Goal: Task Accomplishment & Management: Use online tool/utility

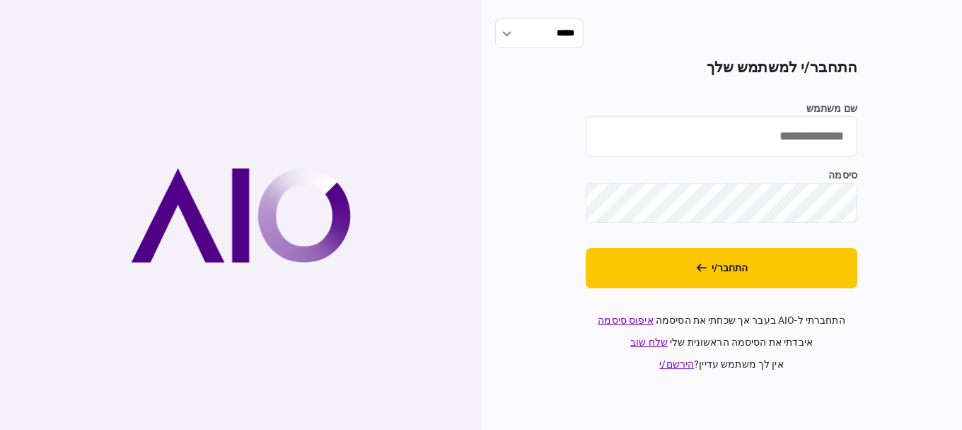
type input "*********"
click at [628, 284] on button "התחבר/י" at bounding box center [722, 268] width 272 height 40
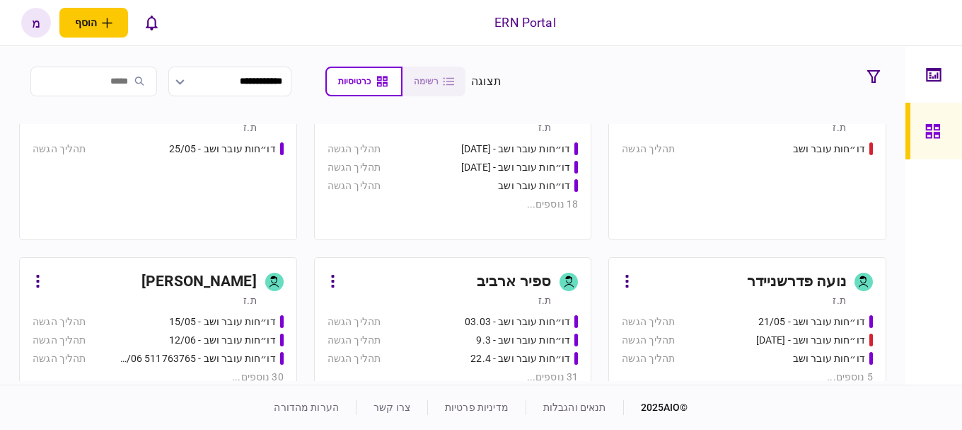
scroll to position [354, 0]
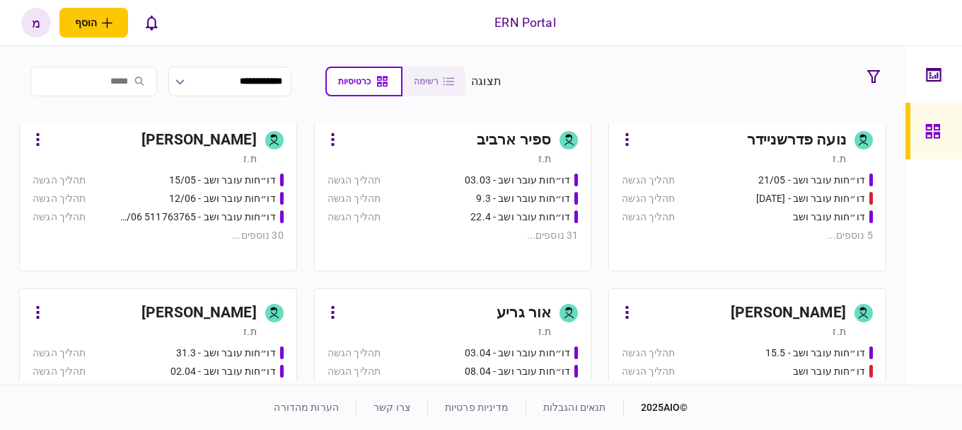
click at [146, 181] on div "דו״חות עובר ושב - 15/05" at bounding box center [199, 180] width 168 height 15
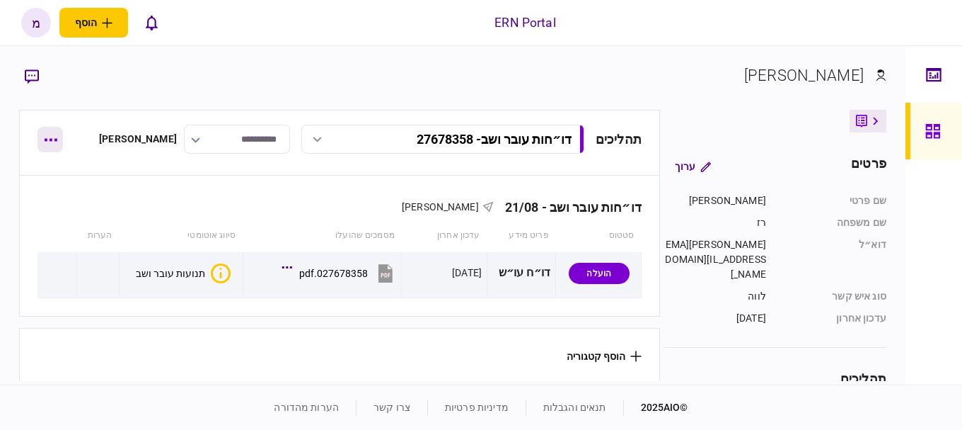
click at [57, 144] on button "button" at bounding box center [50, 139] width 25 height 25
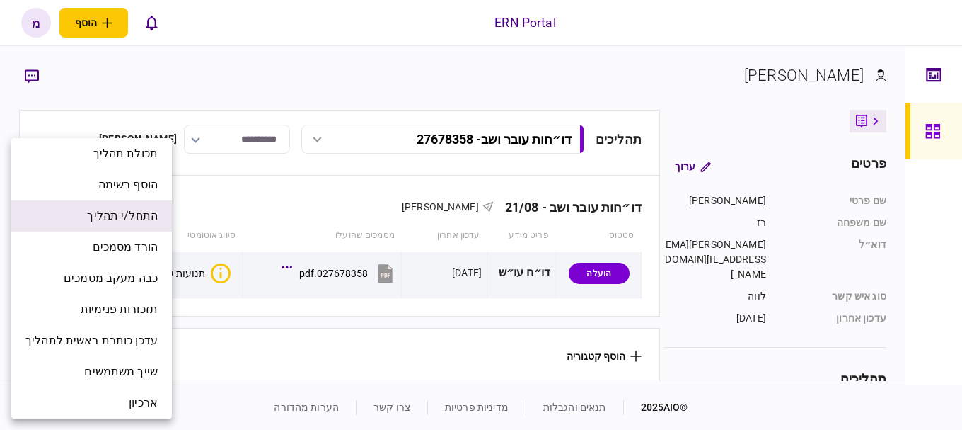
click at [81, 206] on li "התחל/י תהליך" at bounding box center [91, 215] width 161 height 31
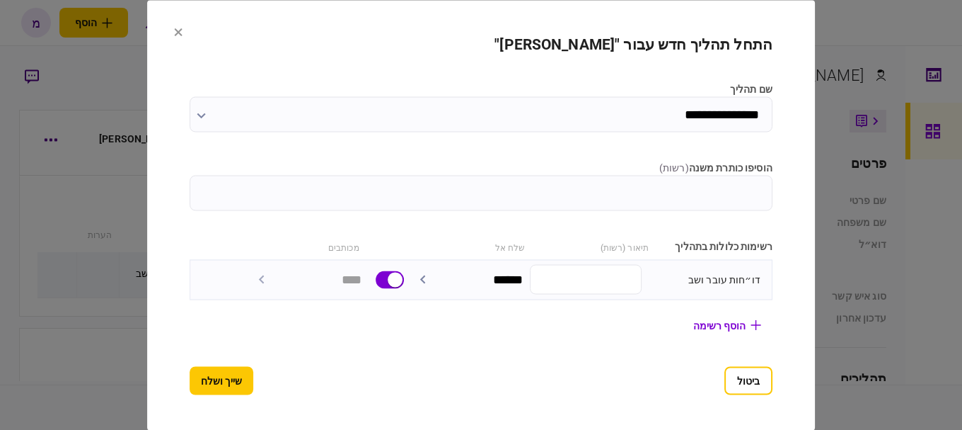
click at [687, 200] on input "הוסיפו כותרת משנה ( רשות )" at bounding box center [481, 192] width 583 height 35
paste input "*********"
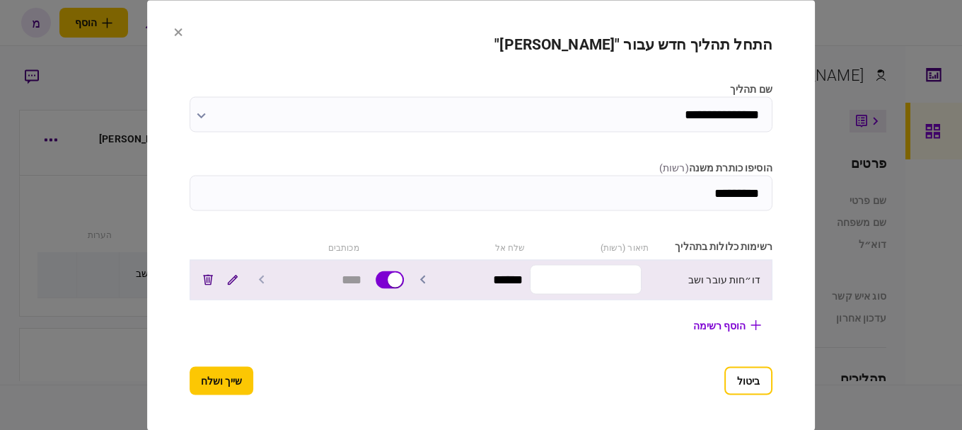
type input "*********"
click at [618, 275] on input "text" at bounding box center [586, 280] width 112 height 30
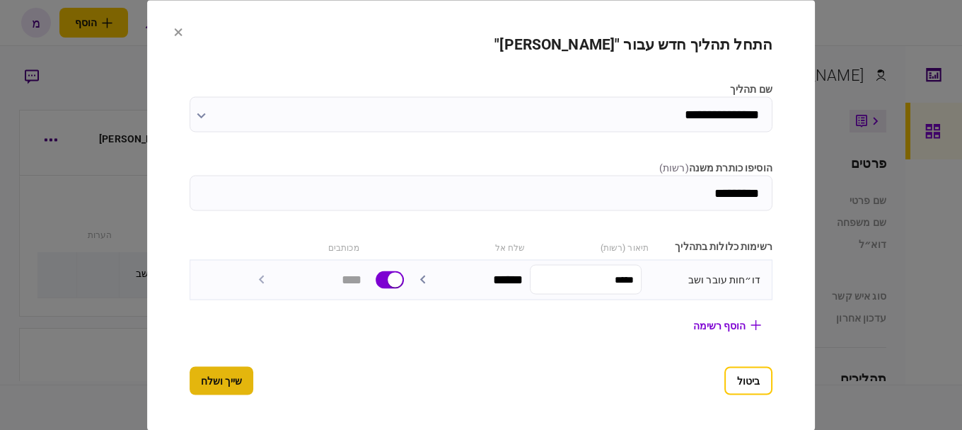
type input "*****"
click at [190, 376] on button "שייך ושלח" at bounding box center [222, 380] width 64 height 28
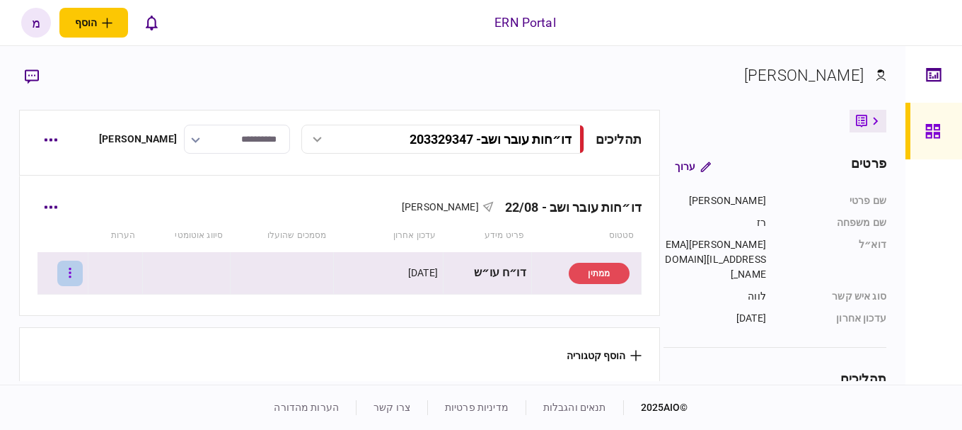
click at [71, 276] on icon "button" at bounding box center [70, 272] width 2 height 10
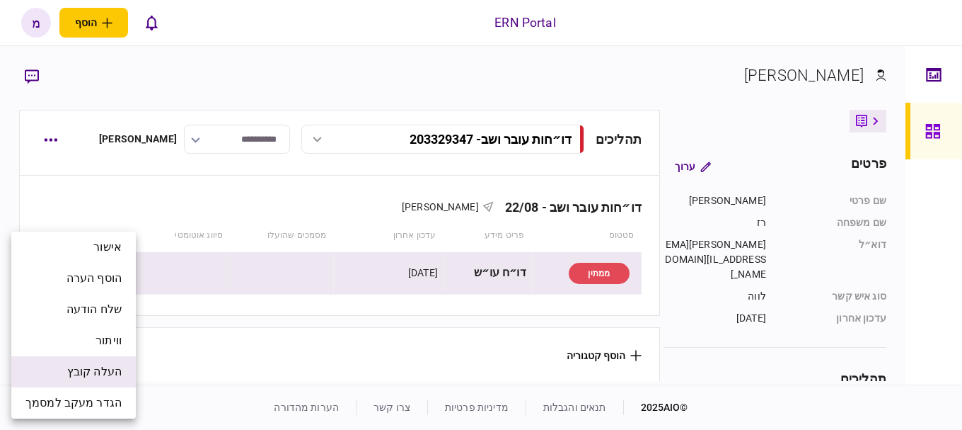
click at [100, 369] on span "העלה קובץ" at bounding box center [94, 371] width 54 height 17
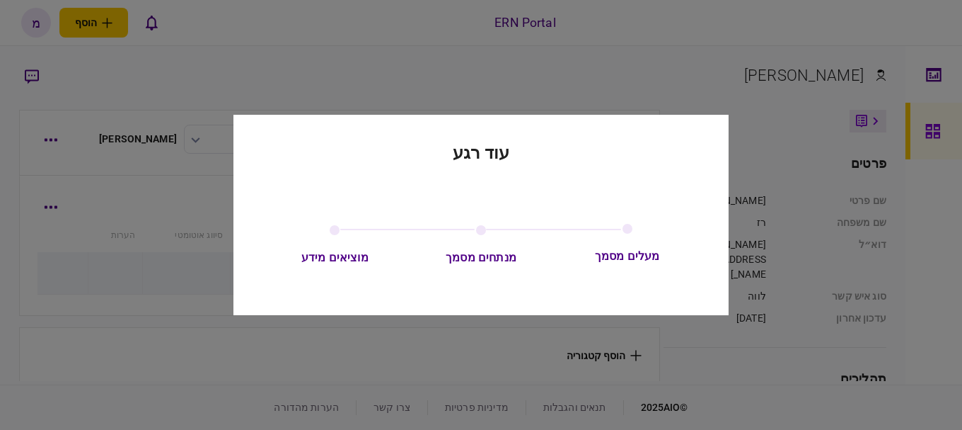
click at [352, 192] on div "עוד רגע מעלים מסמך מנתחים מסמך מוציאים מידע" at bounding box center [481, 215] width 495 height 201
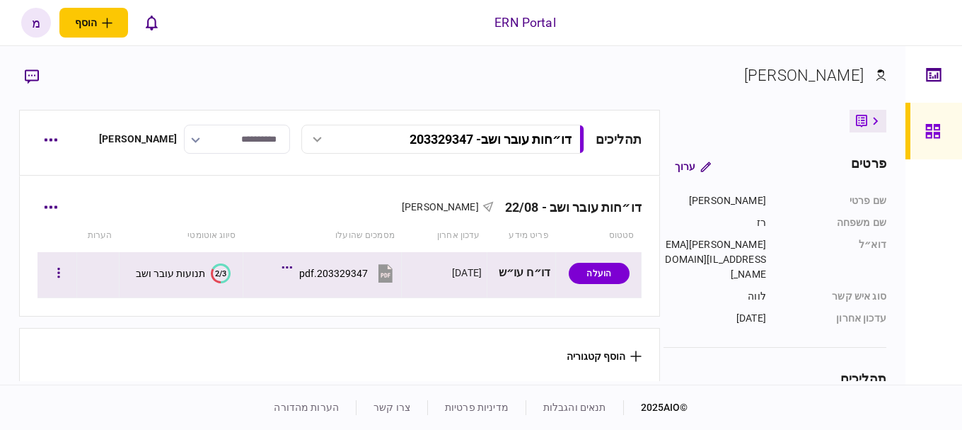
click at [213, 274] on icon at bounding box center [216, 275] width 10 height 15
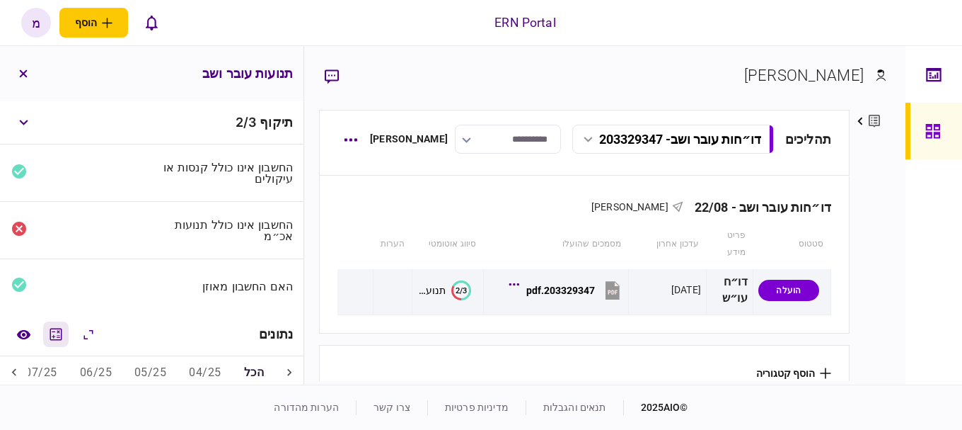
click at [57, 327] on icon "מחשבון" at bounding box center [55, 334] width 17 height 17
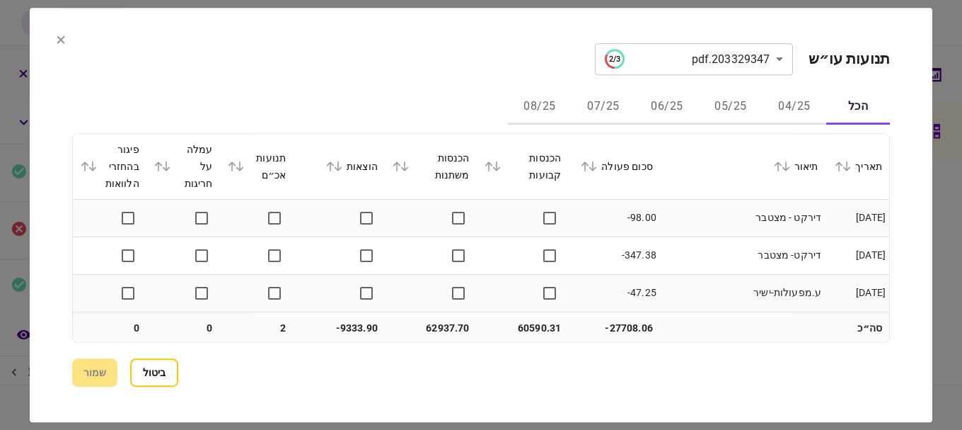
click at [243, 167] on icon at bounding box center [240, 166] width 8 height 10
click at [161, 381] on button "ביטול" at bounding box center [154, 372] width 48 height 28
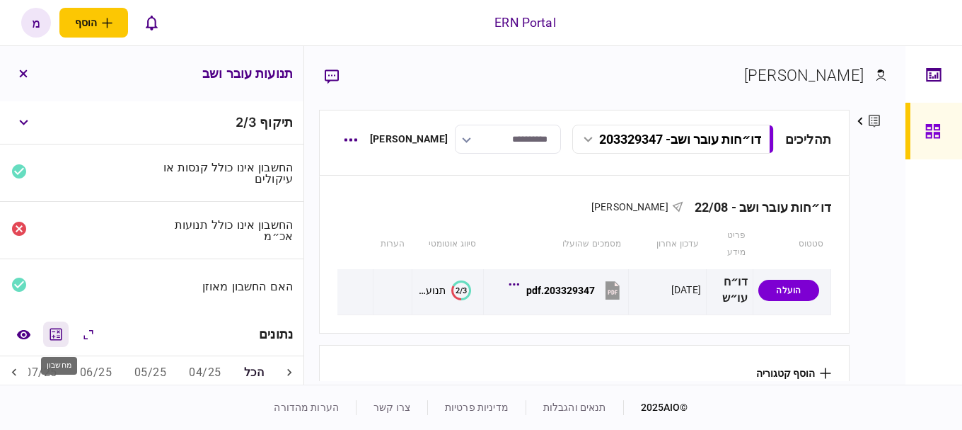
click at [54, 330] on icon "מחשבון" at bounding box center [56, 334] width 12 height 12
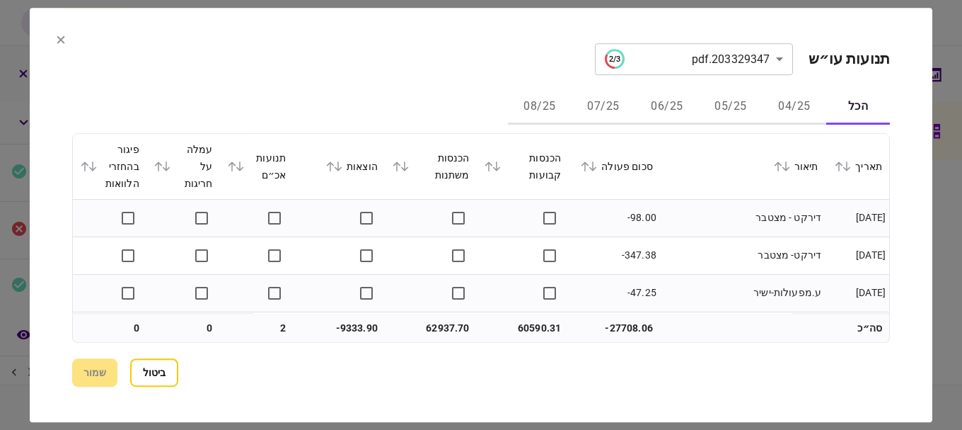
click at [242, 171] on icon at bounding box center [240, 166] width 8 height 10
click at [142, 381] on button "ביטול" at bounding box center [154, 372] width 48 height 28
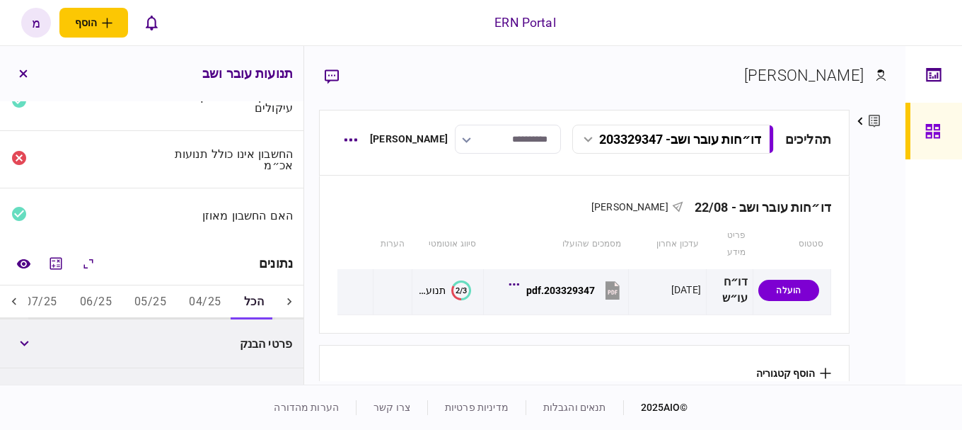
scroll to position [142, 0]
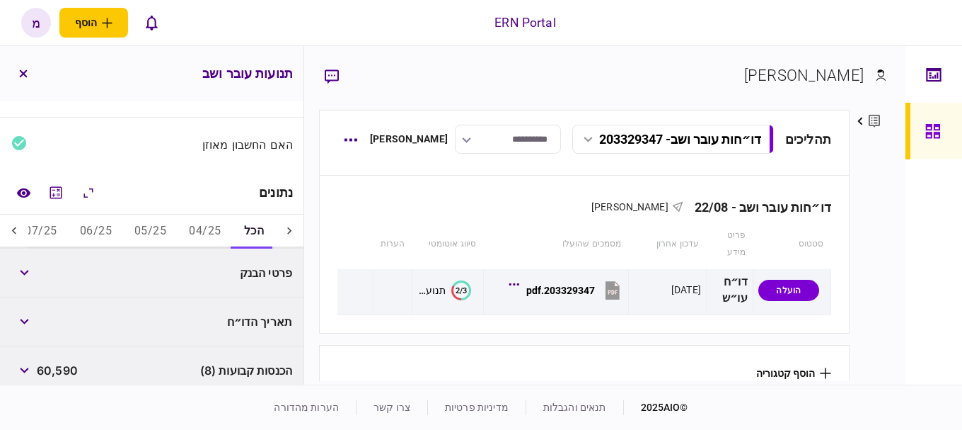
click at [144, 232] on button "05/25" at bounding box center [150, 231] width 54 height 34
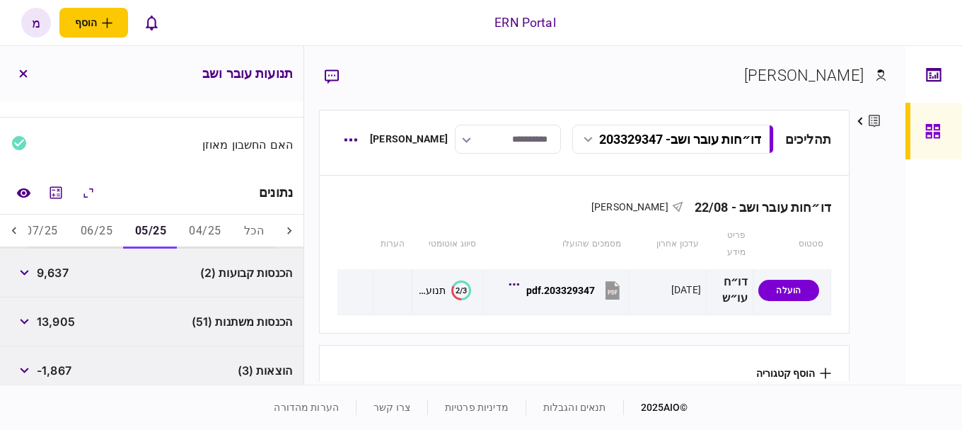
scroll to position [283, 0]
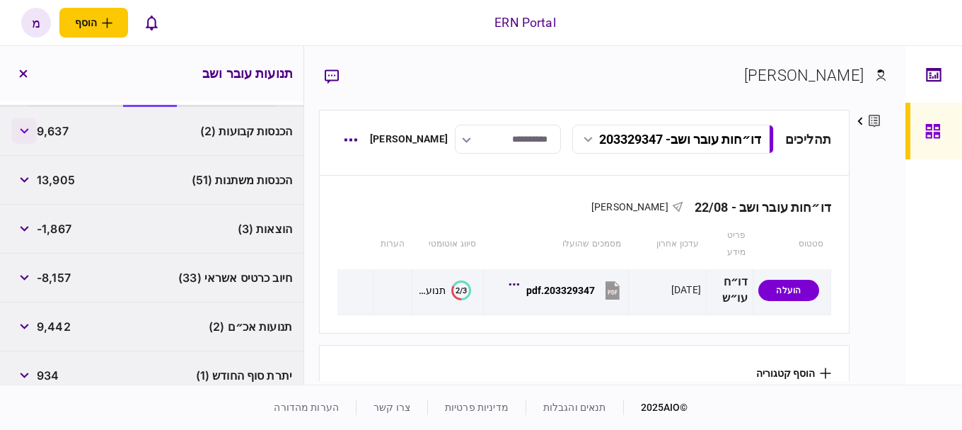
click at [19, 124] on button "button" at bounding box center [23, 130] width 25 height 25
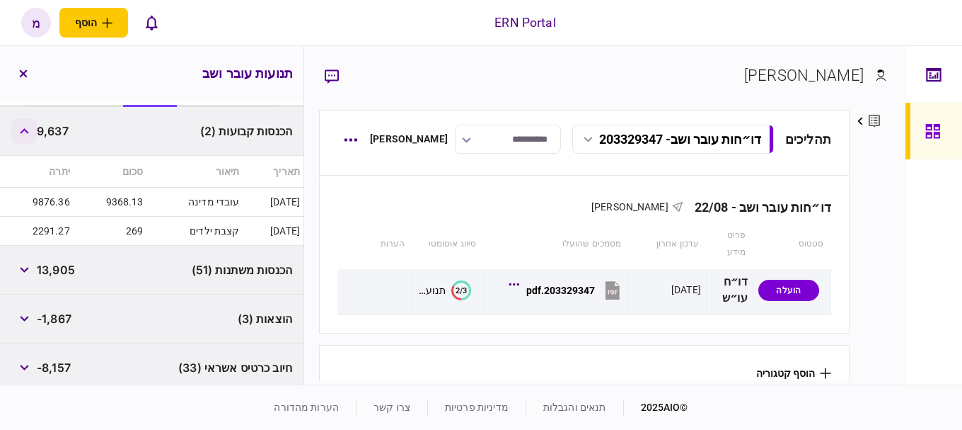
click at [35, 131] on button "button" at bounding box center [23, 130] width 25 height 25
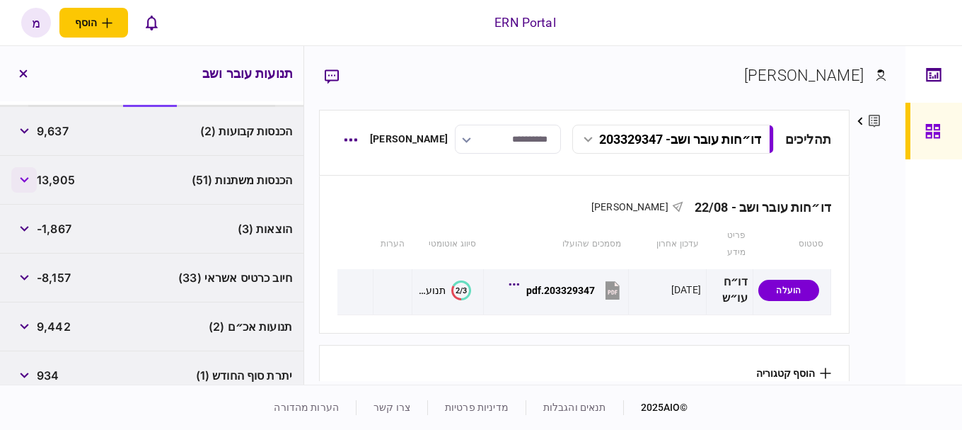
click at [30, 171] on button "button" at bounding box center [23, 179] width 25 height 25
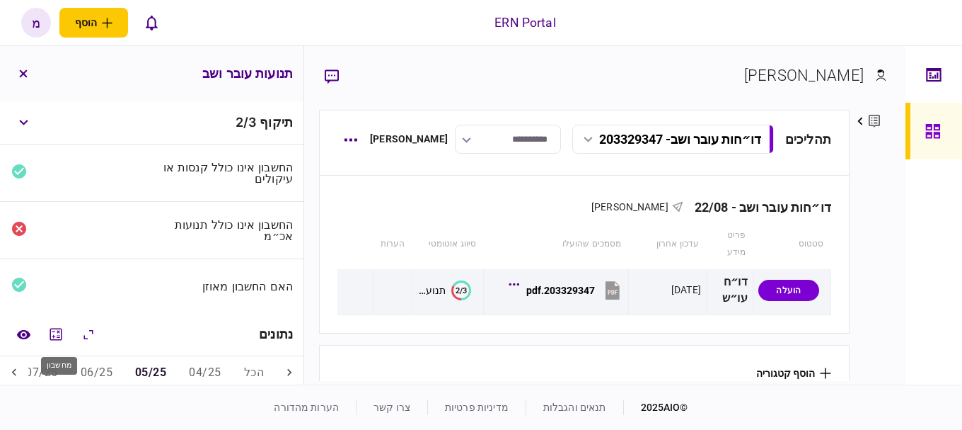
scroll to position [212, 0]
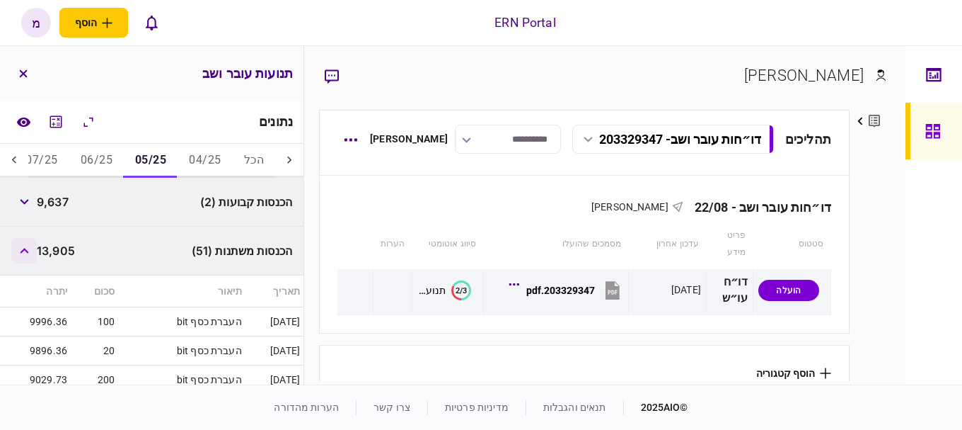
click at [25, 247] on button "button" at bounding box center [23, 250] width 25 height 25
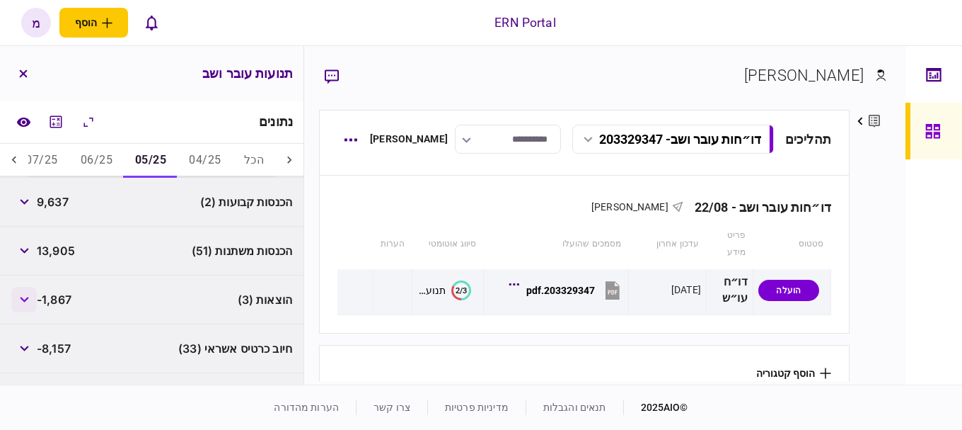
click at [29, 308] on button "button" at bounding box center [23, 299] width 25 height 25
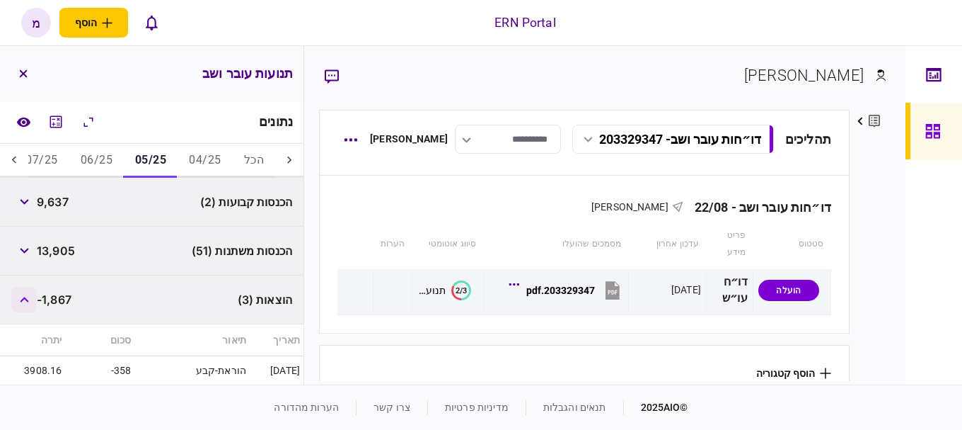
scroll to position [354, 0]
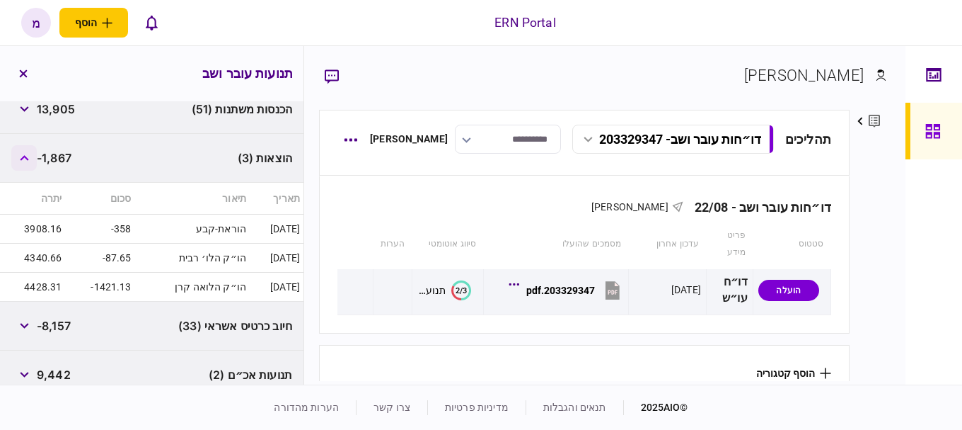
click at [29, 160] on icon "button" at bounding box center [24, 158] width 9 height 6
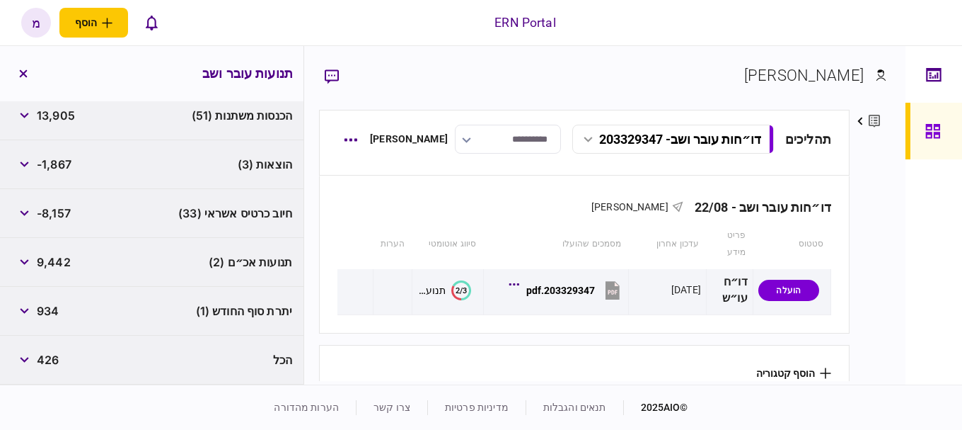
scroll to position [347, 0]
click at [37, 206] on button "button" at bounding box center [23, 212] width 25 height 25
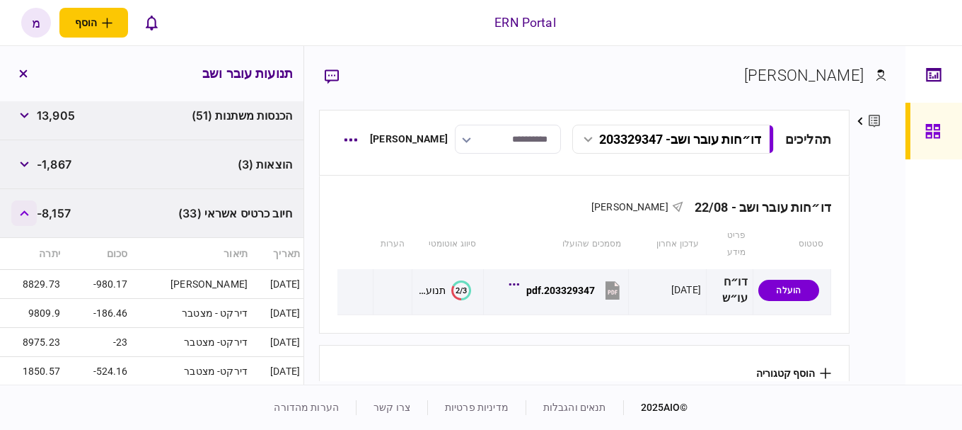
click at [29, 208] on button "button" at bounding box center [23, 212] width 25 height 25
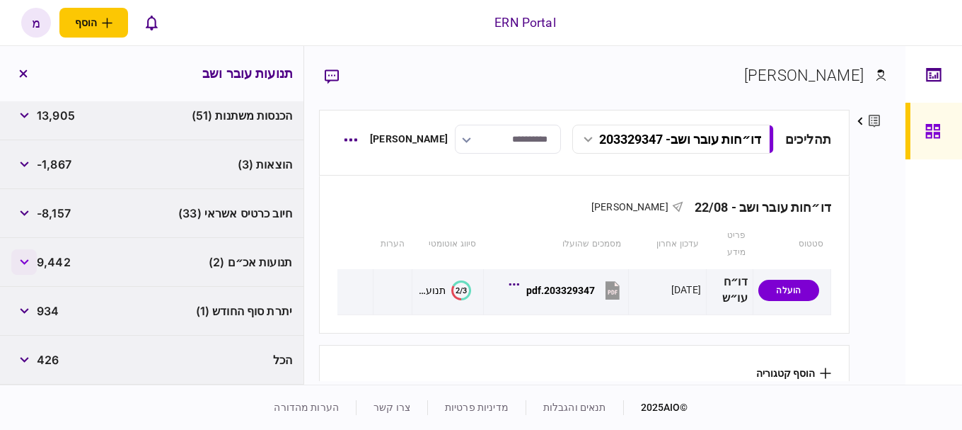
click at [25, 253] on button "button" at bounding box center [23, 261] width 25 height 25
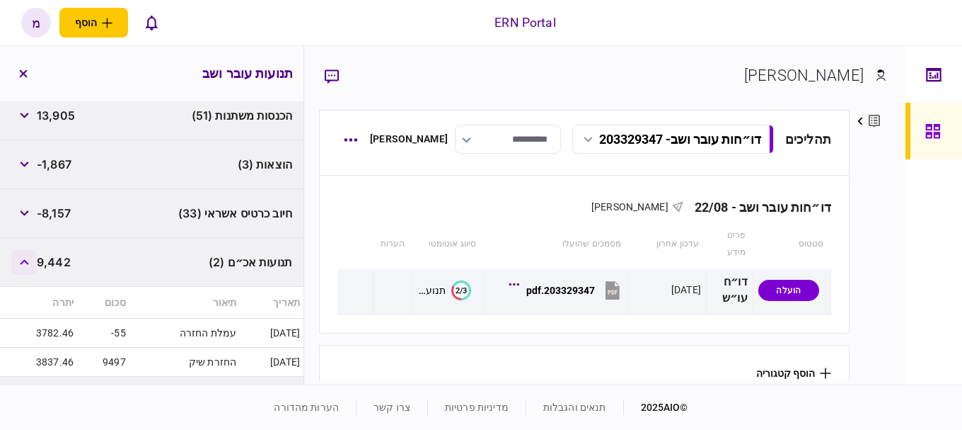
click at [26, 254] on button "button" at bounding box center [23, 261] width 25 height 25
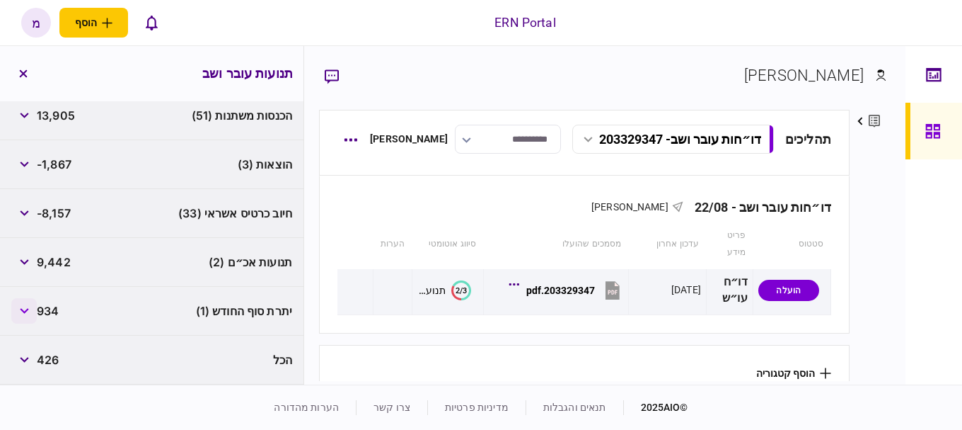
click at [25, 310] on icon "button" at bounding box center [24, 311] width 8 height 6
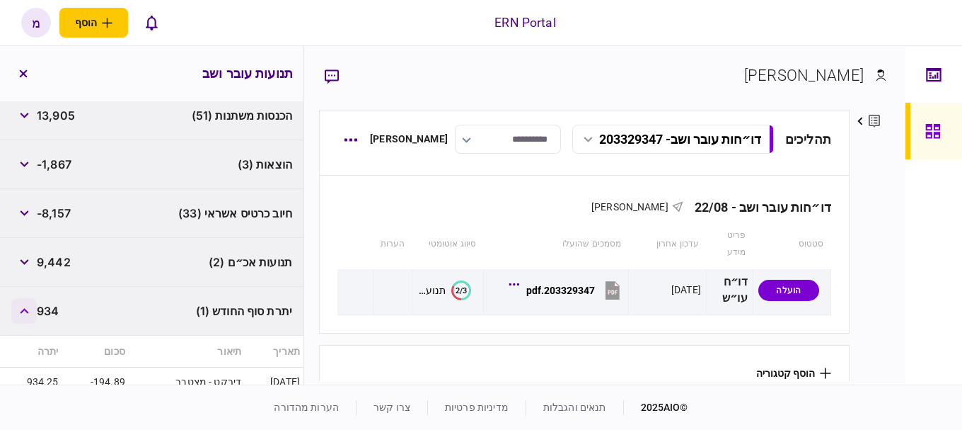
click at [25, 310] on icon "button" at bounding box center [24, 311] width 8 height 6
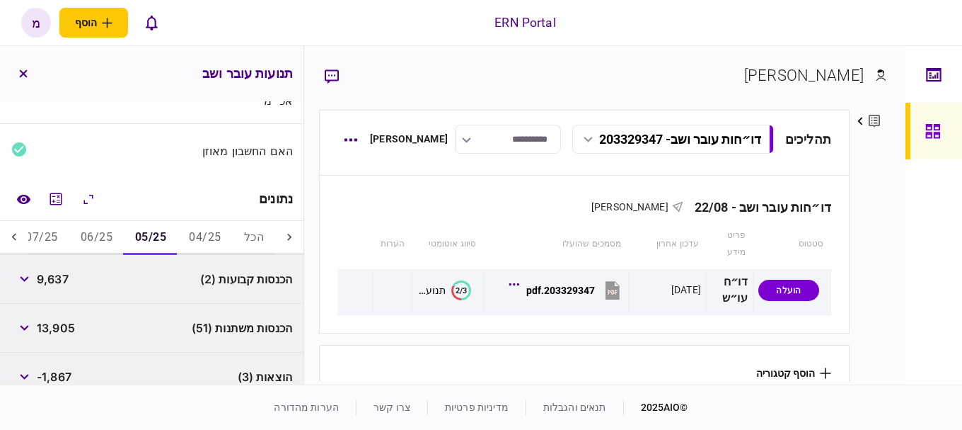
scroll to position [64, 0]
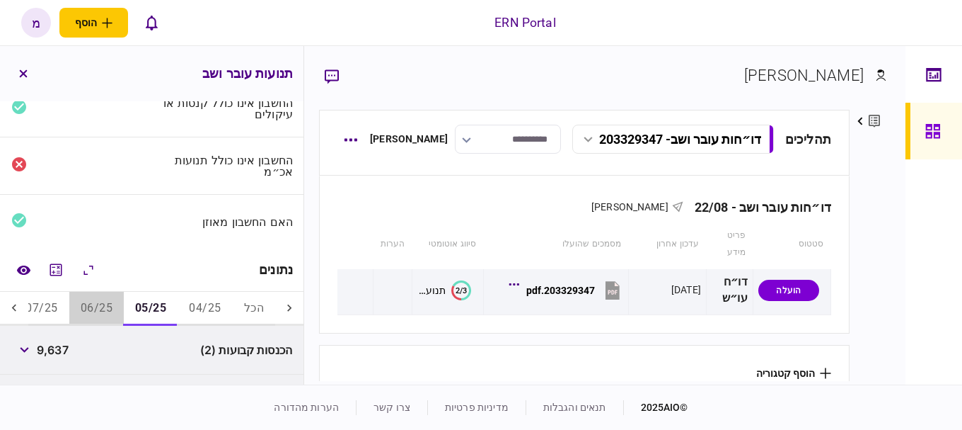
click at [82, 311] on button "06/25" at bounding box center [96, 309] width 54 height 34
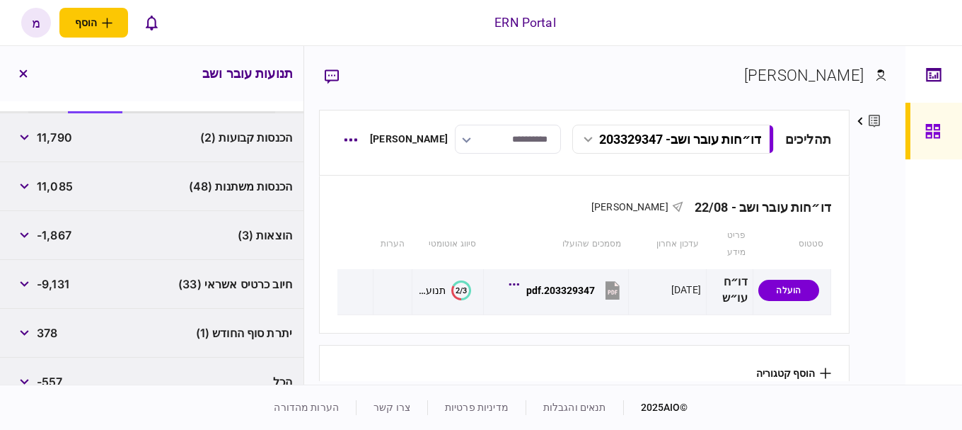
scroll to position [299, 0]
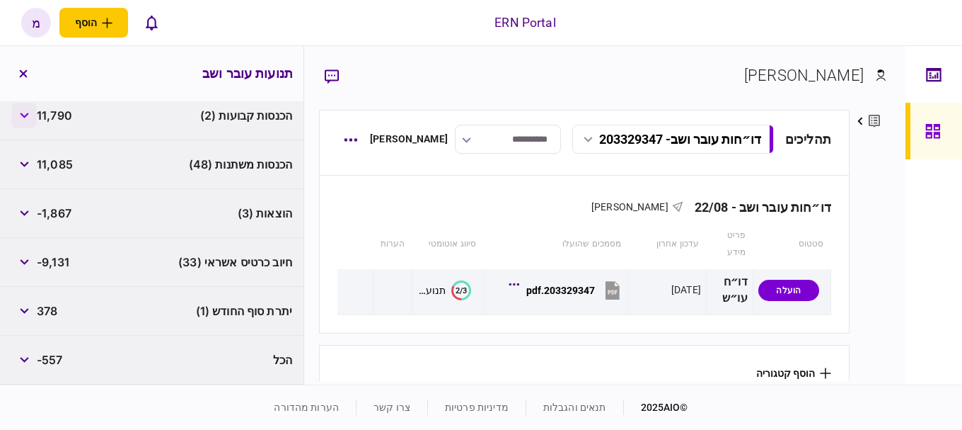
click at [34, 110] on button "button" at bounding box center [23, 115] width 25 height 25
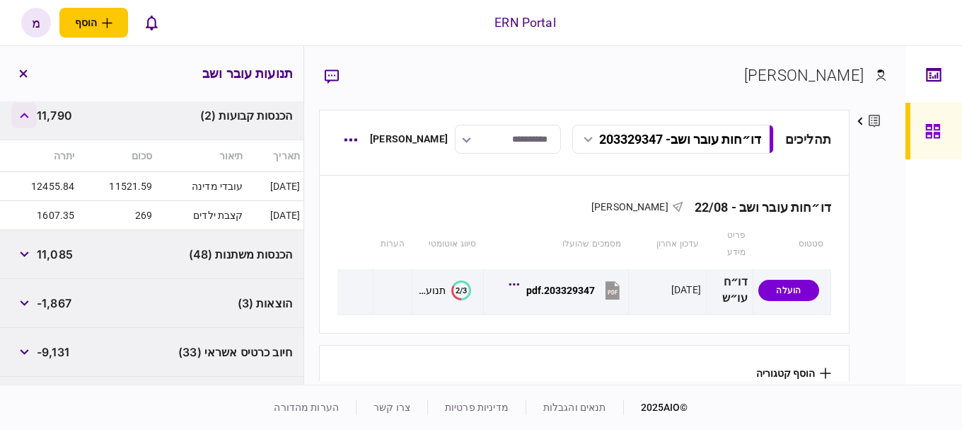
click at [28, 114] on icon "button" at bounding box center [24, 116] width 8 height 6
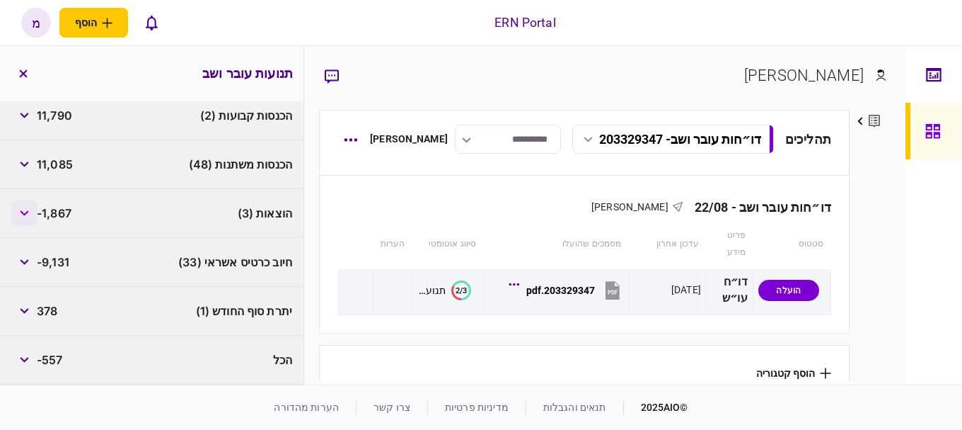
click at [30, 218] on button "button" at bounding box center [23, 212] width 25 height 25
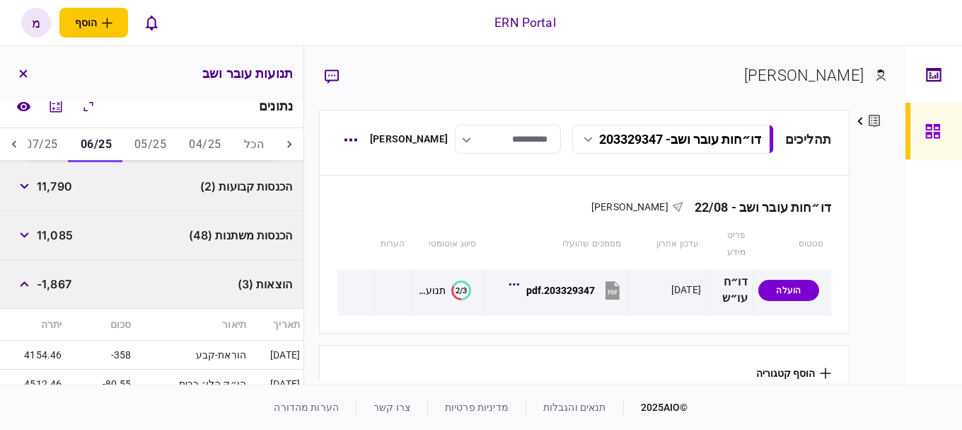
scroll to position [157, 0]
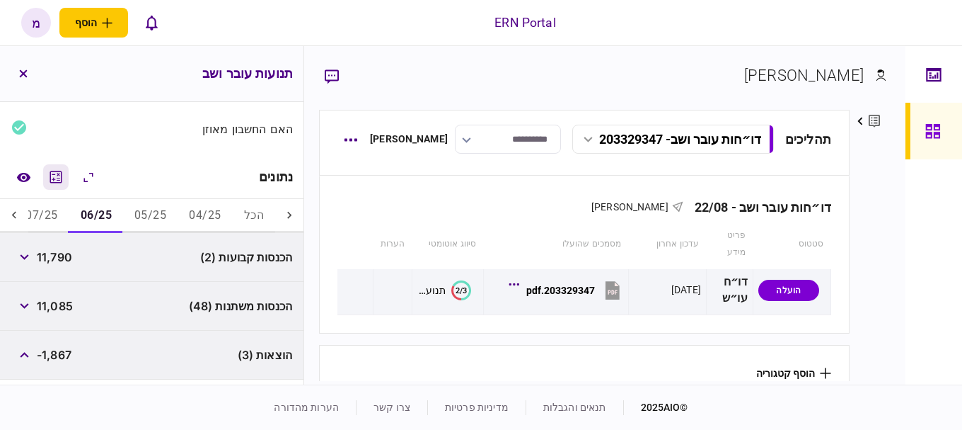
click at [57, 169] on icon "מחשבון" at bounding box center [55, 176] width 17 height 17
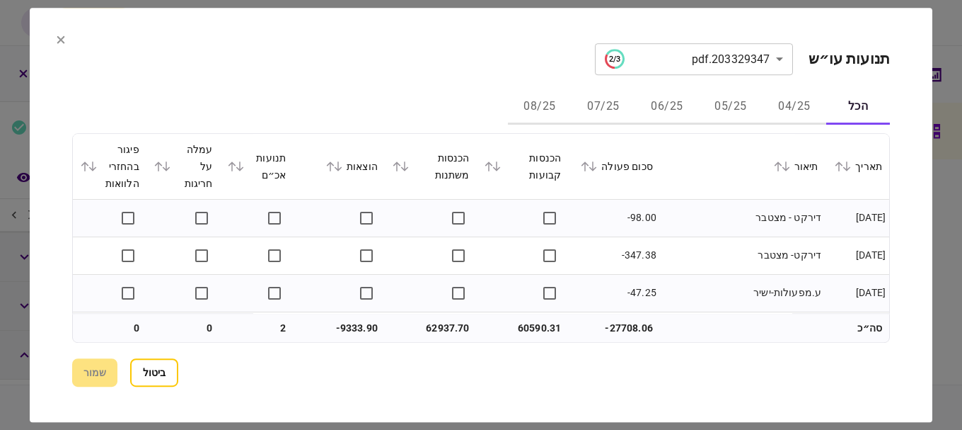
click at [396, 171] on icon at bounding box center [397, 166] width 8 height 10
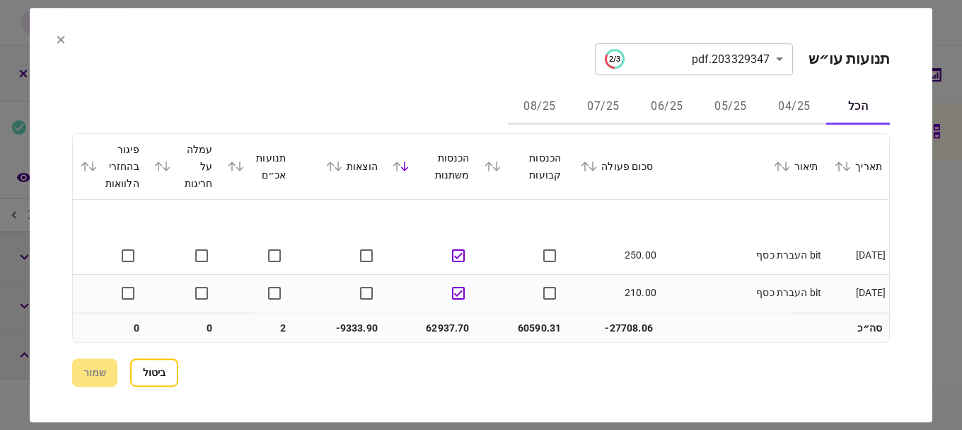
scroll to position [71, 0]
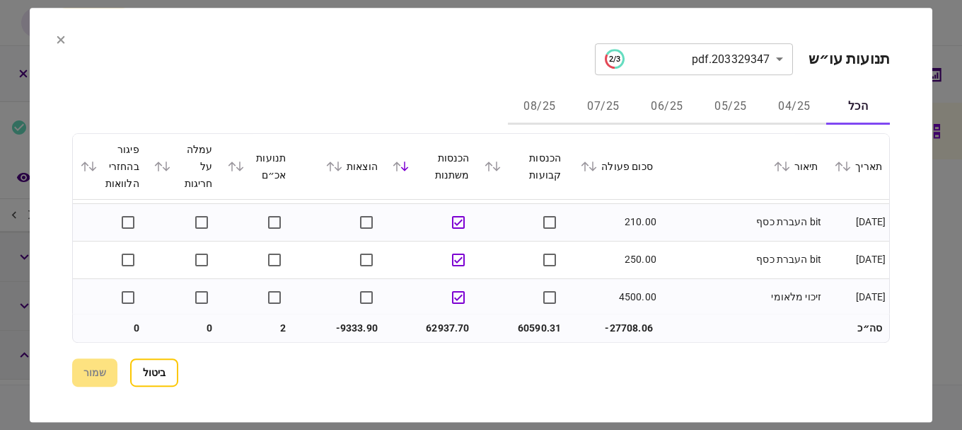
click at [391, 163] on th "הכנסות משתנות" at bounding box center [431, 167] width 92 height 66
click at [395, 165] on icon at bounding box center [397, 166] width 8 height 10
click at [342, 169] on icon at bounding box center [338, 166] width 8 height 10
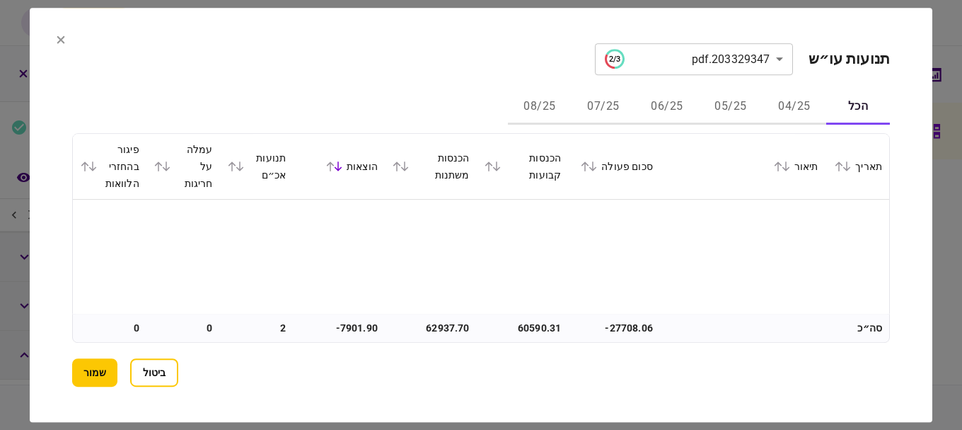
scroll to position [566, 0]
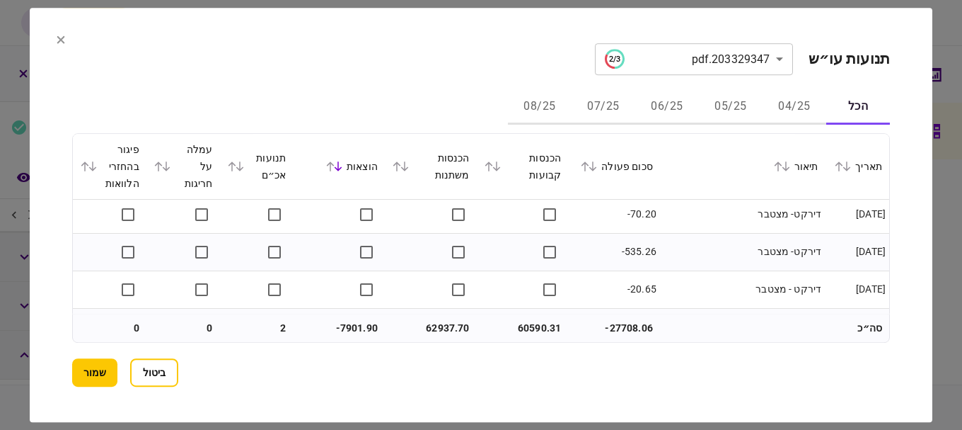
click at [107, 359] on button "שמור" at bounding box center [94, 372] width 45 height 28
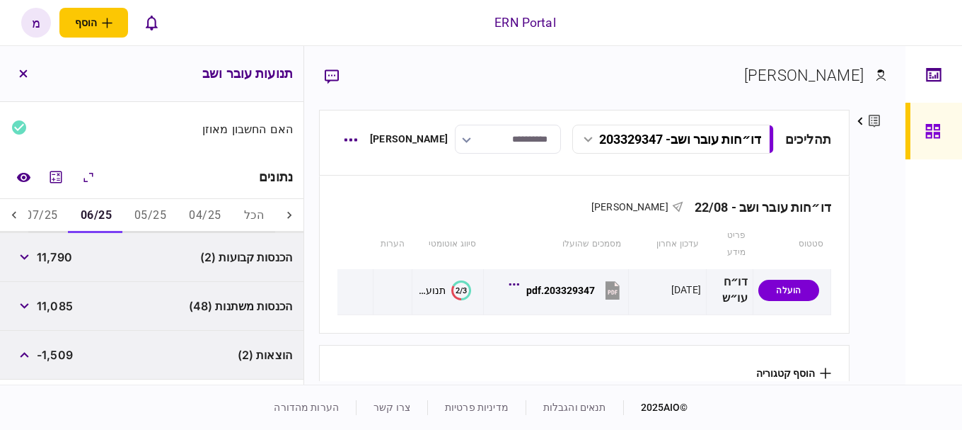
click at [132, 221] on button "05/25" at bounding box center [150, 216] width 54 height 34
click at [105, 212] on button "06/25" at bounding box center [96, 216] width 54 height 34
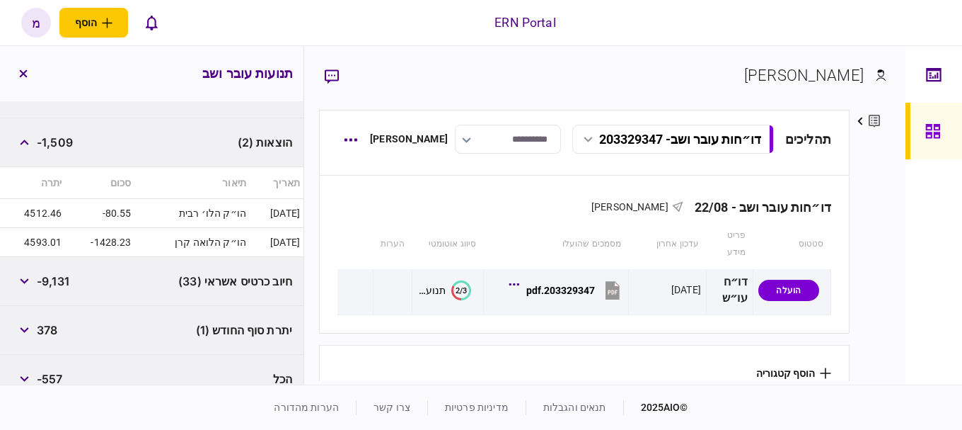
scroll to position [228, 0]
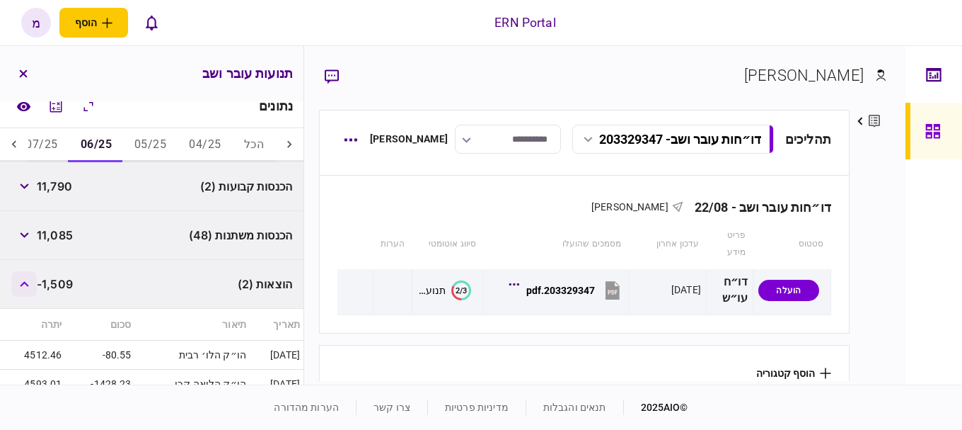
click at [26, 287] on button "button" at bounding box center [23, 283] width 25 height 25
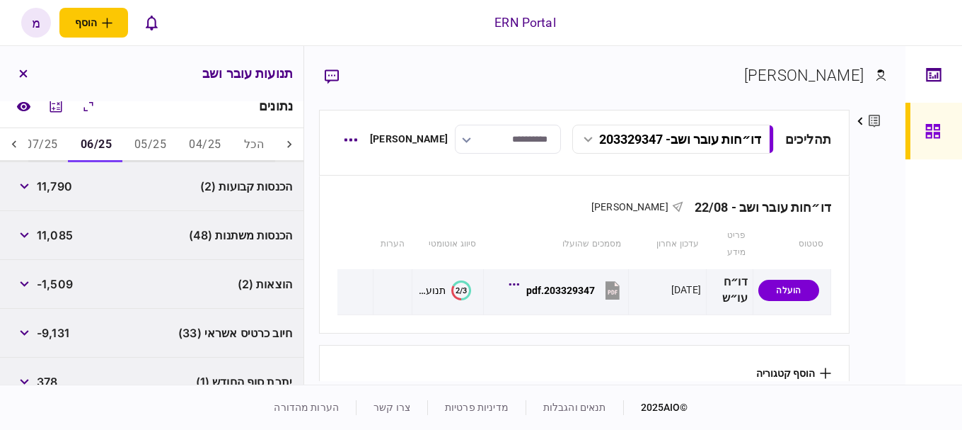
click at [62, 144] on button "07/25" at bounding box center [41, 145] width 54 height 34
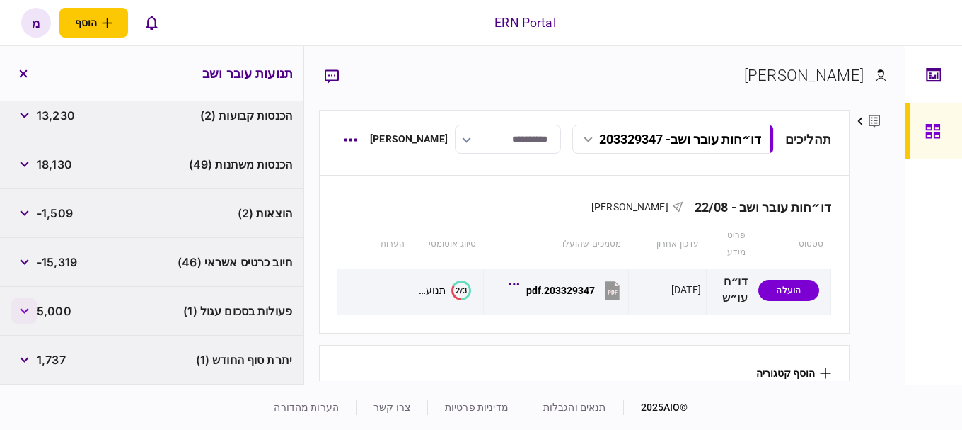
click at [28, 311] on icon "button" at bounding box center [24, 311] width 8 height 6
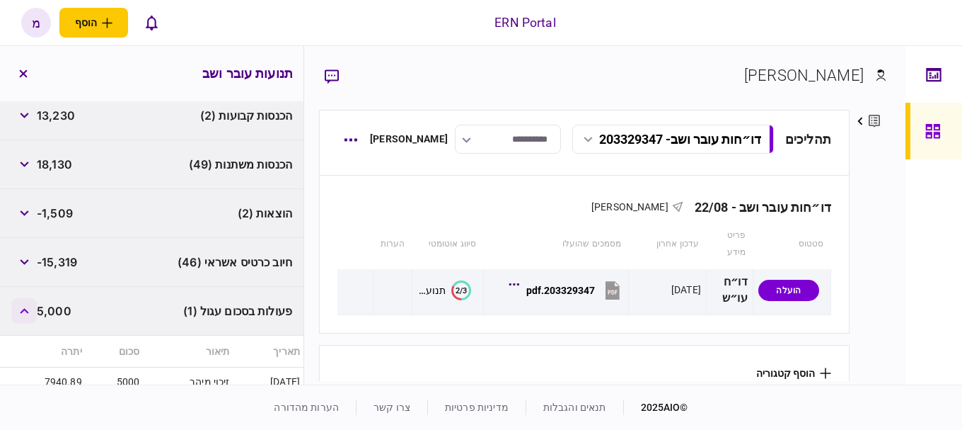
click at [28, 311] on icon "button" at bounding box center [24, 311] width 8 height 6
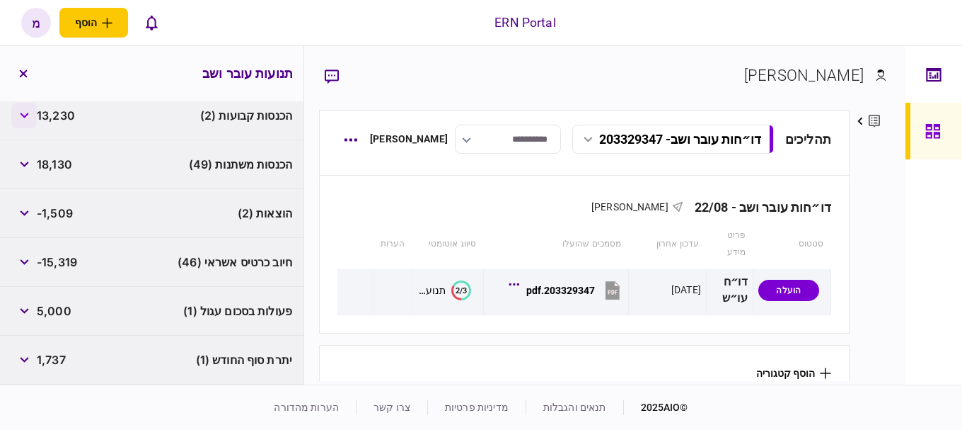
click at [32, 105] on button "button" at bounding box center [23, 115] width 25 height 25
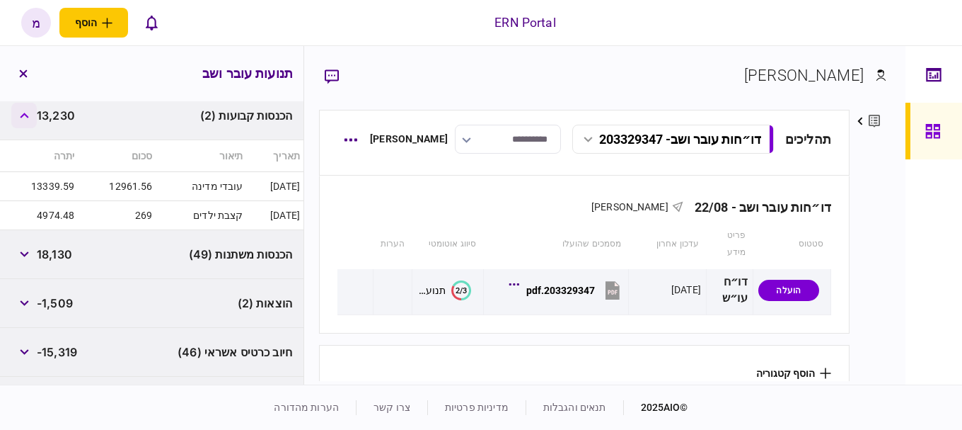
click at [30, 108] on button "button" at bounding box center [23, 115] width 25 height 25
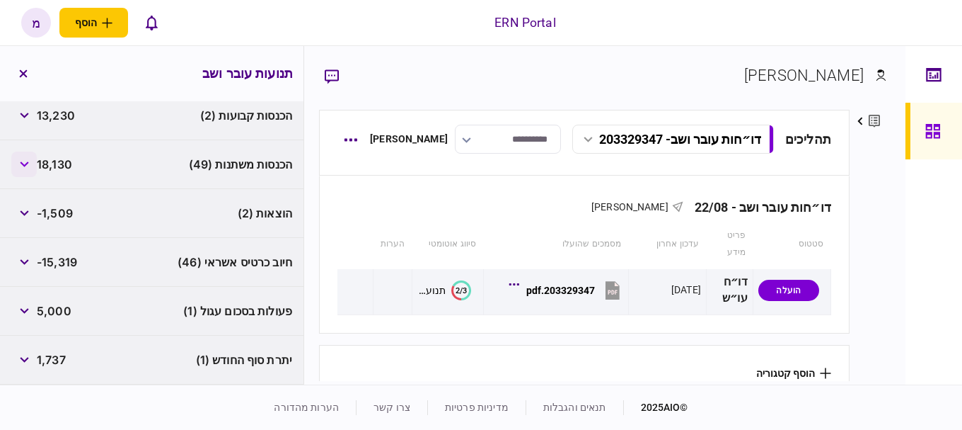
click at [22, 156] on button "button" at bounding box center [23, 163] width 25 height 25
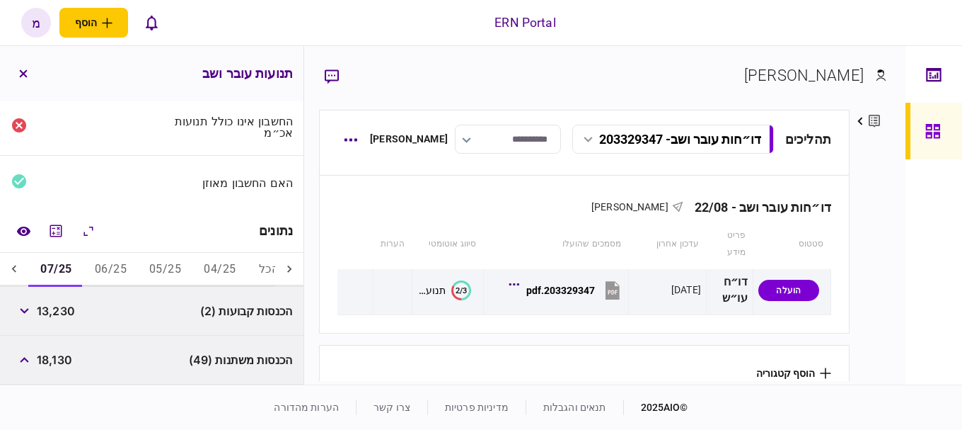
scroll to position [245, 0]
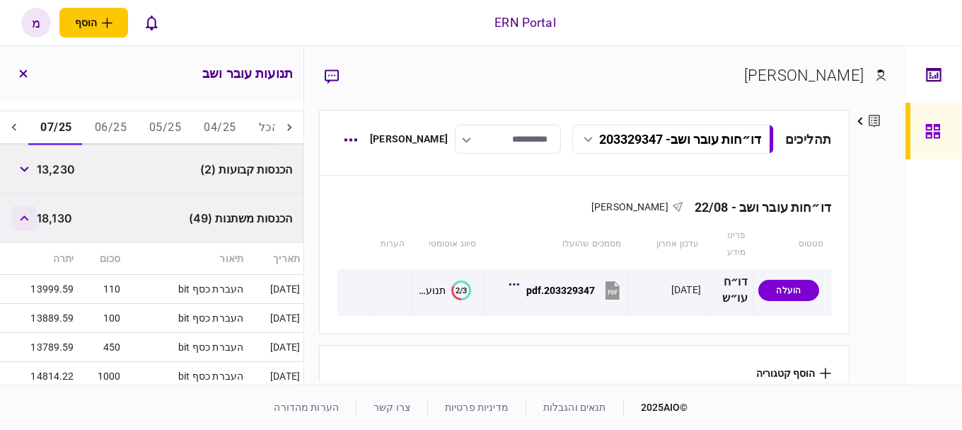
click at [27, 210] on button "button" at bounding box center [23, 217] width 25 height 25
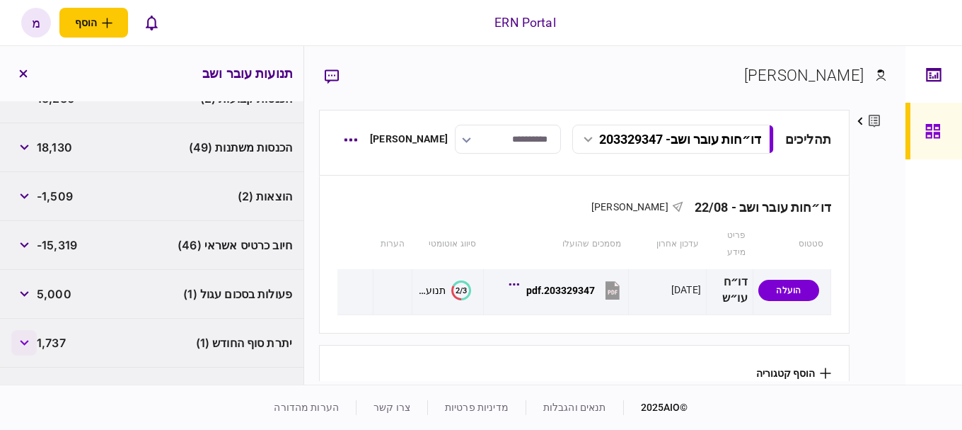
scroll to position [347, 0]
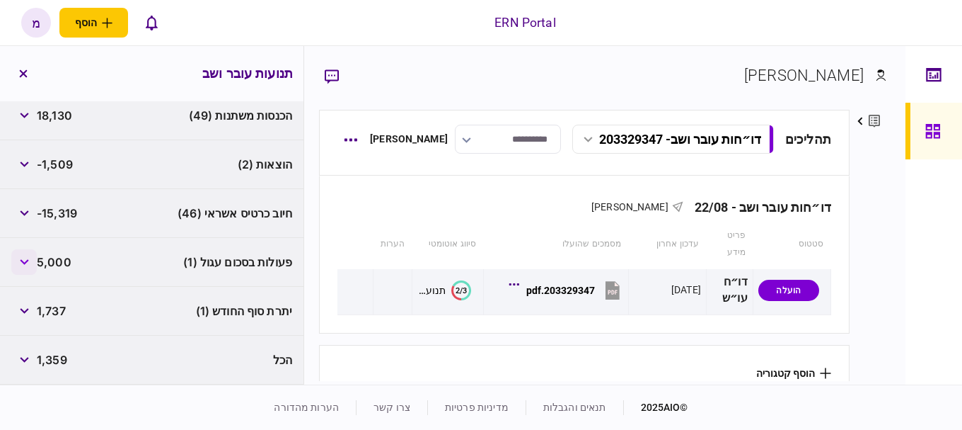
click at [23, 262] on icon "button" at bounding box center [24, 262] width 9 height 6
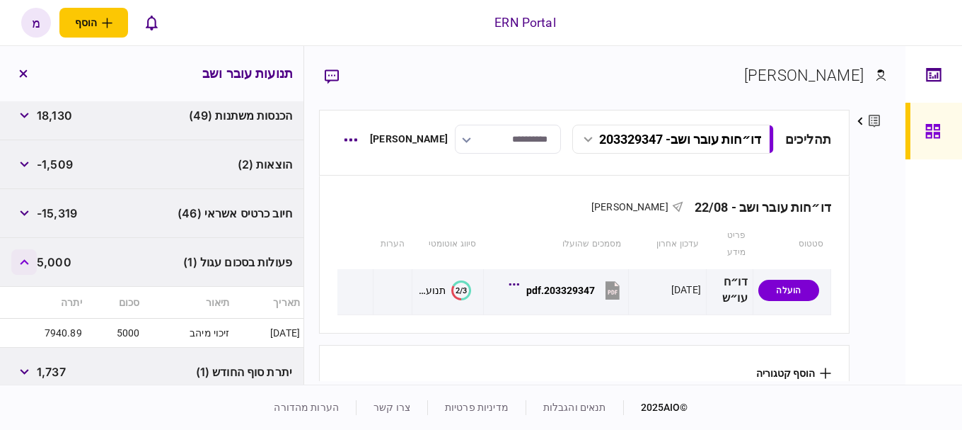
click at [26, 258] on button "button" at bounding box center [23, 261] width 25 height 25
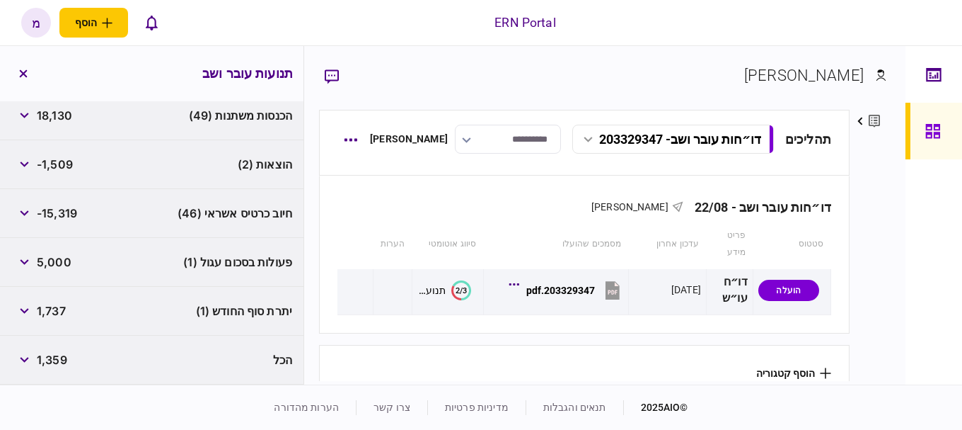
scroll to position [277, 0]
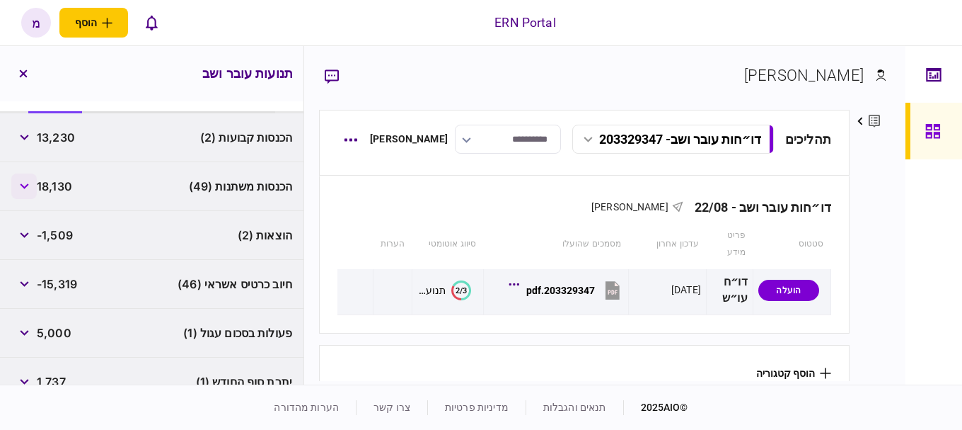
click at [29, 188] on icon "button" at bounding box center [24, 186] width 9 height 6
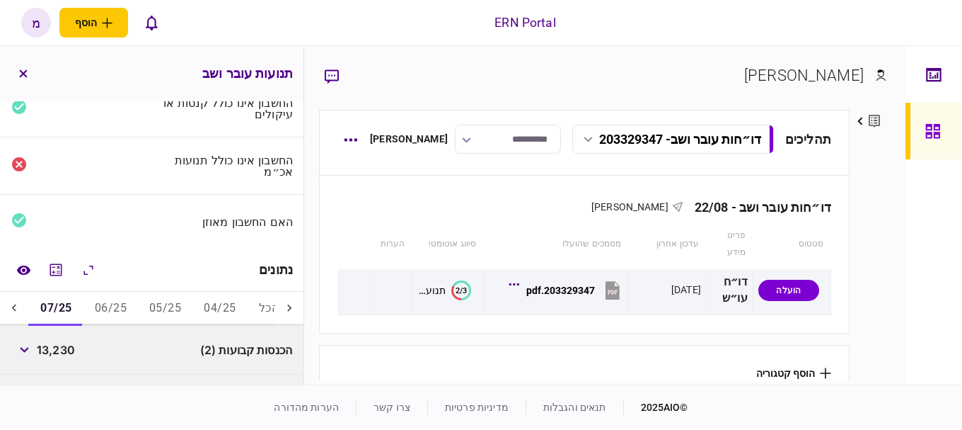
scroll to position [206, 0]
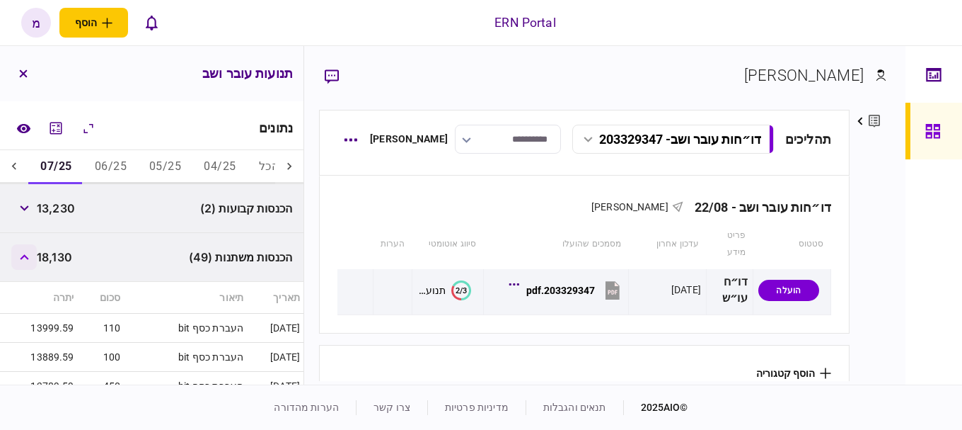
click at [28, 245] on button "button" at bounding box center [23, 256] width 25 height 25
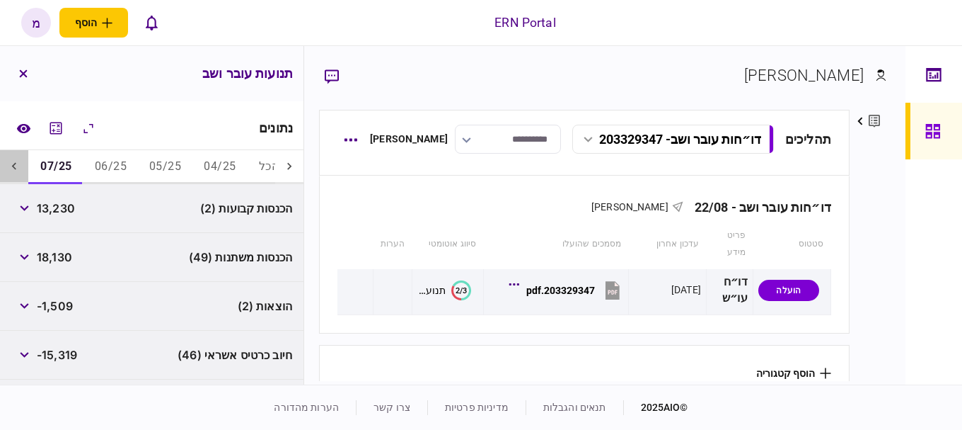
click at [20, 158] on div at bounding box center [14, 167] width 28 height 34
click at [59, 161] on button "08/25" at bounding box center [55, 167] width 54 height 34
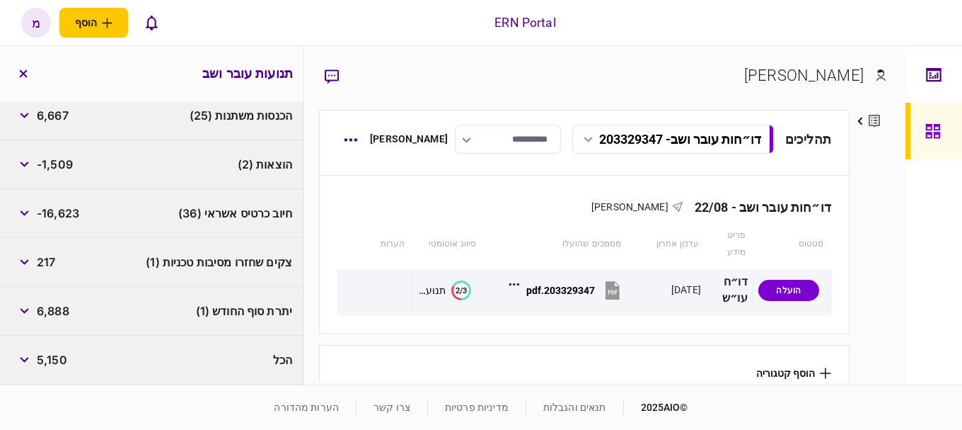
scroll to position [277, 0]
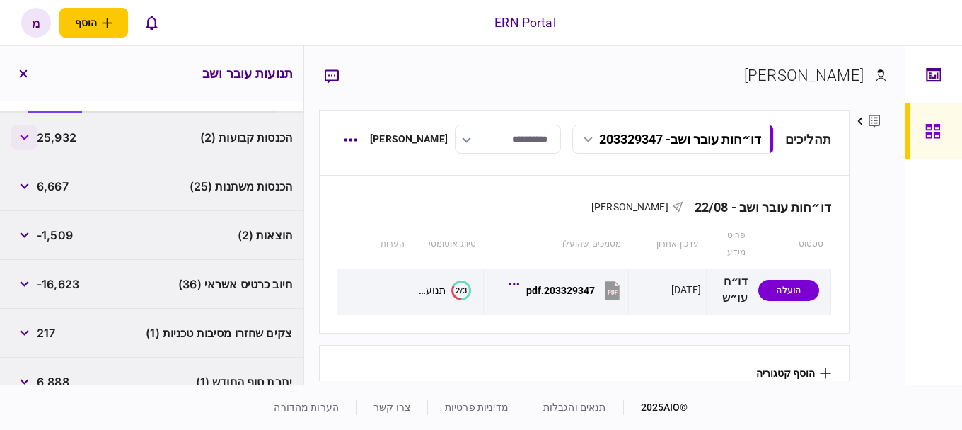
click at [21, 137] on button "button" at bounding box center [23, 137] width 25 height 25
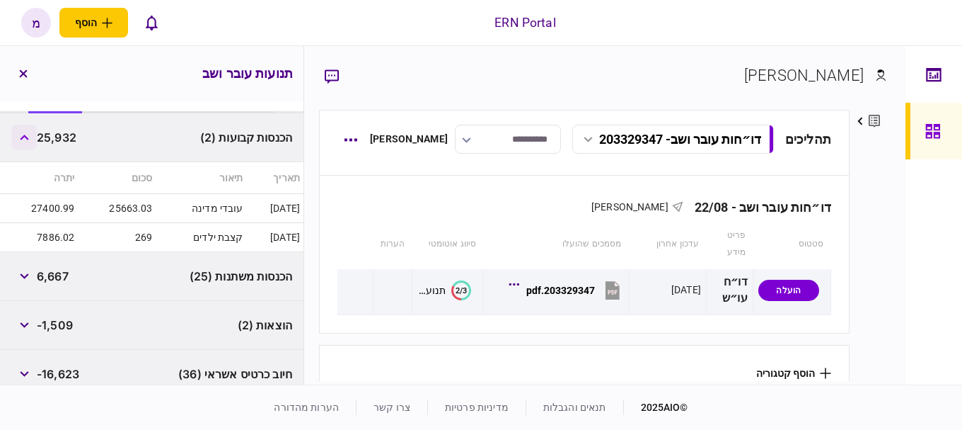
click at [25, 137] on icon "button" at bounding box center [24, 137] width 9 height 6
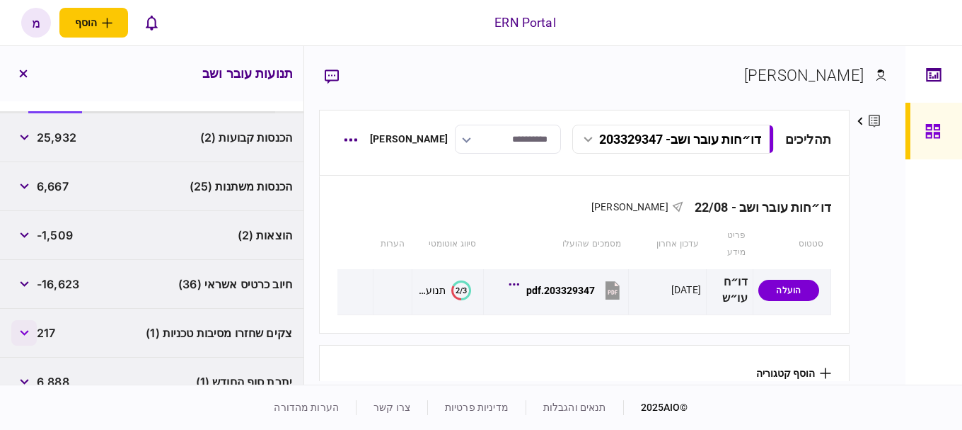
click at [26, 331] on icon "button" at bounding box center [24, 333] width 9 height 6
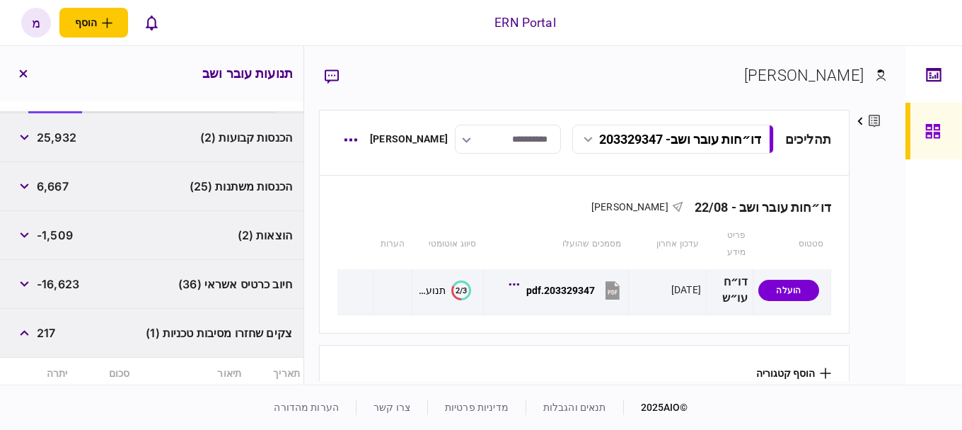
scroll to position [408, 0]
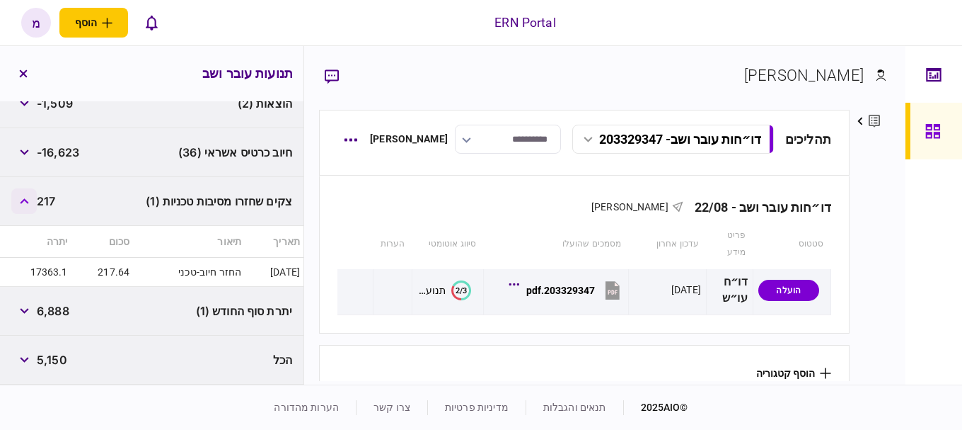
click at [22, 200] on button "button" at bounding box center [23, 200] width 25 height 25
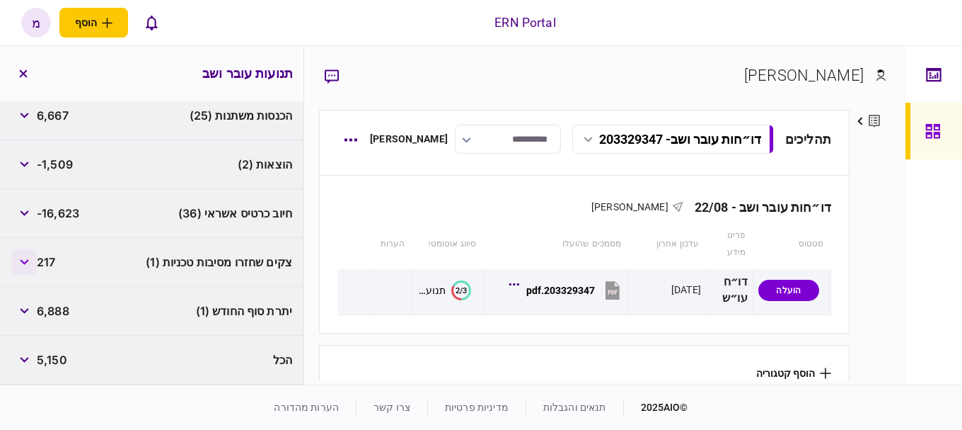
scroll to position [347, 0]
click at [25, 159] on button "button" at bounding box center [23, 163] width 25 height 25
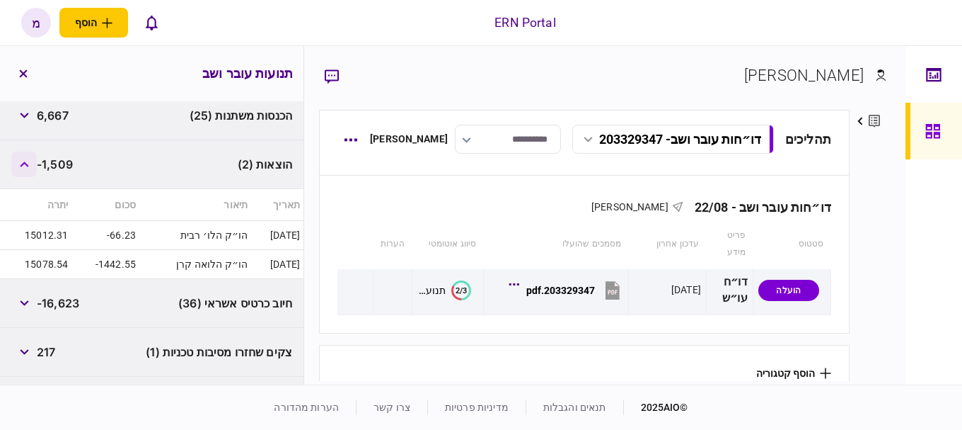
click at [25, 159] on button "button" at bounding box center [23, 163] width 25 height 25
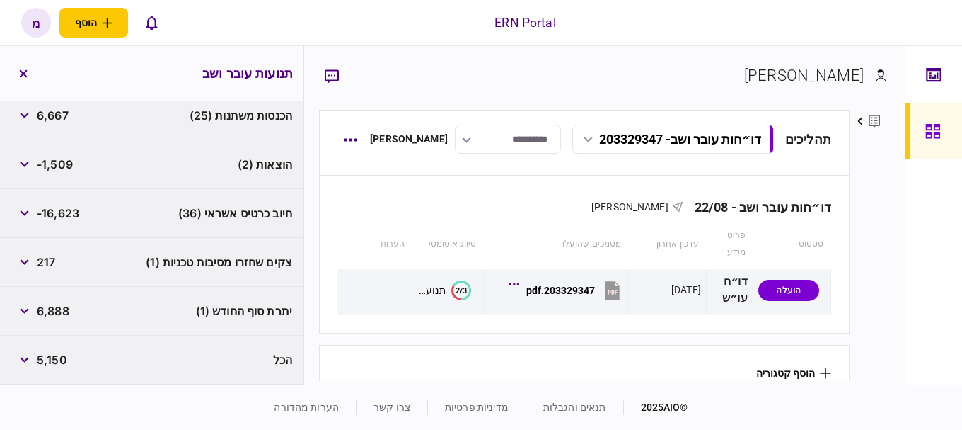
scroll to position [135, 0]
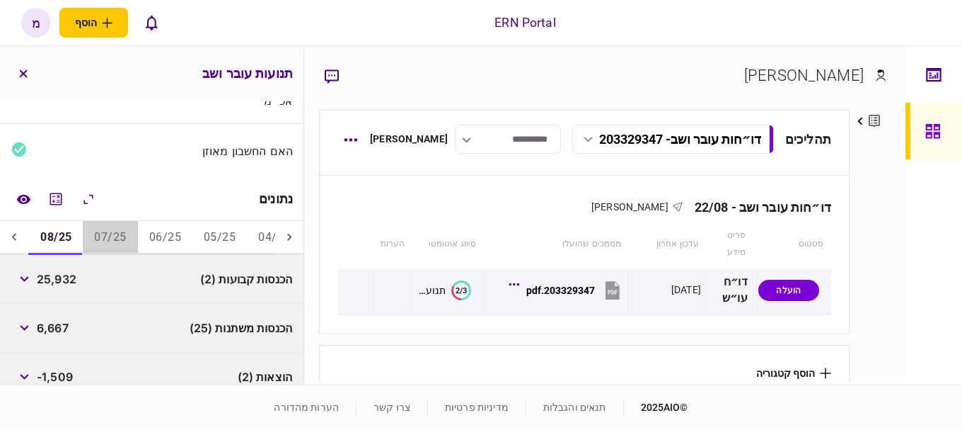
click at [121, 236] on button "07/25" at bounding box center [110, 238] width 54 height 34
click at [146, 246] on button "06/25" at bounding box center [164, 238] width 54 height 34
click at [120, 235] on button "07/25" at bounding box center [109, 238] width 54 height 34
click at [180, 236] on button "06/25" at bounding box center [164, 238] width 54 height 34
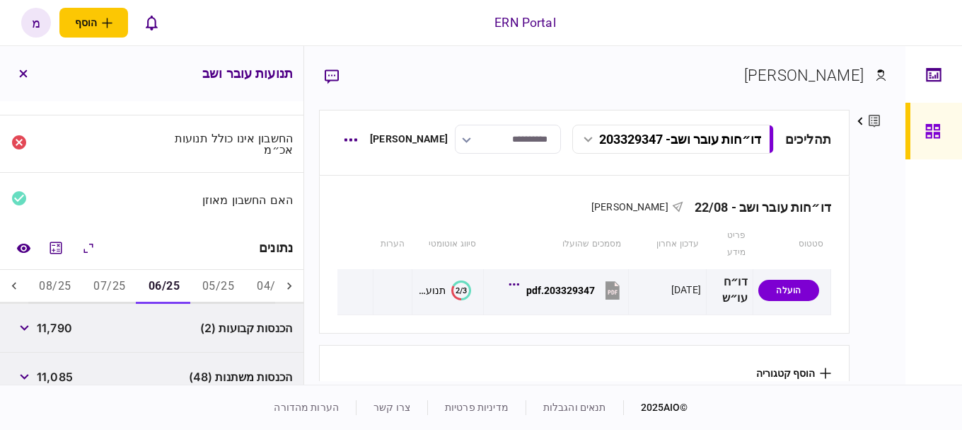
scroll to position [16, 0]
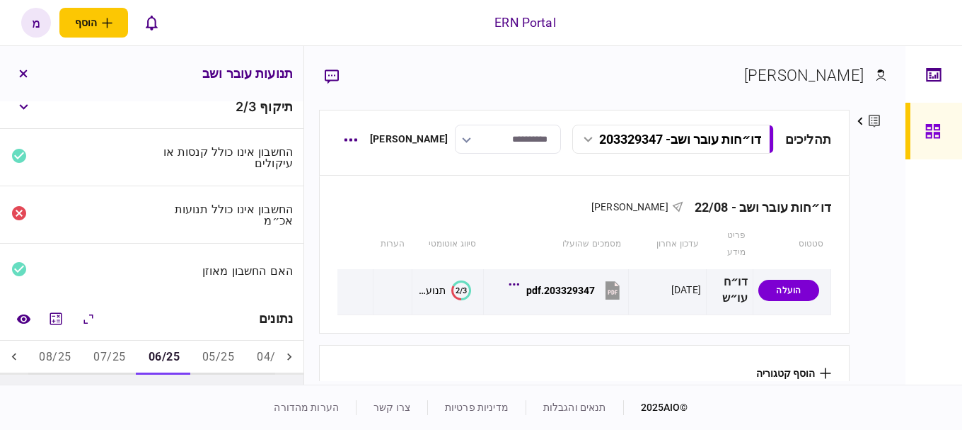
click at [224, 354] on button "05/25" at bounding box center [218, 357] width 54 height 34
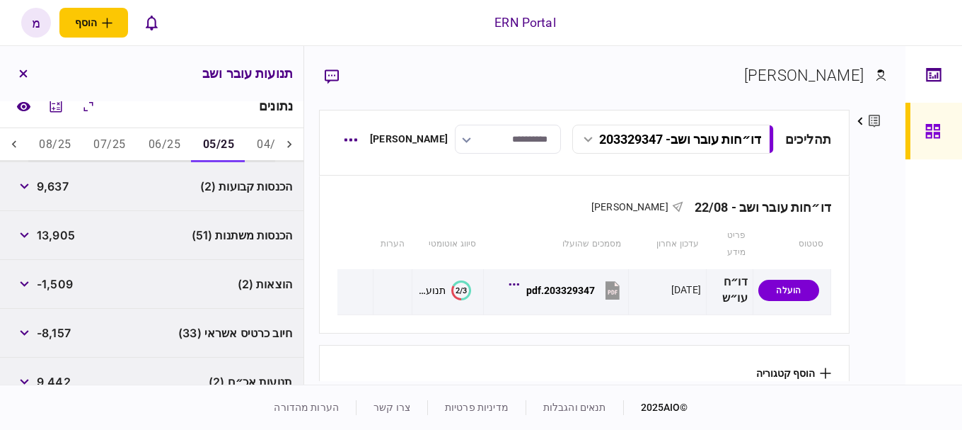
scroll to position [347, 0]
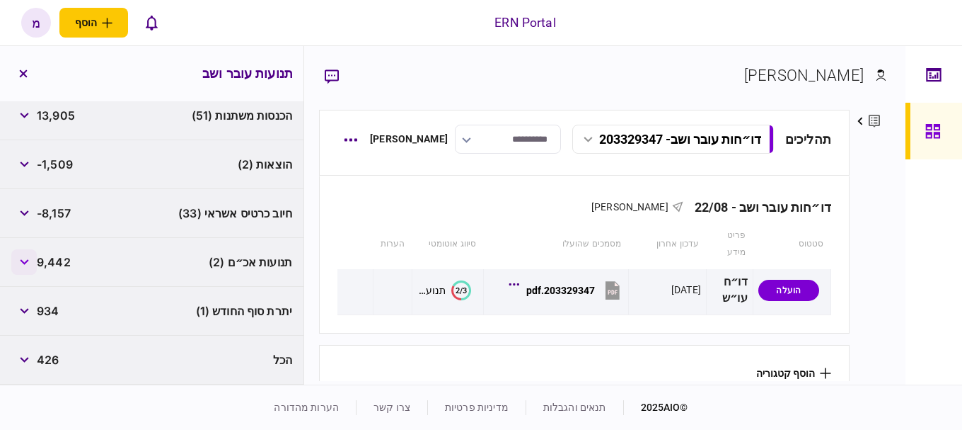
click at [32, 261] on button "button" at bounding box center [23, 261] width 25 height 25
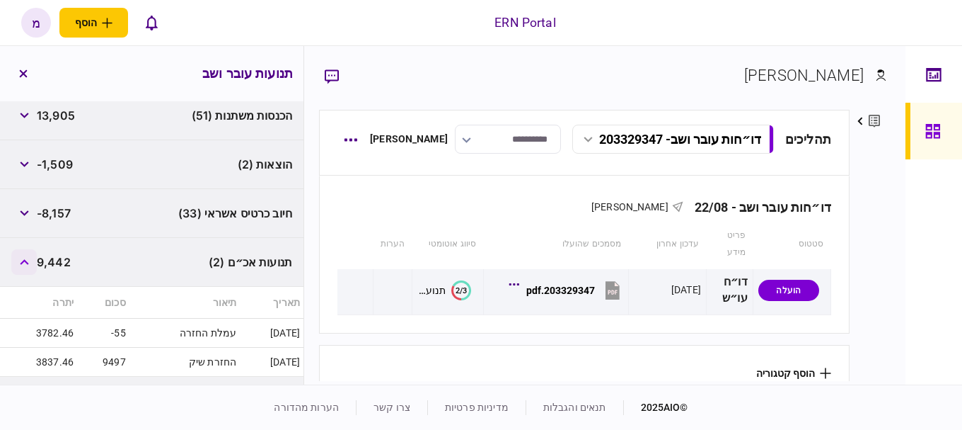
click at [32, 261] on button "button" at bounding box center [23, 261] width 25 height 25
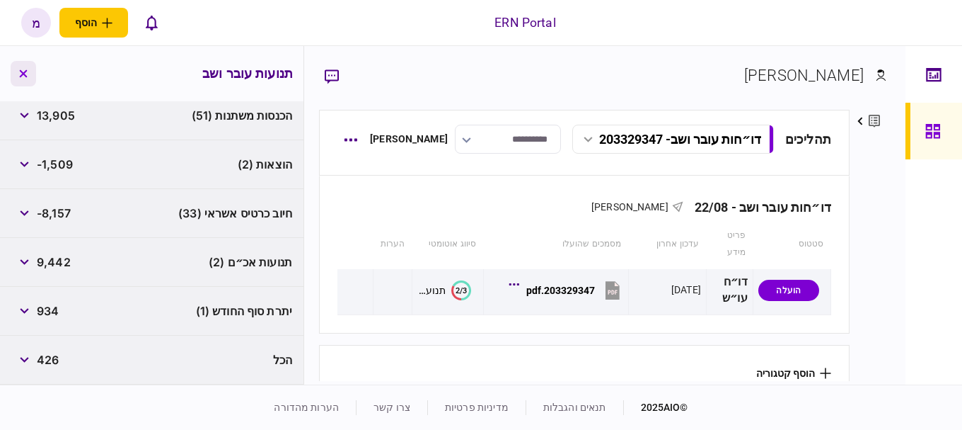
click at [15, 68] on button "button" at bounding box center [23, 73] width 25 height 25
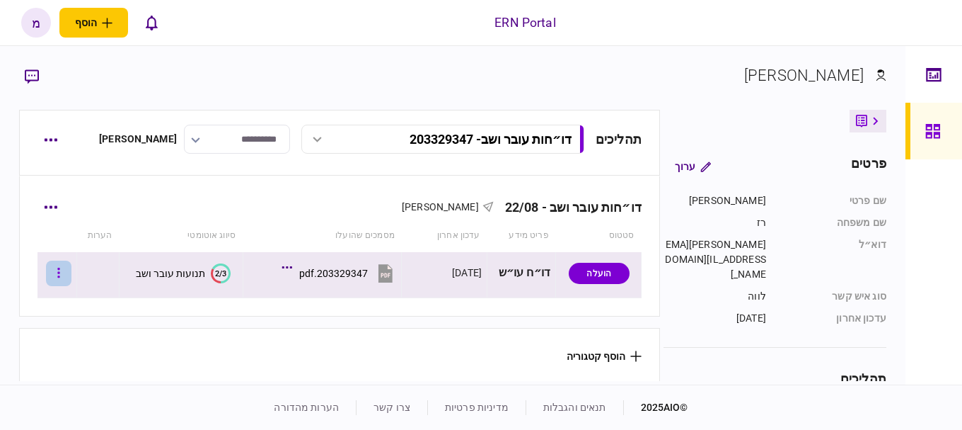
click at [59, 267] on button "button" at bounding box center [58, 272] width 25 height 25
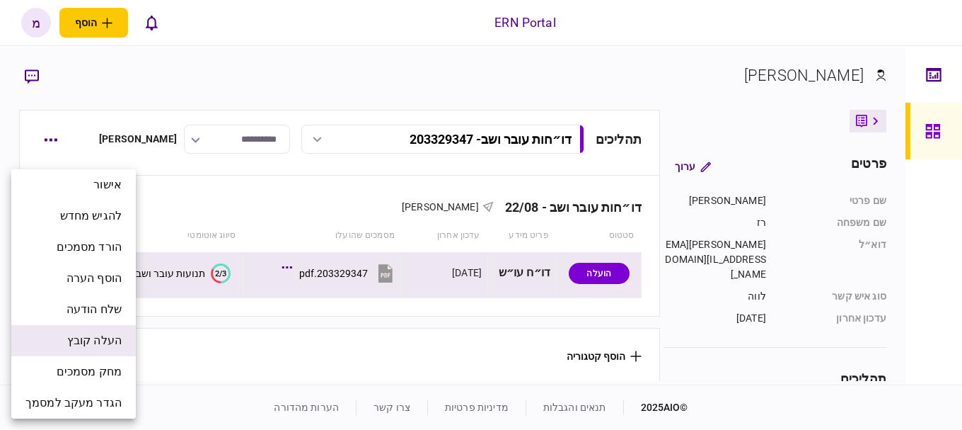
click at [62, 336] on li "העלה קובץ" at bounding box center [73, 340] width 125 height 31
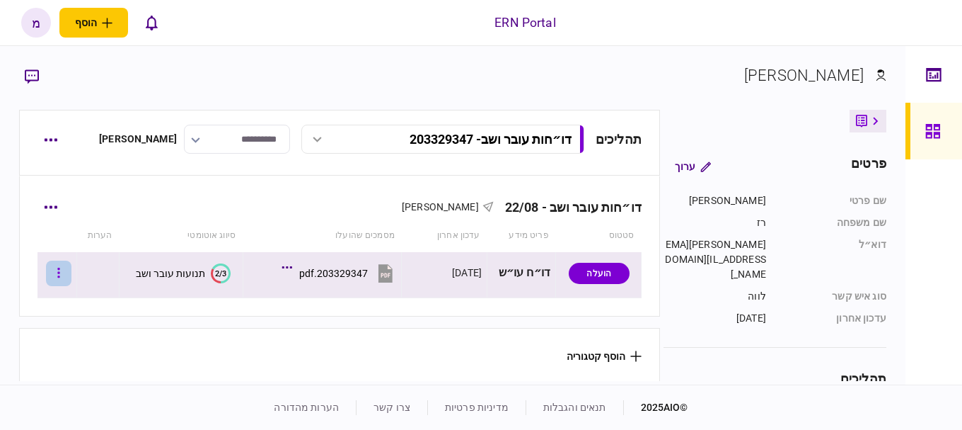
click at [60, 275] on icon "button" at bounding box center [58, 272] width 3 height 13
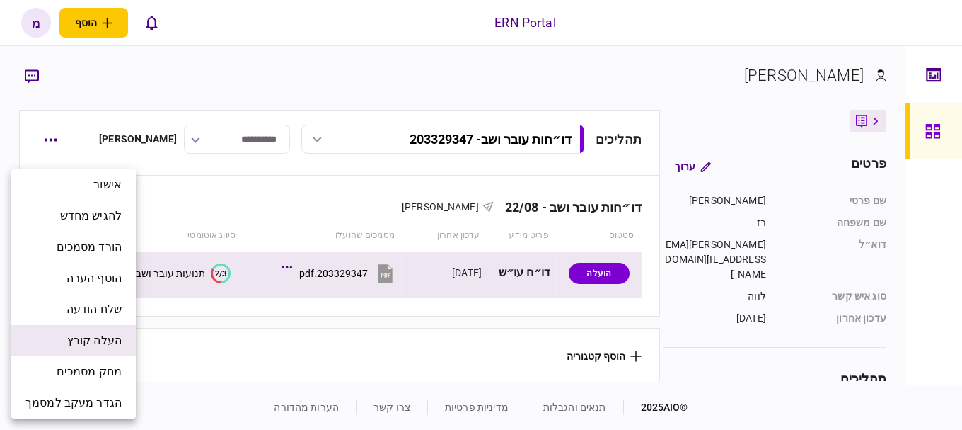
click at [78, 343] on span "העלה קובץ" at bounding box center [94, 340] width 54 height 17
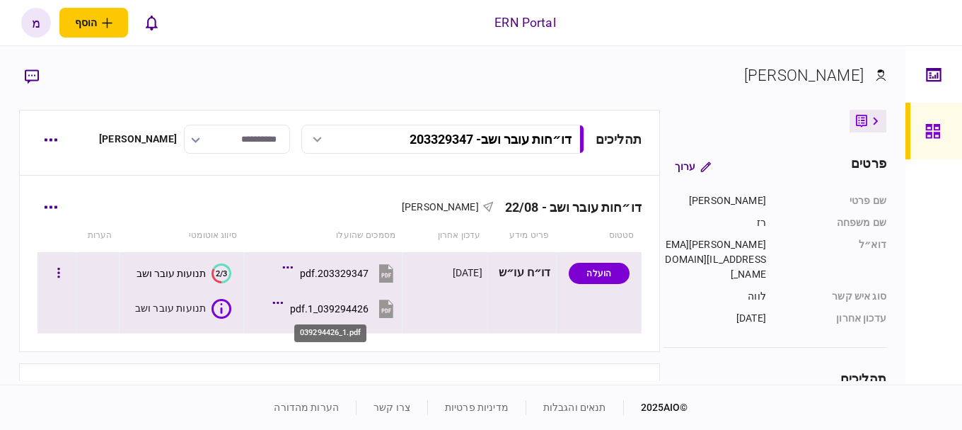
click at [339, 313] on div "039294426_1.pdf" at bounding box center [329, 308] width 79 height 11
click at [62, 270] on button "button" at bounding box center [58, 272] width 25 height 25
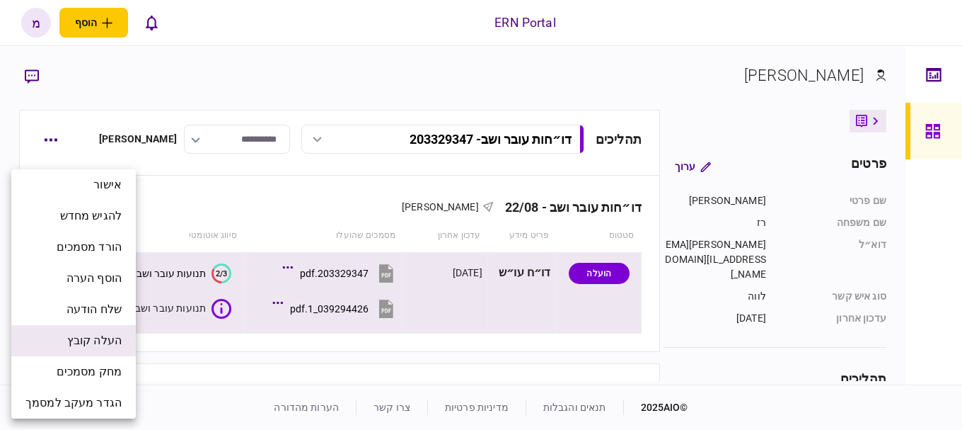
click at [110, 340] on span "העלה קובץ" at bounding box center [94, 340] width 54 height 17
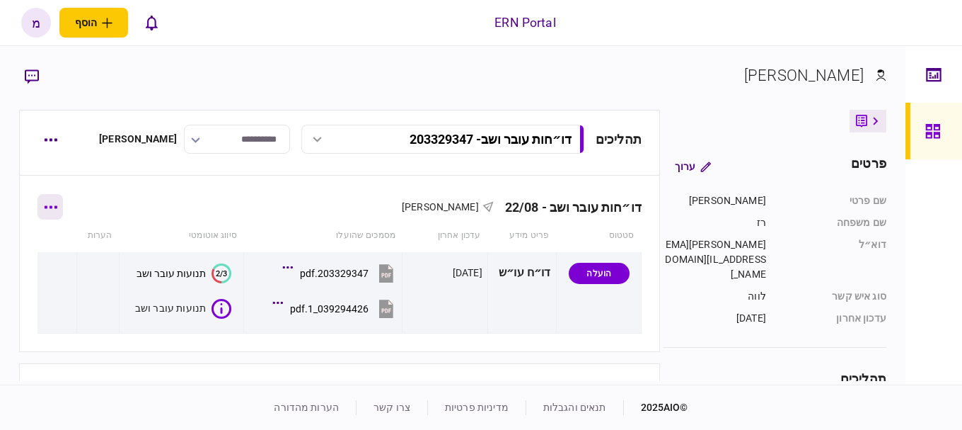
click at [50, 202] on button "button" at bounding box center [50, 206] width 25 height 25
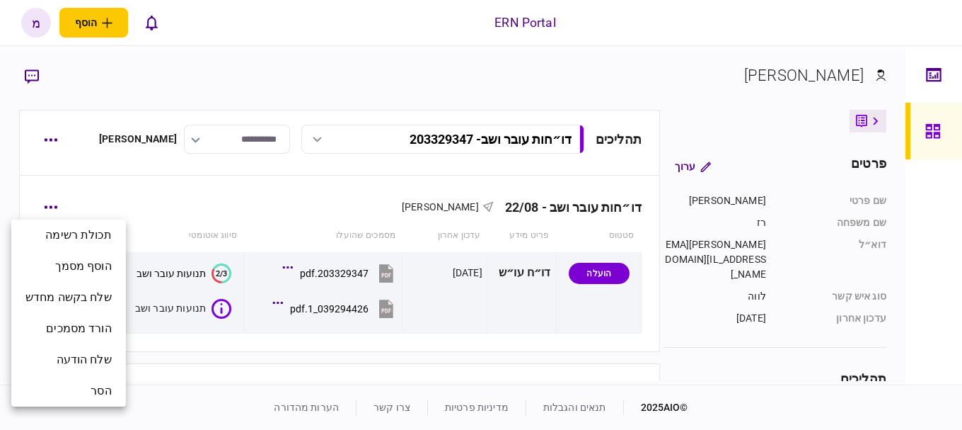
click at [154, 215] on div at bounding box center [481, 215] width 962 height 430
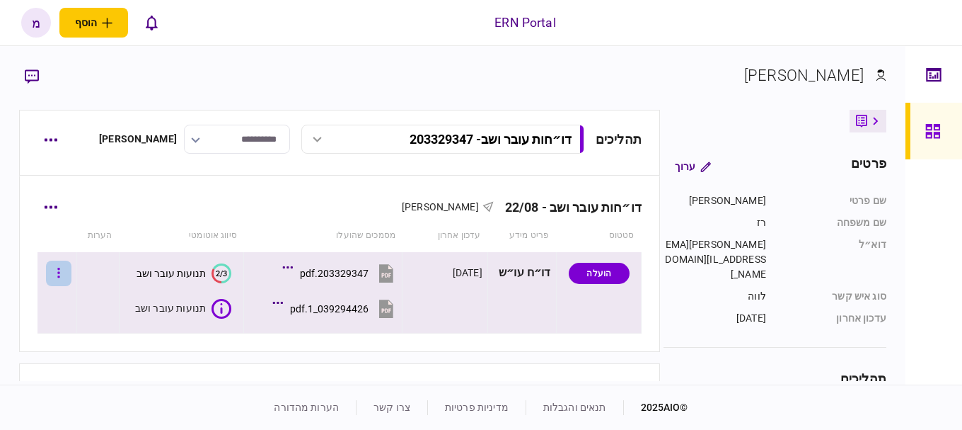
click at [71, 275] on button "button" at bounding box center [58, 272] width 25 height 25
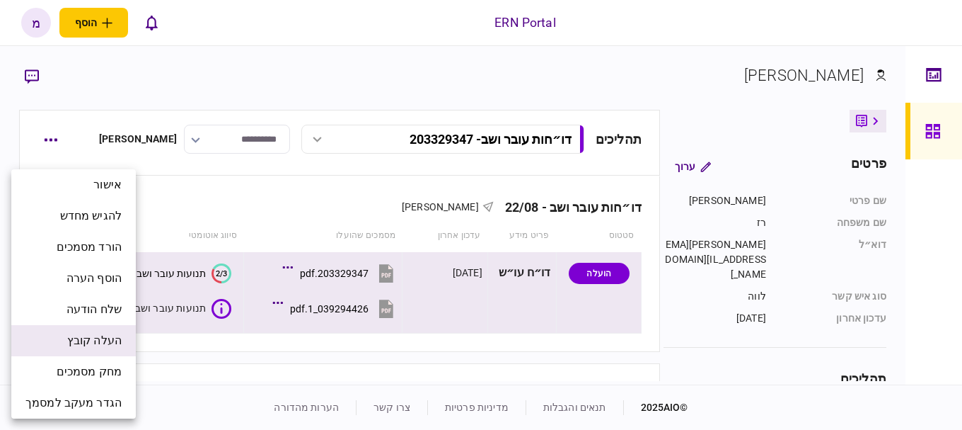
click at [81, 342] on span "העלה קובץ" at bounding box center [94, 340] width 54 height 17
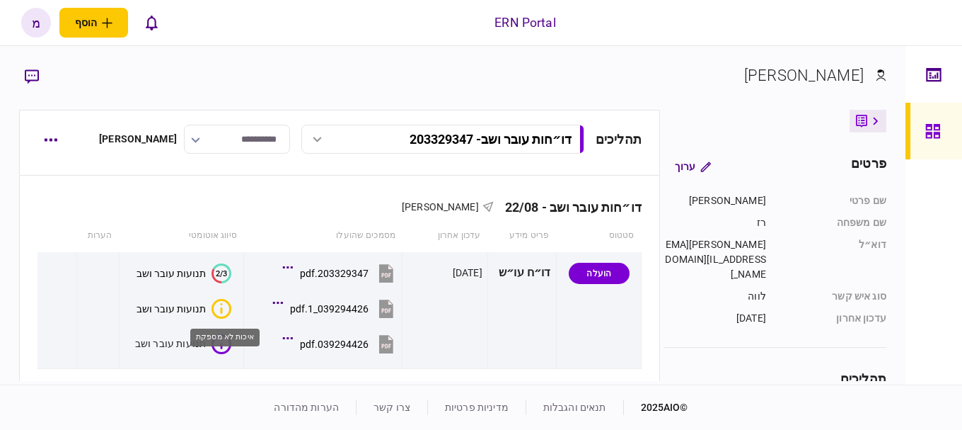
click at [224, 318] on body "ERN Portal הוסף לקוח עסקי לקוח פרטי מ מ משה רז svetlana@ern-israel.co.il עברית …" at bounding box center [481, 215] width 962 height 430
click at [224, 318] on div "איכות לא מספקת" at bounding box center [225, 332] width 72 height 29
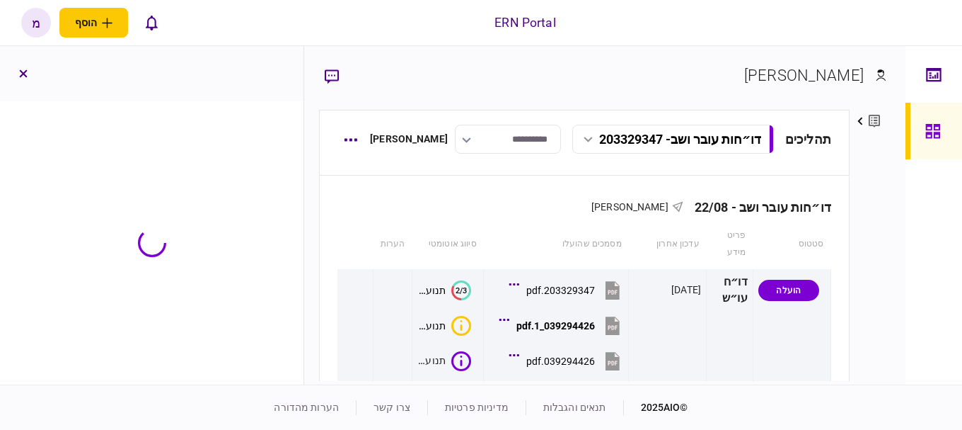
click at [224, 314] on div at bounding box center [152, 242] width 304 height 283
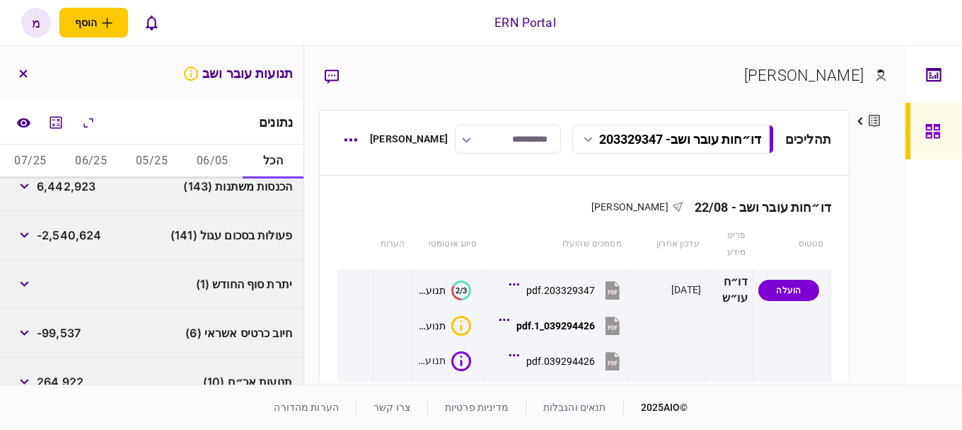
scroll to position [185, 0]
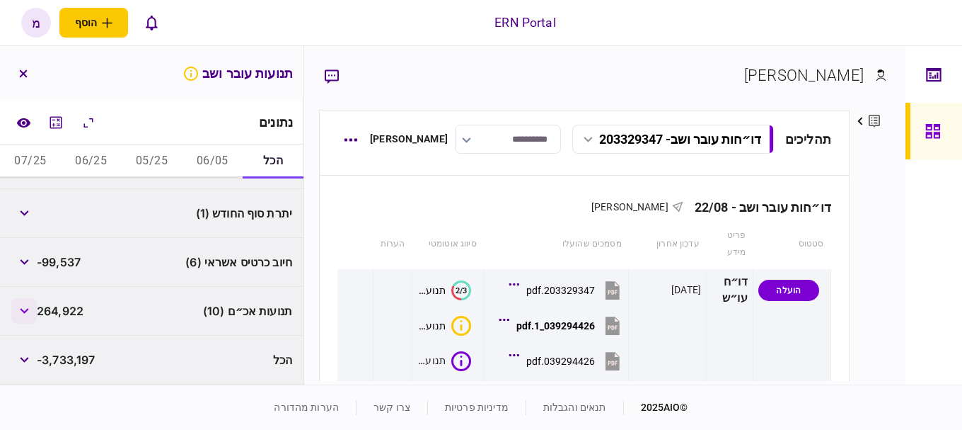
click at [29, 310] on icon "button" at bounding box center [24, 311] width 9 height 6
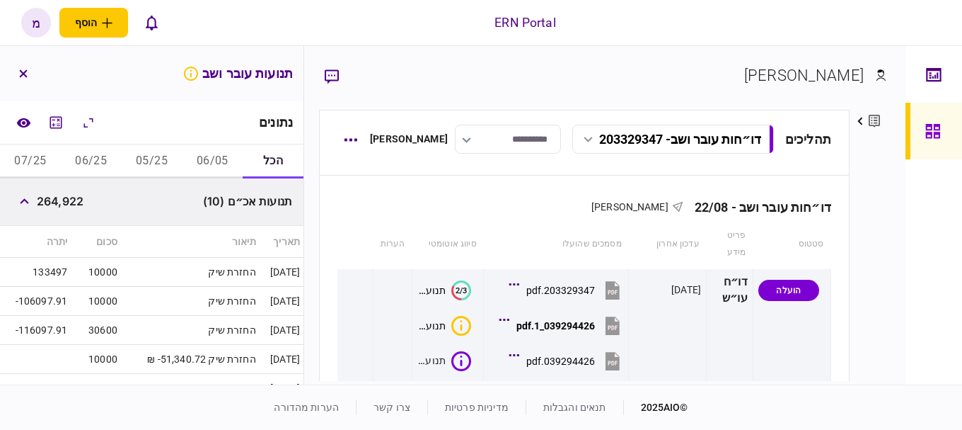
scroll to position [224, 0]
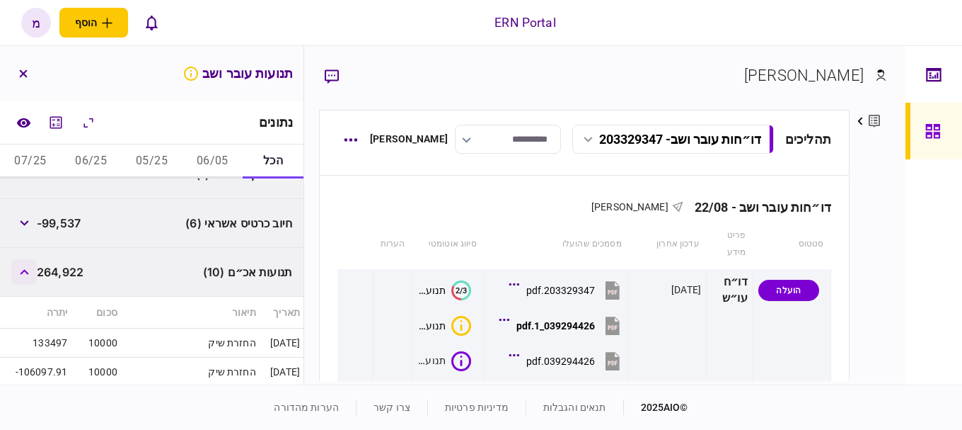
click at [29, 279] on button "button" at bounding box center [23, 271] width 25 height 25
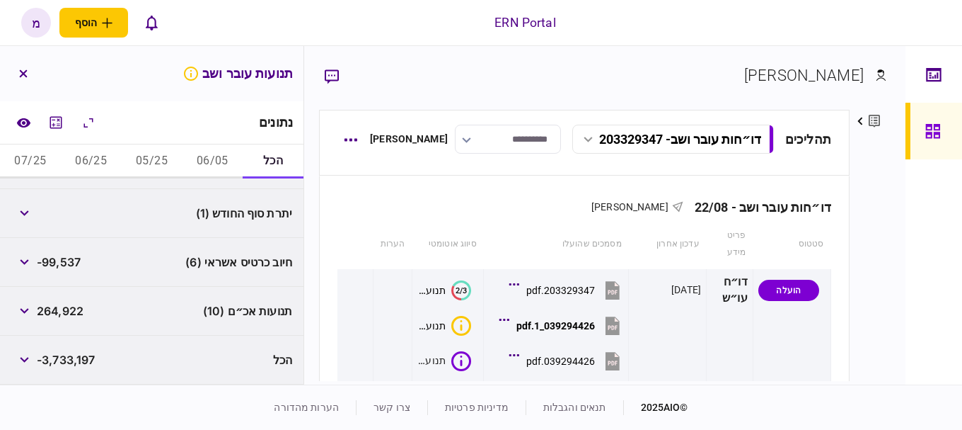
scroll to position [185, 0]
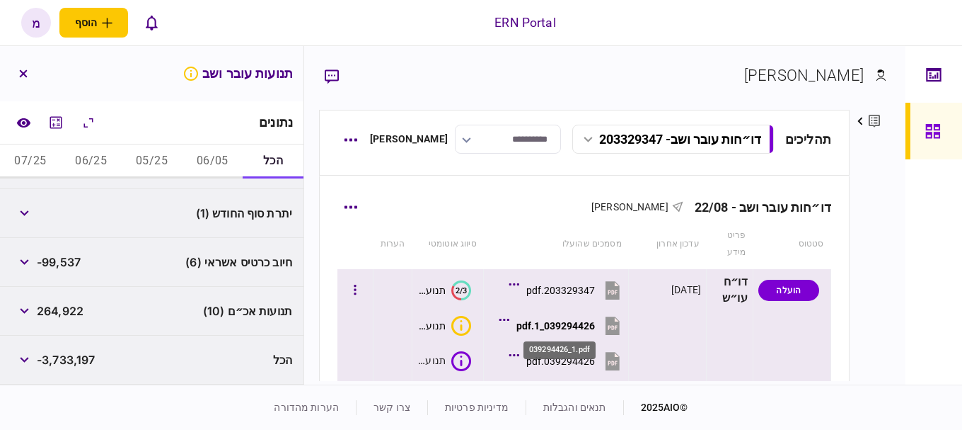
click at [546, 328] on div "039294426_1.pdf" at bounding box center [556, 325] width 79 height 11
click at [563, 360] on div "039294426.pdf" at bounding box center [560, 360] width 69 height 11
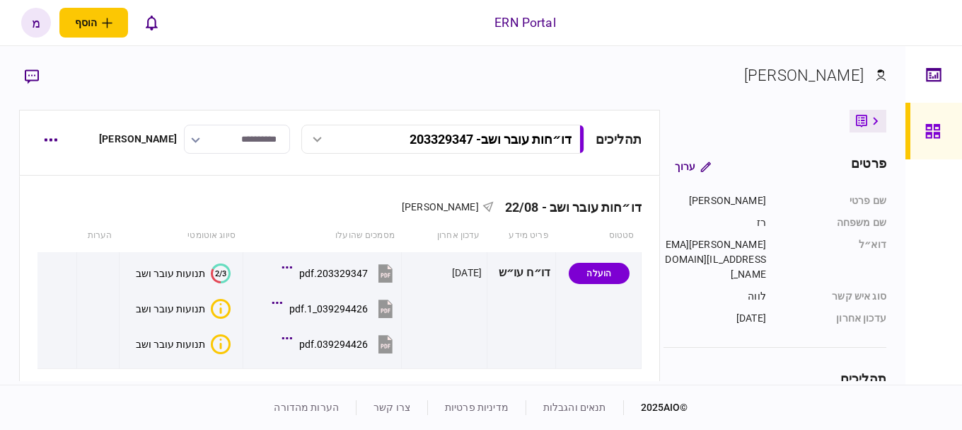
click at [219, 315] on icon "איכות לא מספקת" at bounding box center [221, 309] width 20 height 20
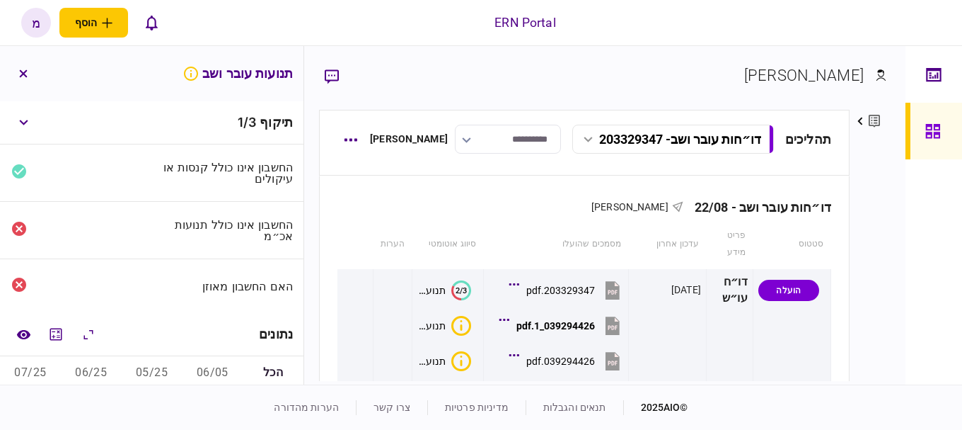
scroll to position [71, 0]
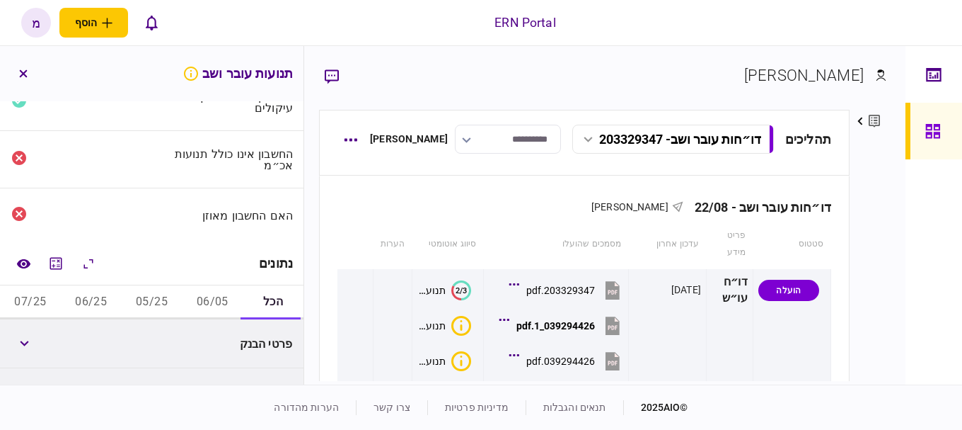
click at [212, 296] on button "06/05" at bounding box center [212, 302] width 61 height 34
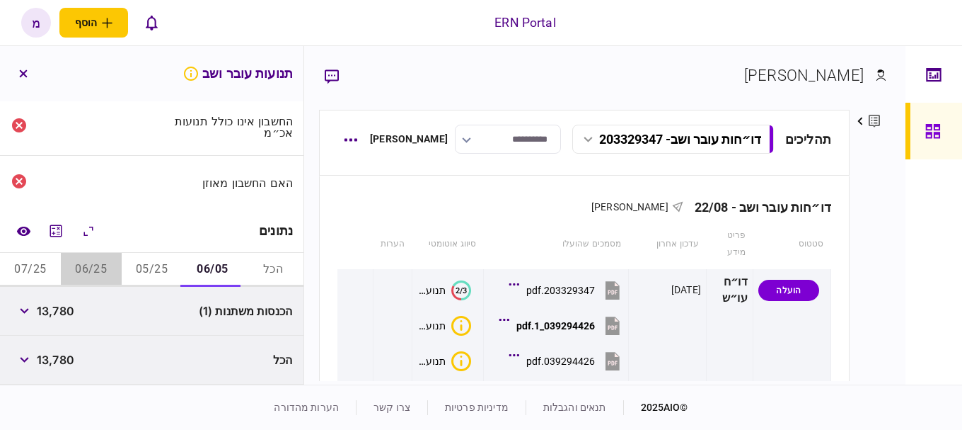
click at [94, 267] on button "06/25" at bounding box center [91, 270] width 61 height 34
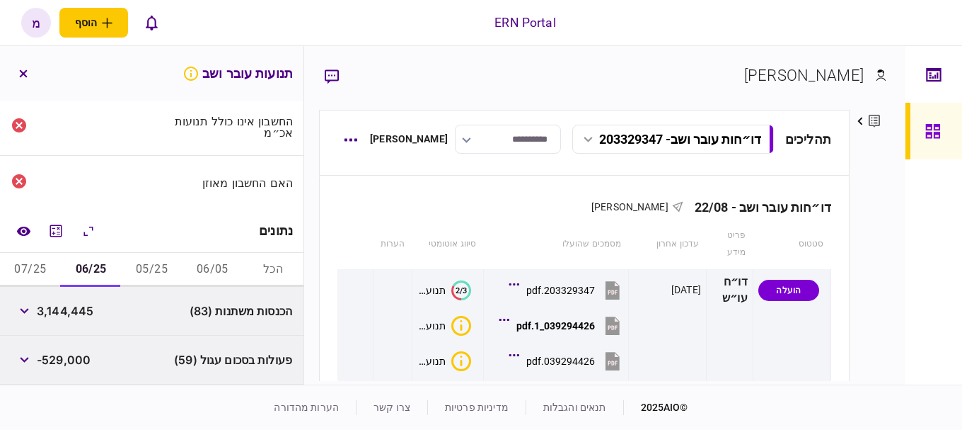
scroll to position [245, 0]
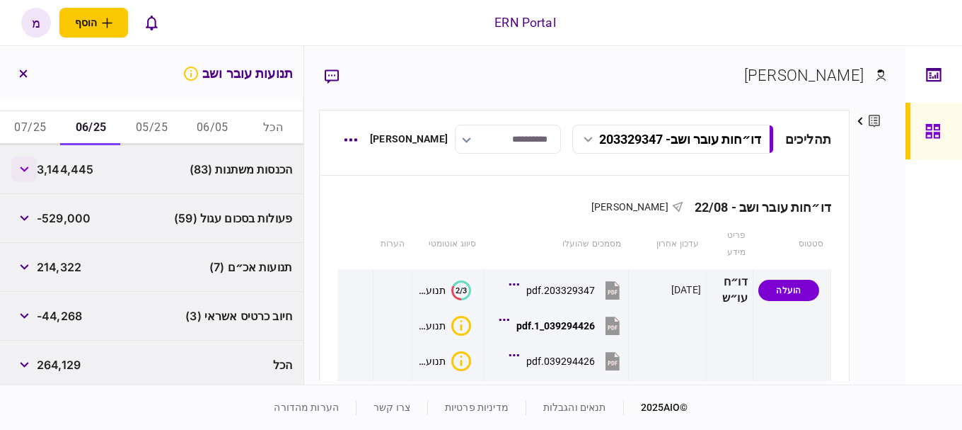
click at [25, 172] on button "button" at bounding box center [23, 168] width 25 height 25
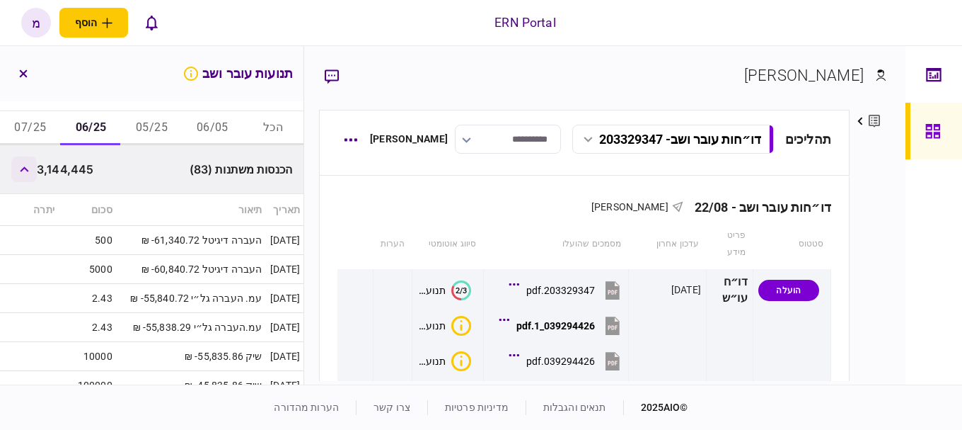
click at [25, 177] on button "button" at bounding box center [23, 168] width 25 height 25
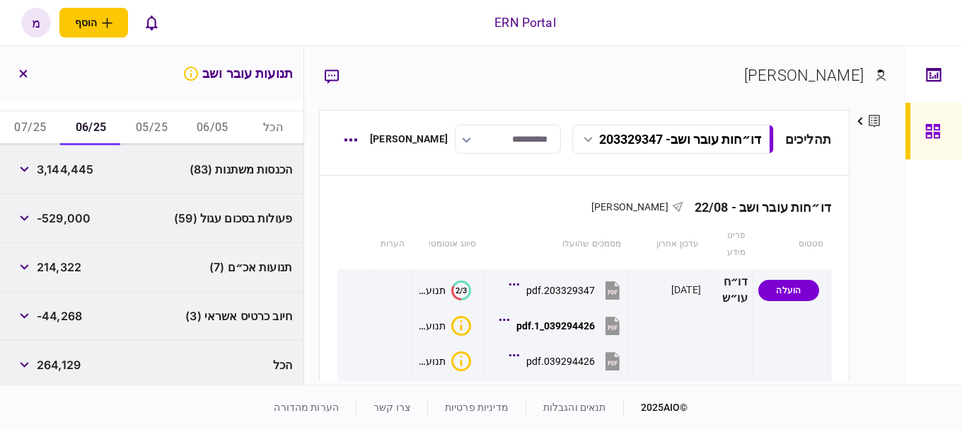
click at [163, 120] on button "05/25" at bounding box center [152, 128] width 61 height 34
click at [28, 167] on icon "button" at bounding box center [24, 169] width 8 height 6
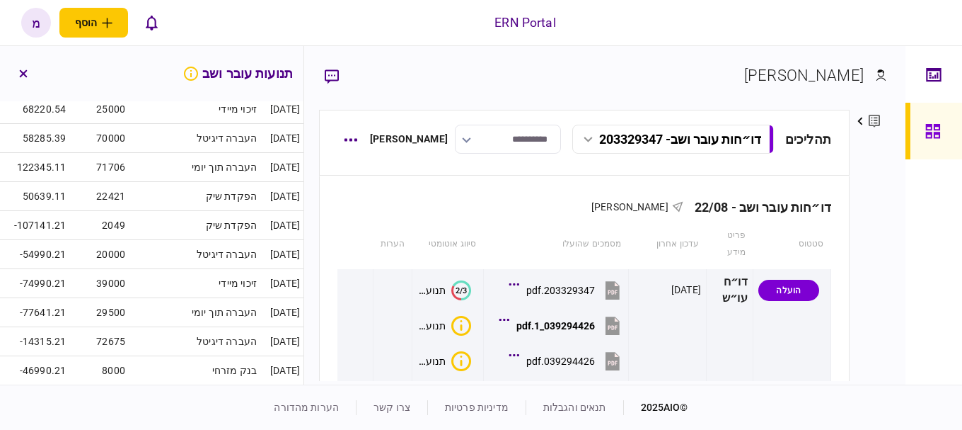
scroll to position [122, 0]
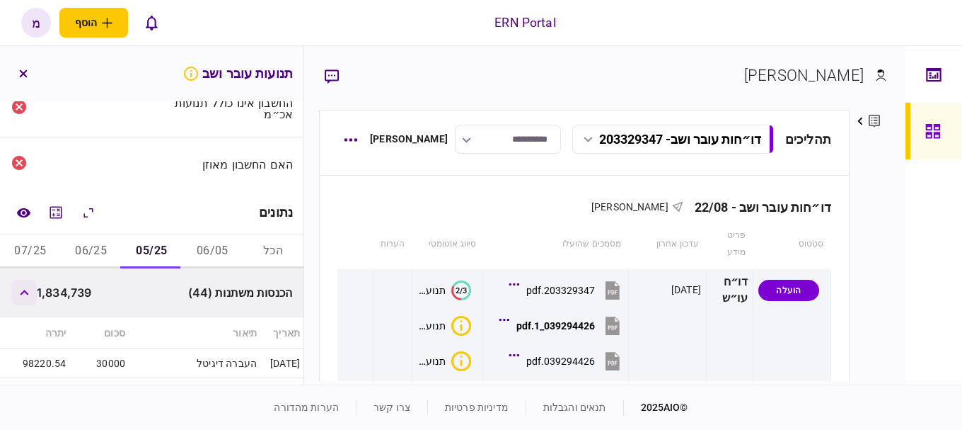
click at [29, 291] on icon "button" at bounding box center [24, 292] width 9 height 6
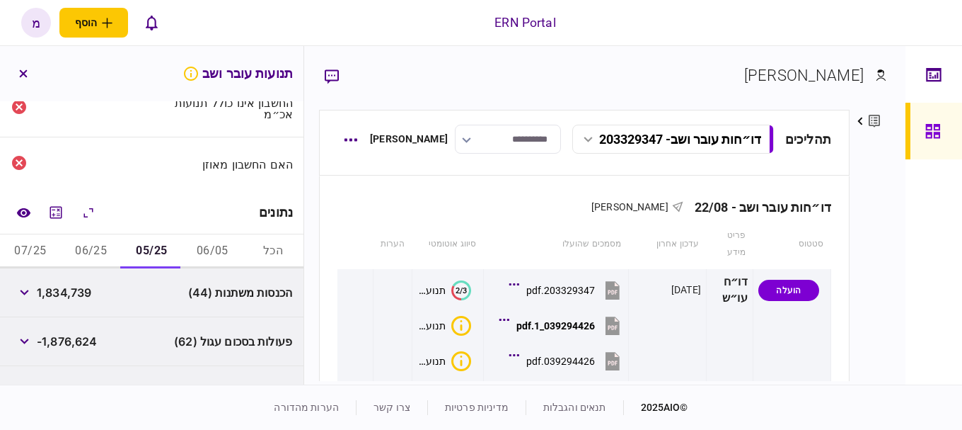
scroll to position [263, 0]
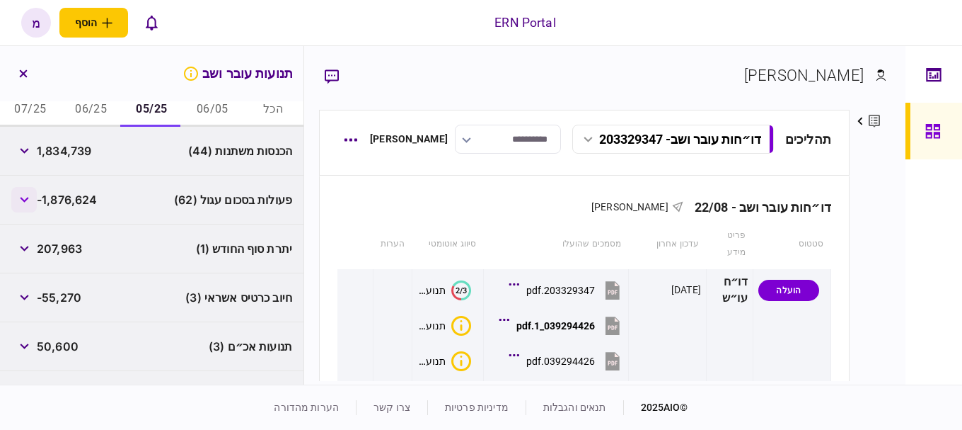
click at [34, 194] on button "button" at bounding box center [23, 199] width 25 height 25
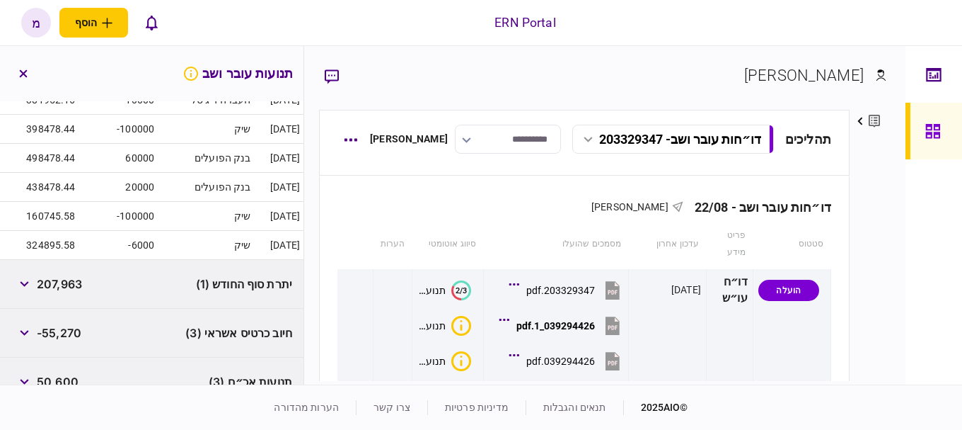
scroll to position [2130, 0]
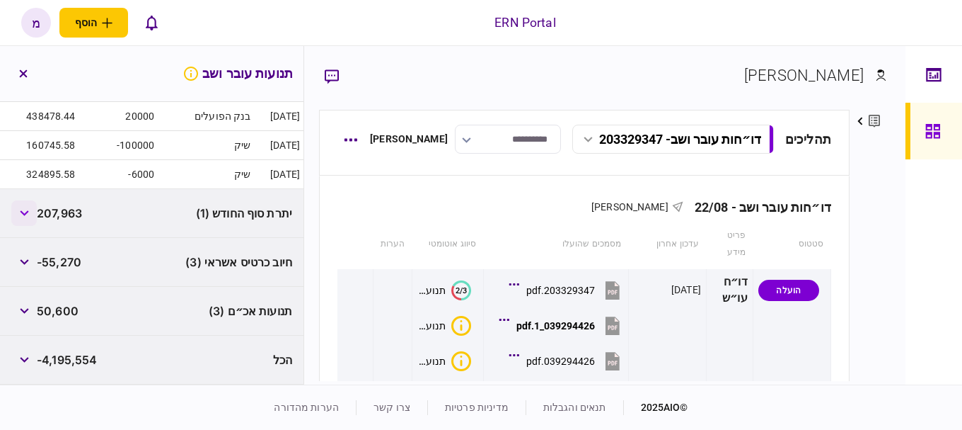
click at [27, 213] on icon "button" at bounding box center [24, 213] width 9 height 6
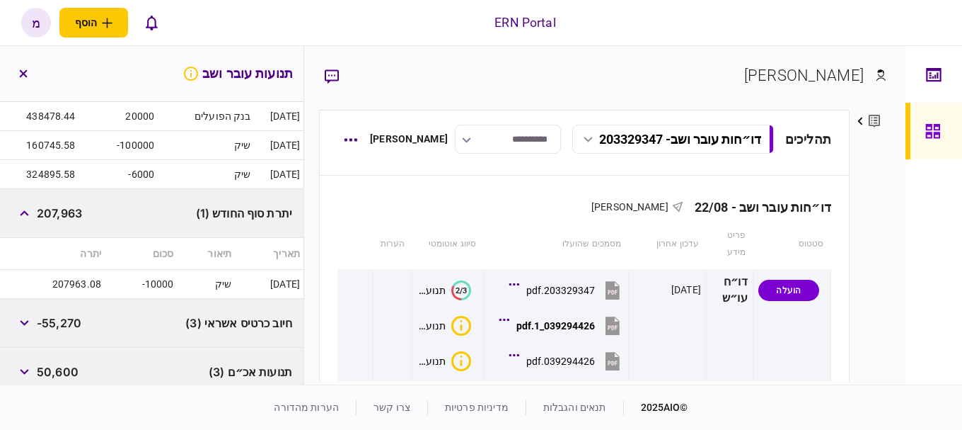
scroll to position [2191, 0]
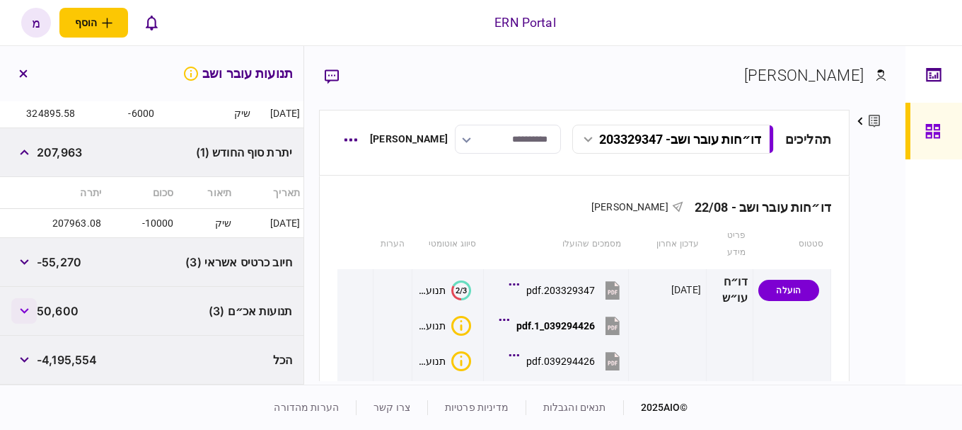
click at [26, 304] on button "button" at bounding box center [23, 310] width 25 height 25
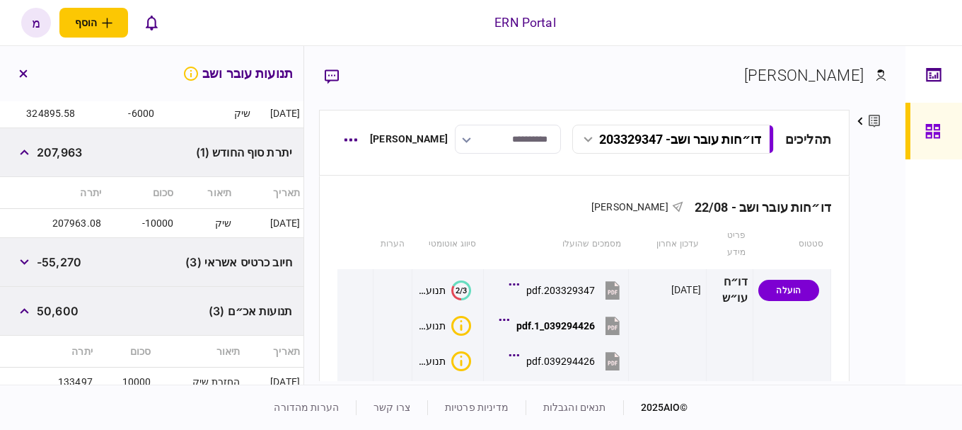
scroll to position [2310, 0]
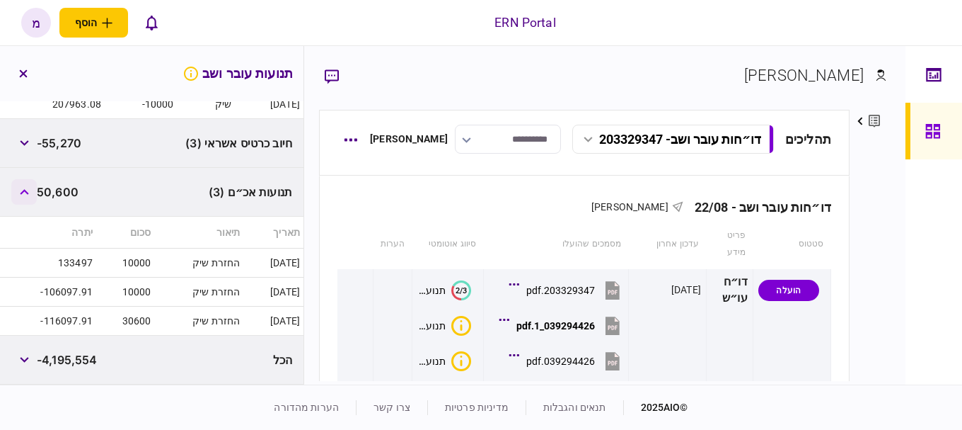
click at [22, 190] on button "button" at bounding box center [23, 191] width 25 height 25
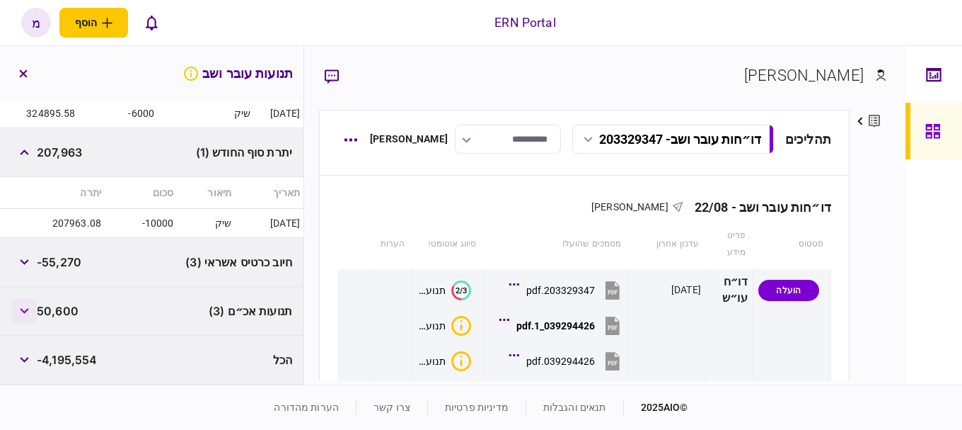
scroll to position [2191, 0]
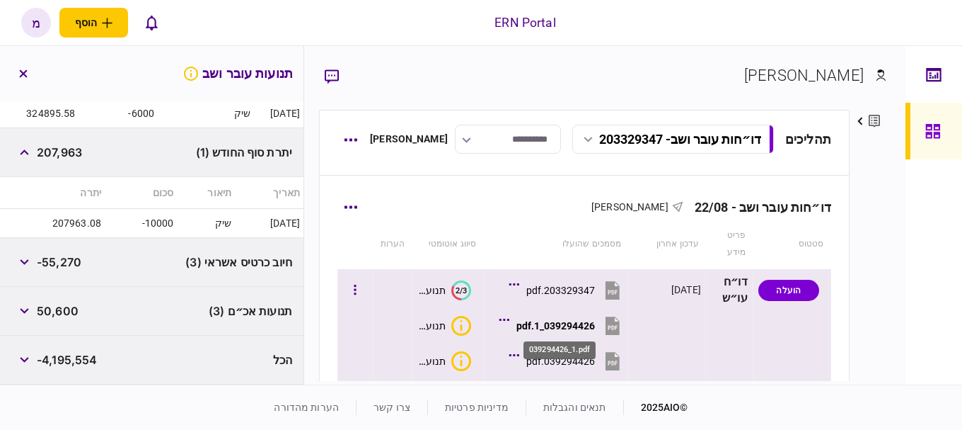
click at [575, 327] on div "039294426_1.pdf" at bounding box center [556, 325] width 79 height 11
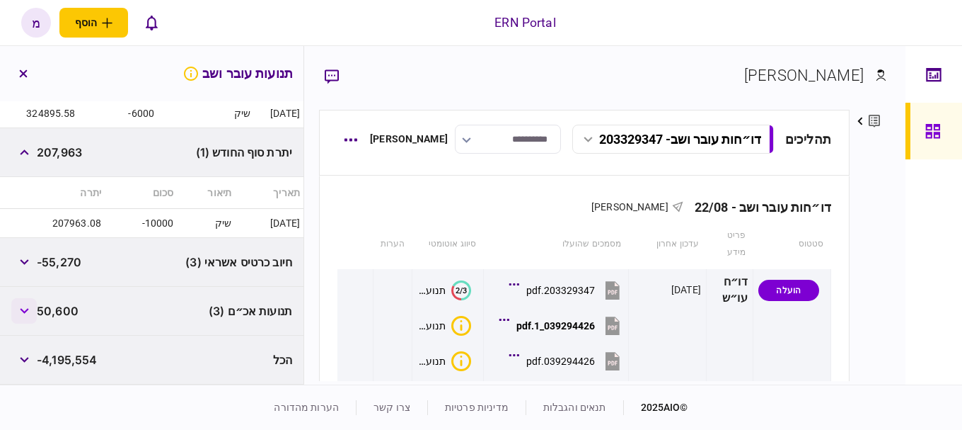
click at [19, 306] on button "button" at bounding box center [23, 310] width 25 height 25
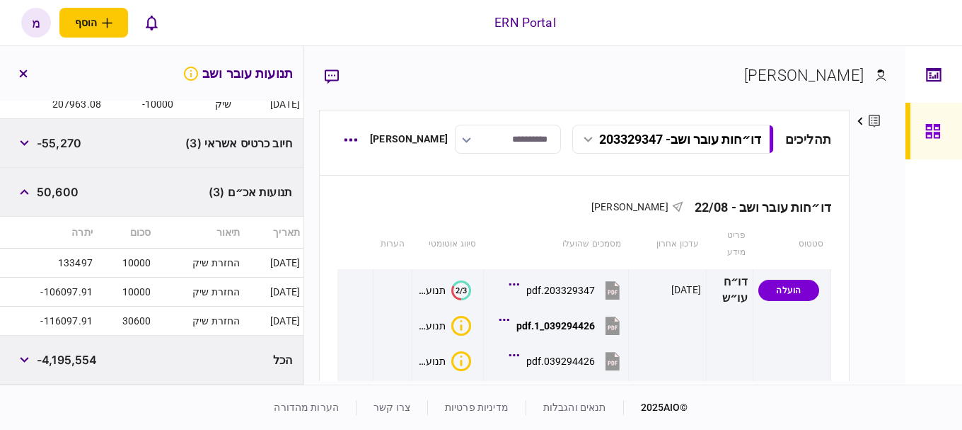
scroll to position [2168, 0]
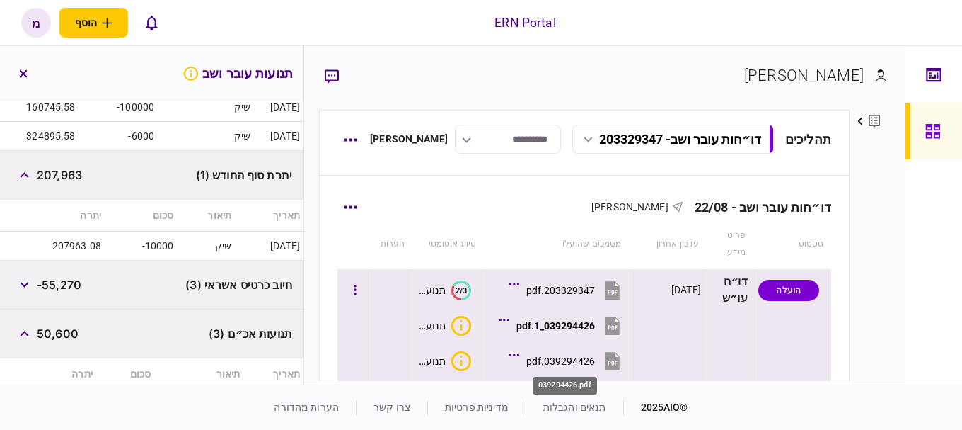
click at [574, 357] on div "039294426.pdf" at bounding box center [560, 360] width 69 height 11
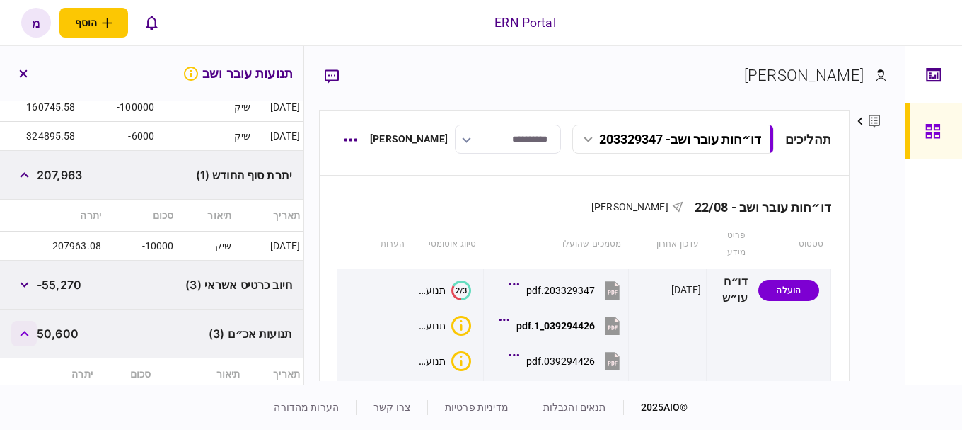
click at [28, 333] on icon "button" at bounding box center [24, 333] width 9 height 6
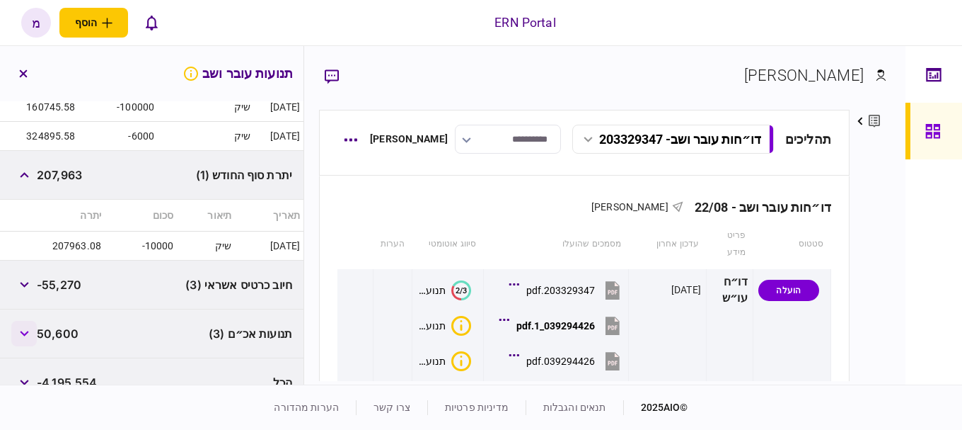
scroll to position [2191, 0]
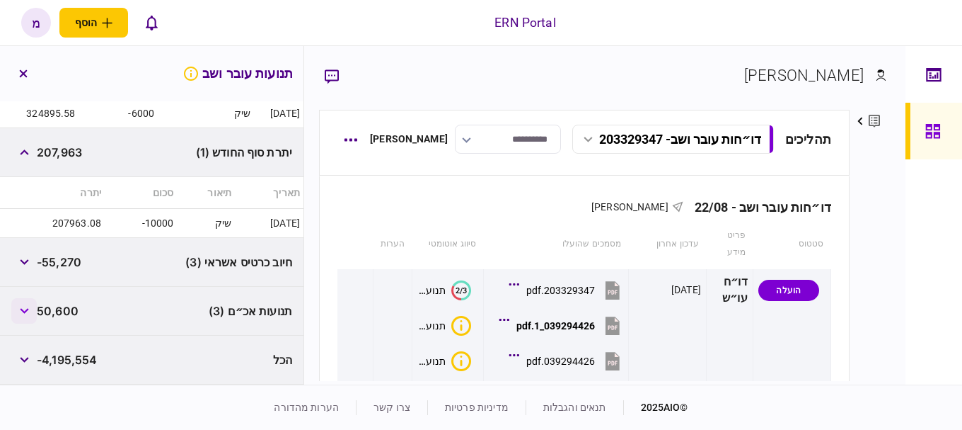
click at [18, 308] on button "button" at bounding box center [23, 310] width 25 height 25
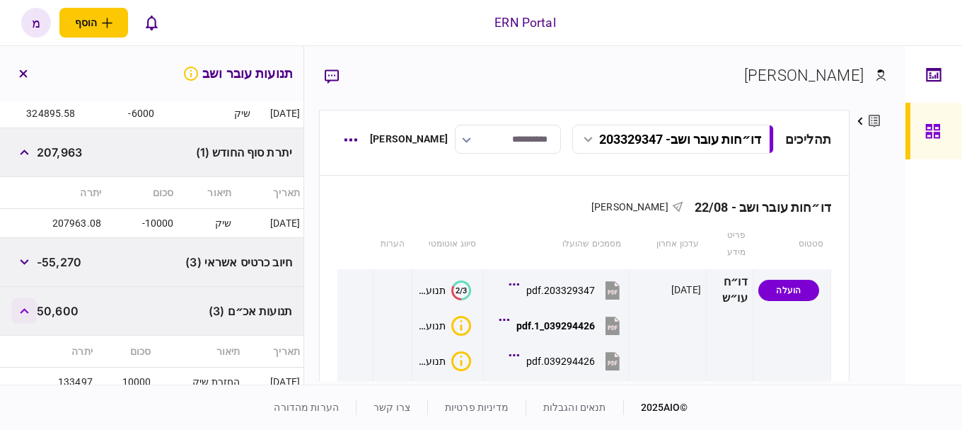
scroll to position [2262, 0]
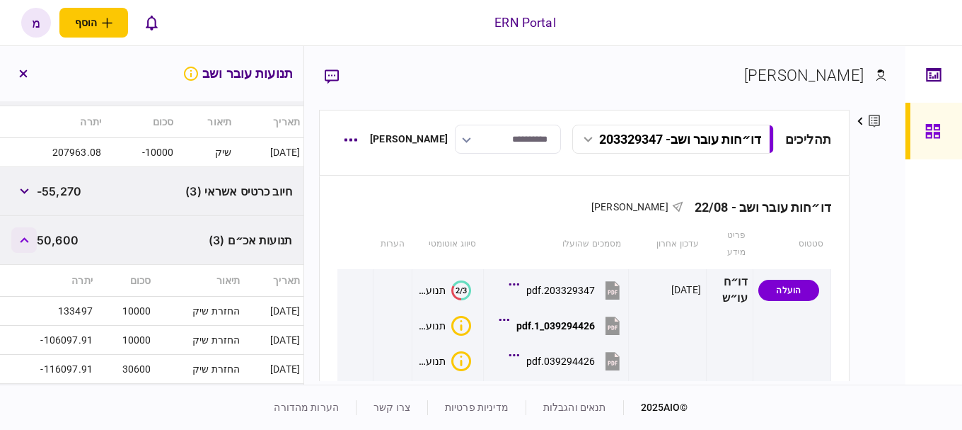
click at [29, 244] on button "button" at bounding box center [23, 239] width 25 height 25
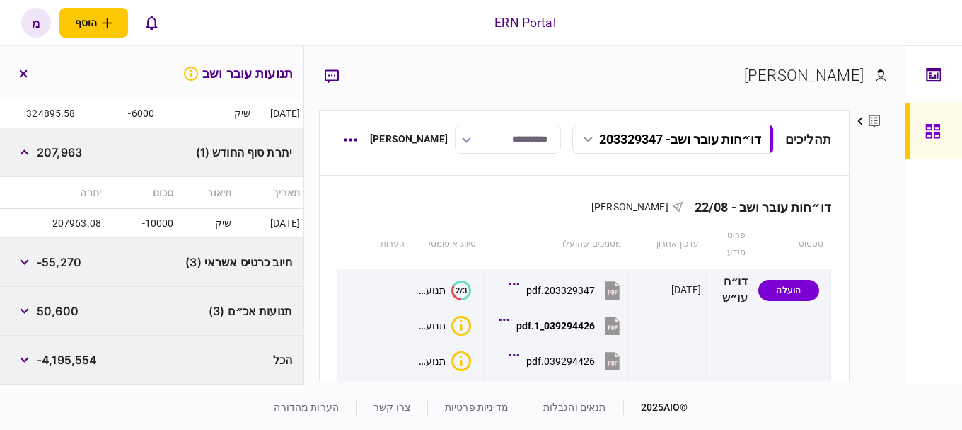
scroll to position [2191, 0]
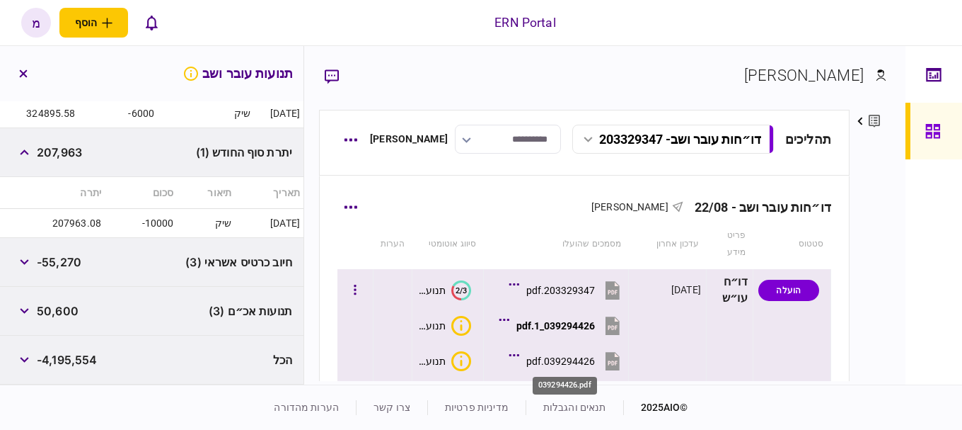
click at [553, 361] on div "039294426.pdf" at bounding box center [560, 360] width 69 height 11
click at [567, 362] on div "039294426.pdf" at bounding box center [560, 360] width 69 height 11
click at [557, 321] on div "039294426_1.pdf" at bounding box center [556, 325] width 79 height 11
click at [570, 359] on div "039294426.pdf" at bounding box center [560, 360] width 69 height 11
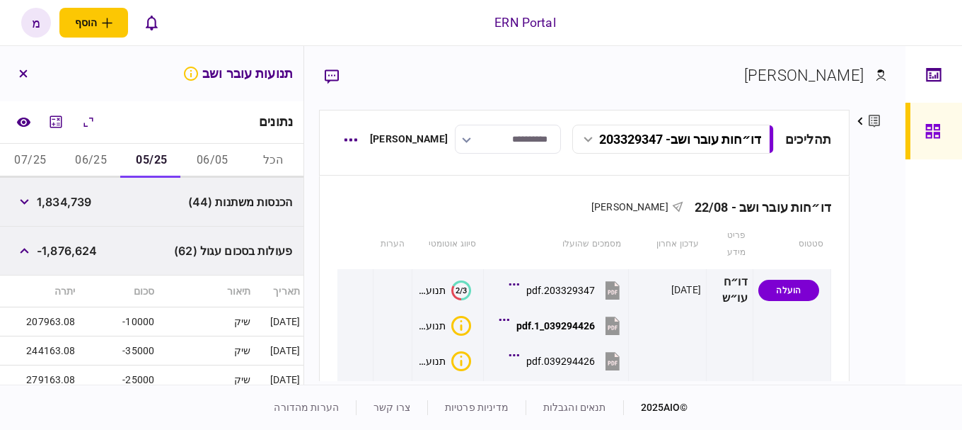
scroll to position [142, 0]
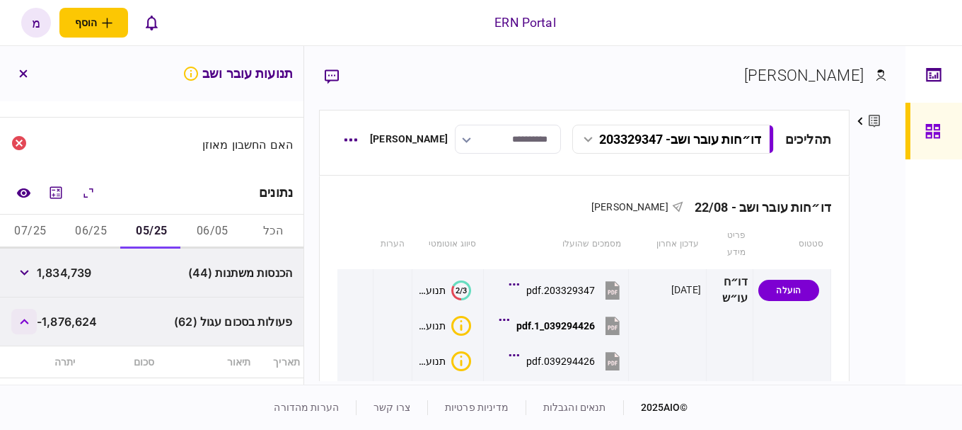
click at [34, 327] on button "button" at bounding box center [23, 321] width 25 height 25
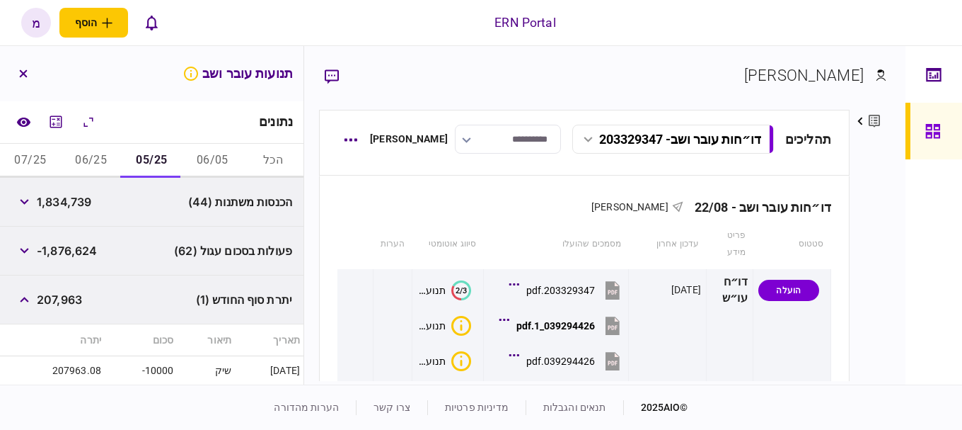
scroll to position [283, 0]
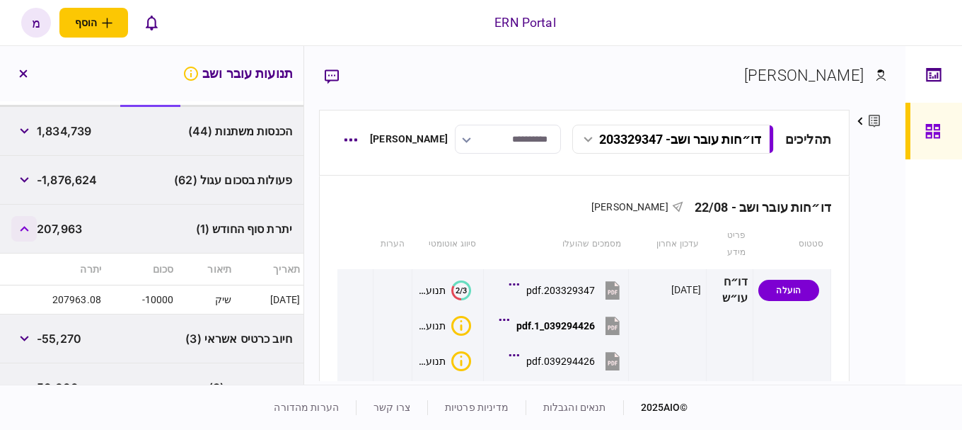
click at [16, 230] on button "button" at bounding box center [23, 228] width 25 height 25
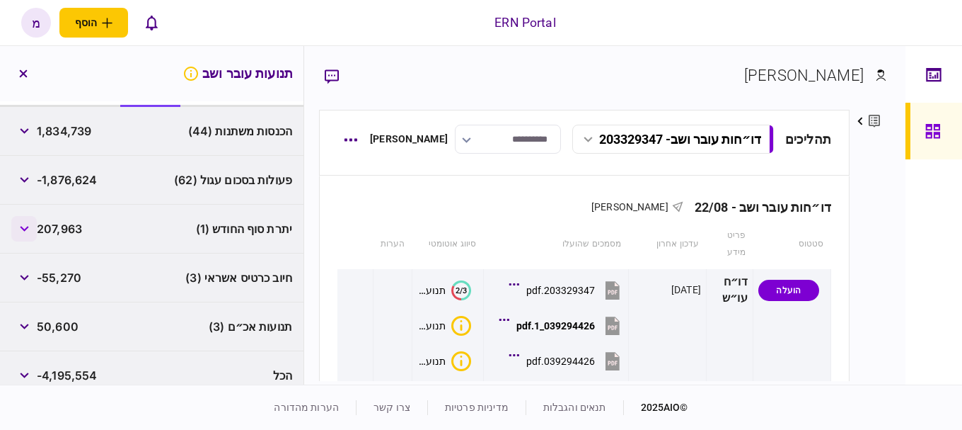
click at [29, 226] on icon "button" at bounding box center [24, 229] width 9 height 6
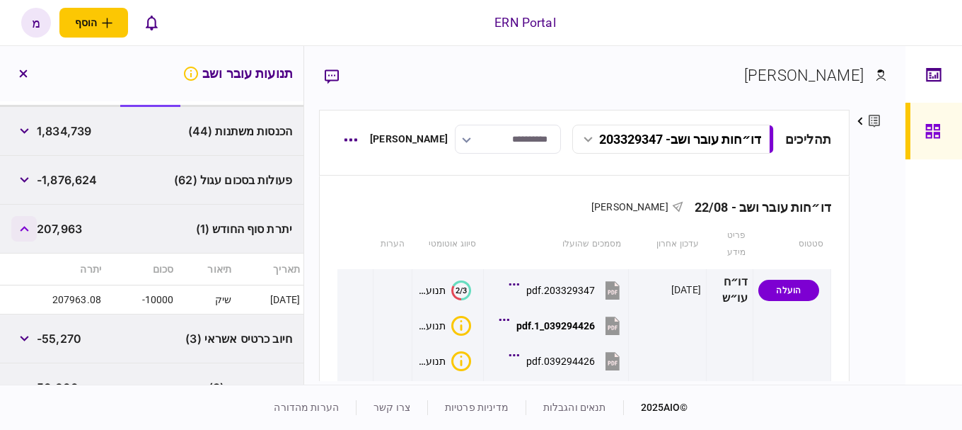
click at [29, 228] on icon "button" at bounding box center [24, 229] width 9 height 6
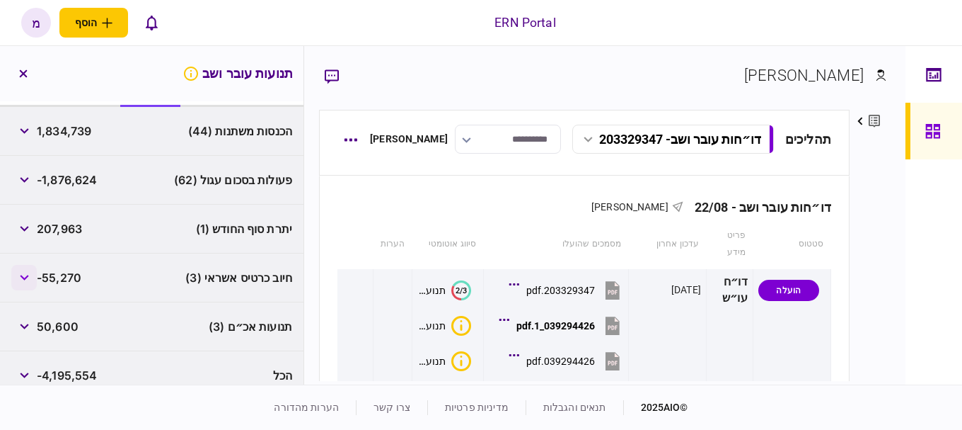
click at [21, 278] on button "button" at bounding box center [23, 277] width 25 height 25
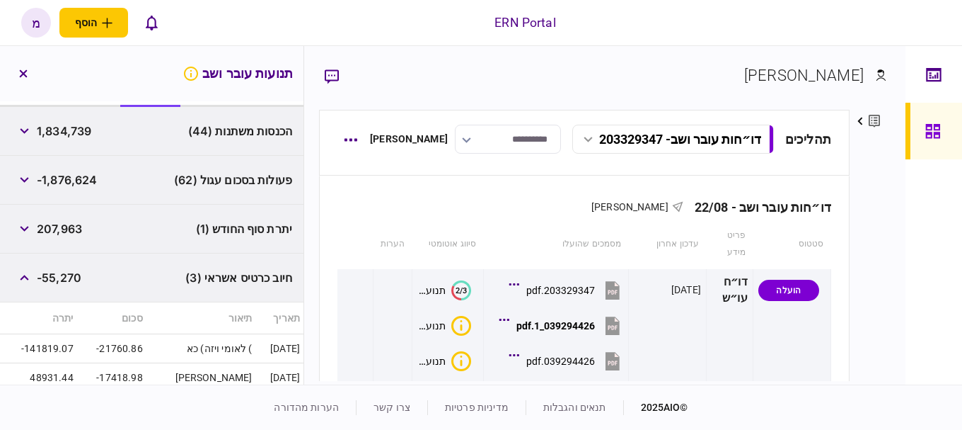
scroll to position [417, 0]
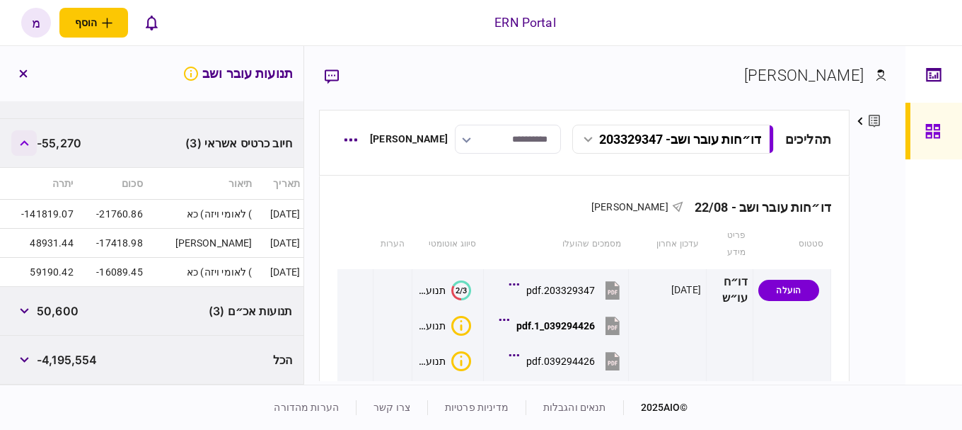
click at [20, 146] on button "button" at bounding box center [23, 142] width 25 height 25
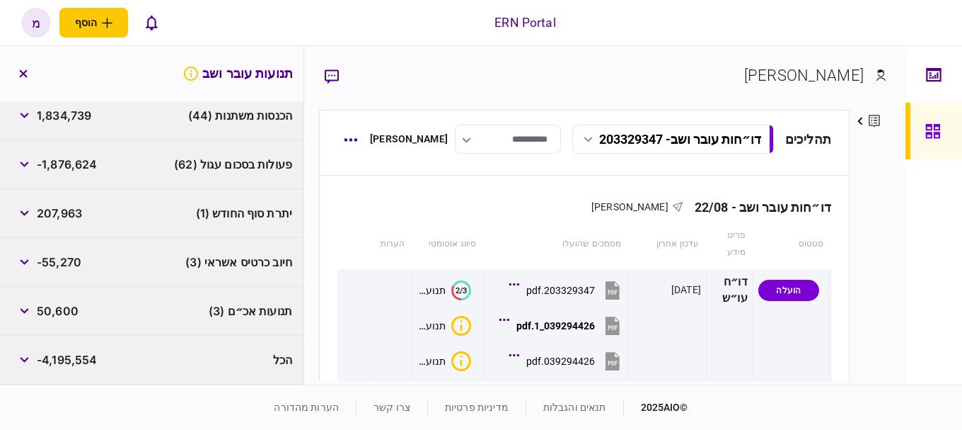
scroll to position [299, 0]
click at [28, 318] on button "button" at bounding box center [23, 310] width 25 height 25
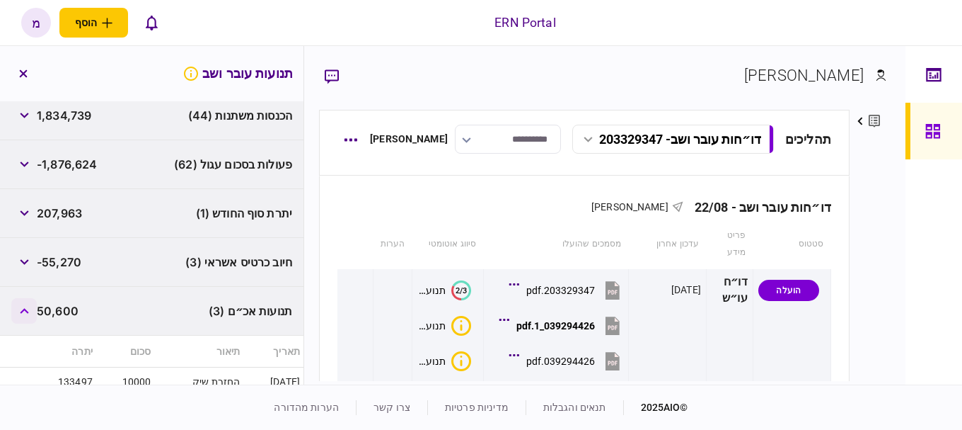
scroll to position [369, 0]
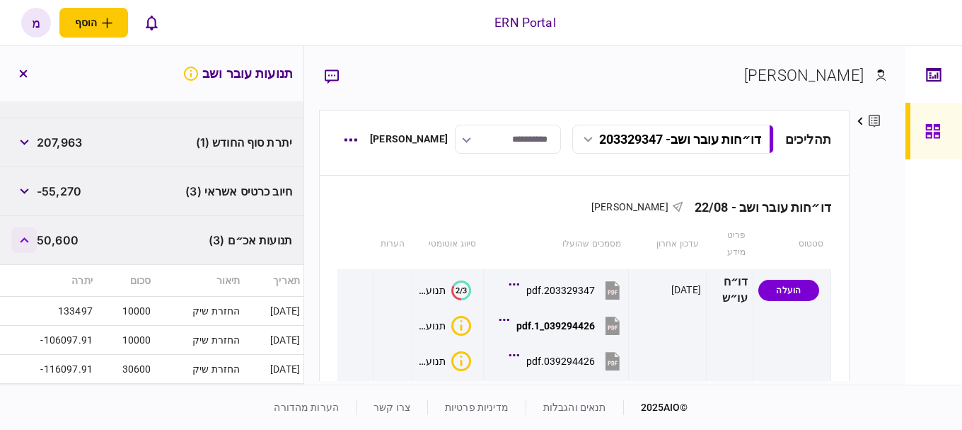
click at [30, 233] on button "button" at bounding box center [23, 239] width 25 height 25
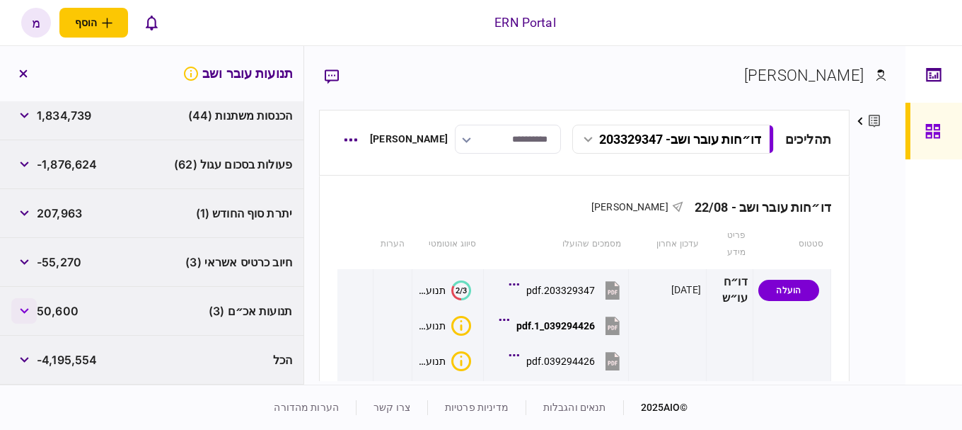
scroll to position [299, 0]
click at [21, 311] on button "button" at bounding box center [23, 310] width 25 height 25
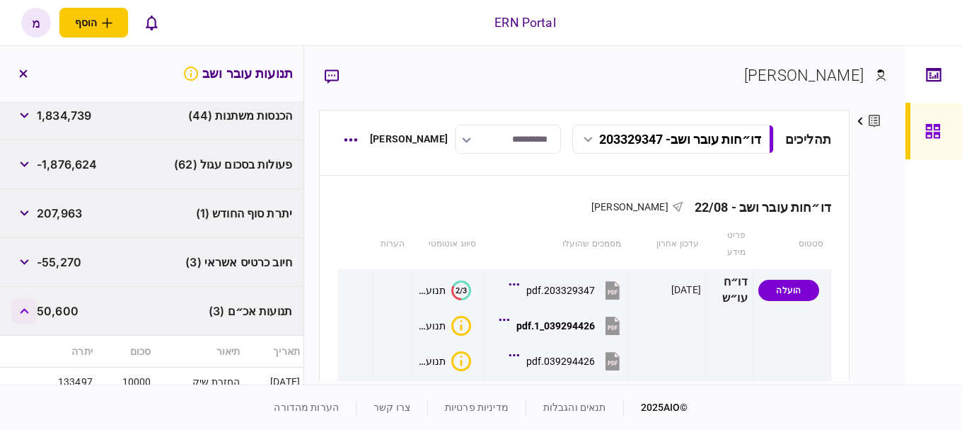
scroll to position [369, 0]
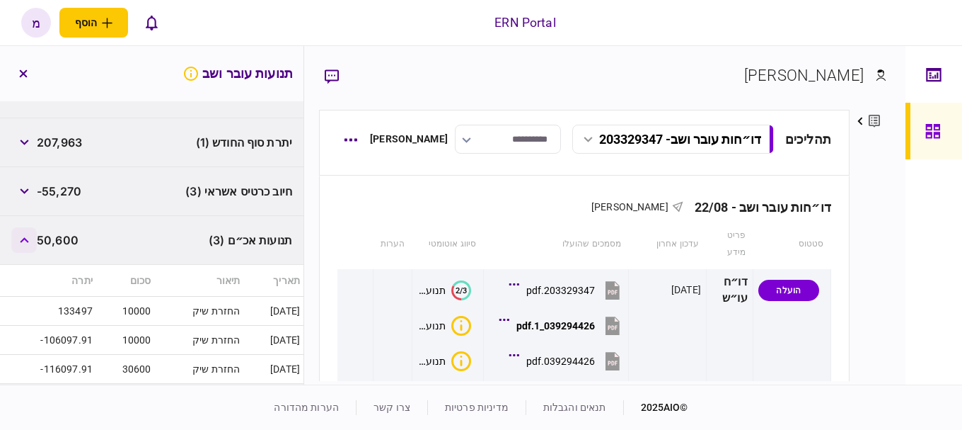
click at [33, 240] on button "button" at bounding box center [23, 239] width 25 height 25
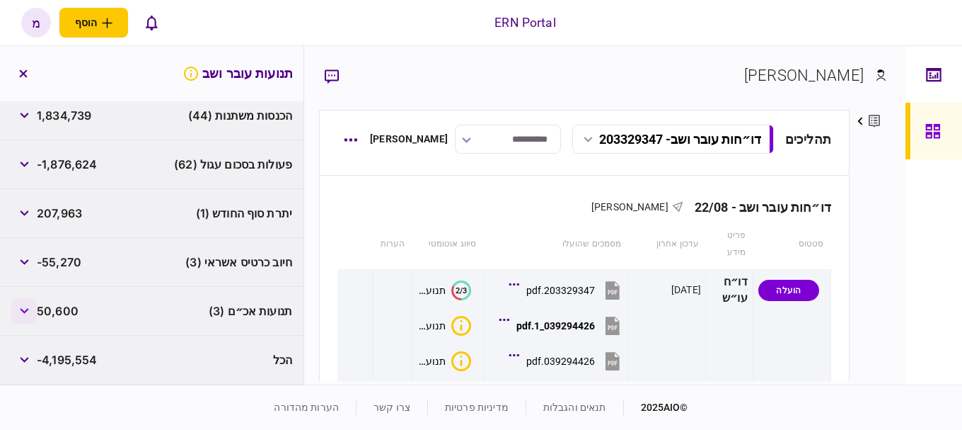
scroll to position [299, 0]
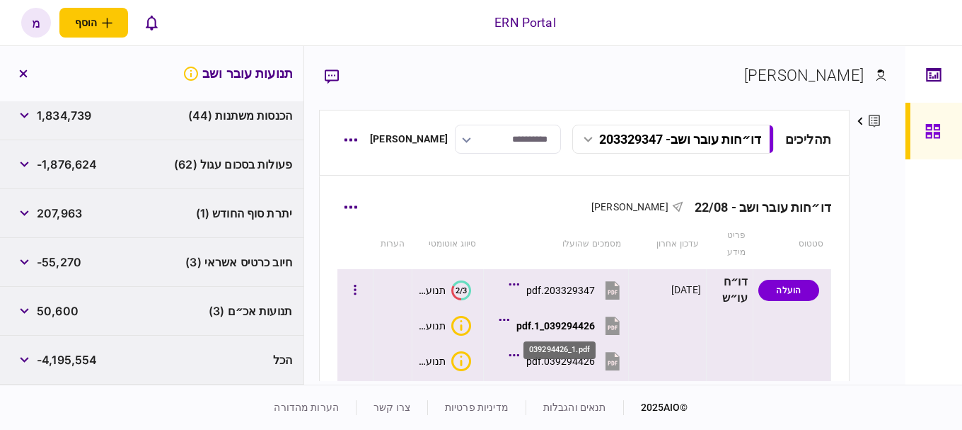
click at [570, 325] on div "039294426_1.pdf" at bounding box center [556, 325] width 79 height 11
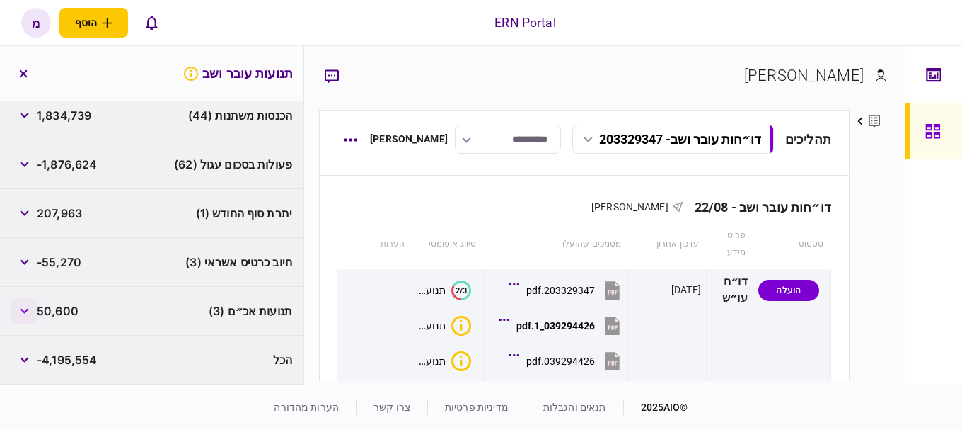
click at [32, 308] on button "button" at bounding box center [23, 310] width 25 height 25
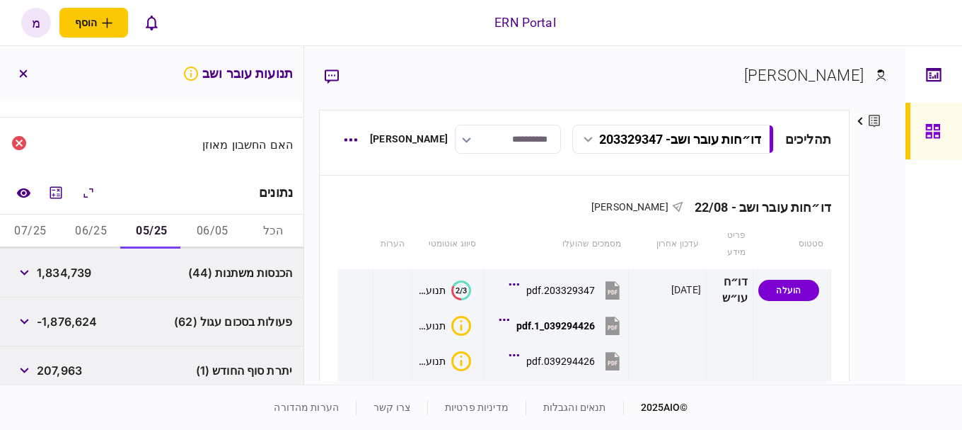
scroll to position [283, 0]
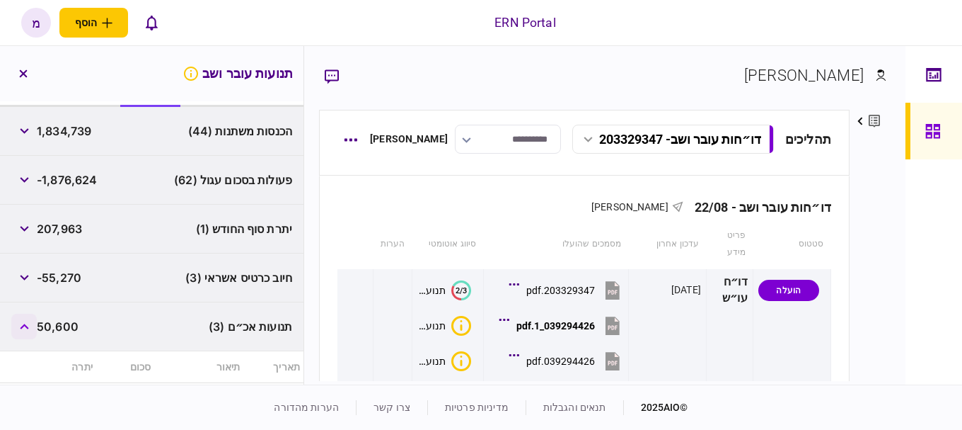
click at [35, 323] on button "button" at bounding box center [23, 325] width 25 height 25
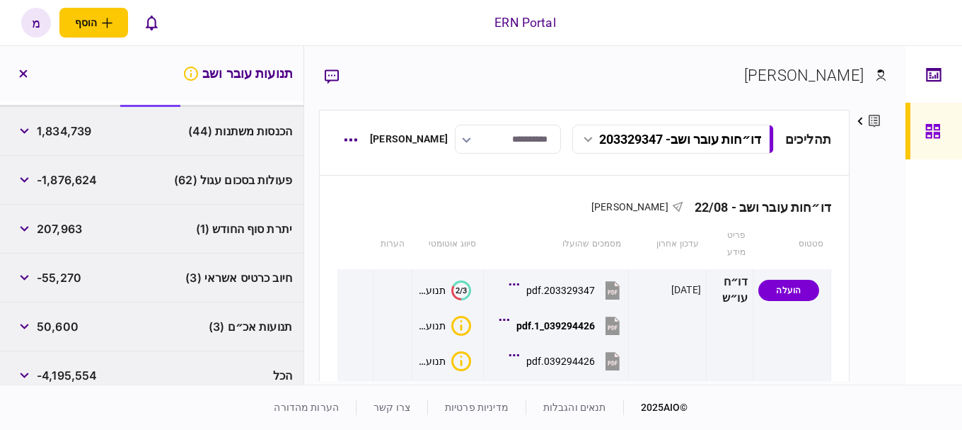
scroll to position [299, 0]
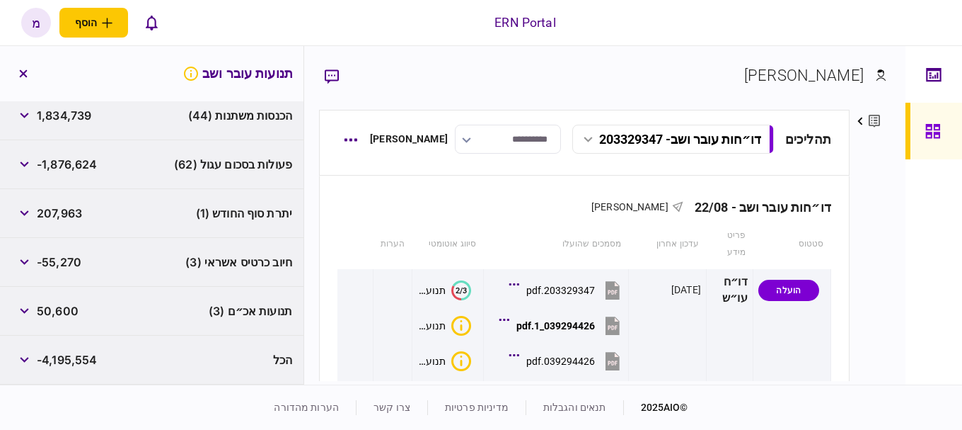
click at [188, 378] on div "הכל -4,195,554" at bounding box center [152, 359] width 304 height 49
click at [115, 361] on div "הכל -4,195,554" at bounding box center [152, 359] width 304 height 49
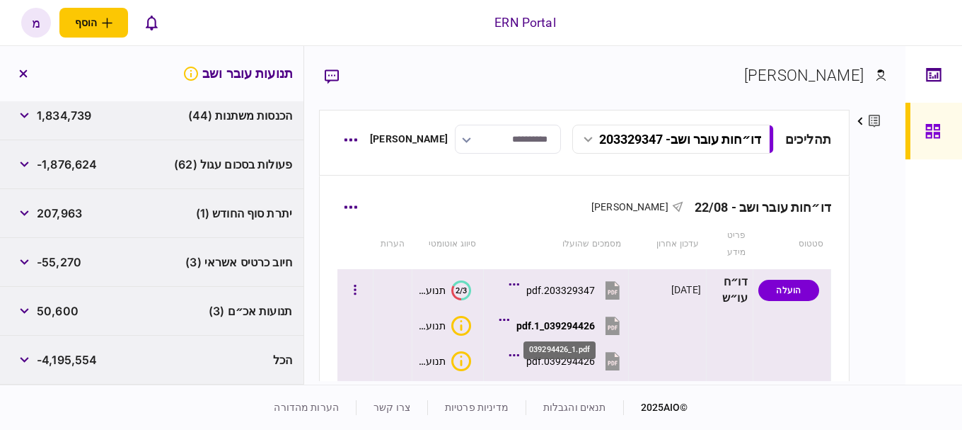
click at [555, 330] on div "039294426_1.pdf" at bounding box center [556, 325] width 79 height 11
click at [581, 355] on div "039294426.pdf" at bounding box center [560, 360] width 69 height 11
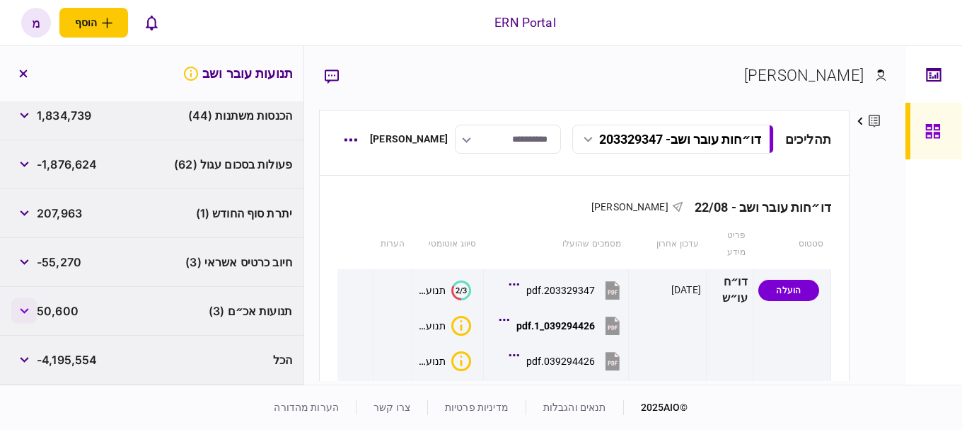
click at [28, 314] on button "button" at bounding box center [23, 310] width 25 height 25
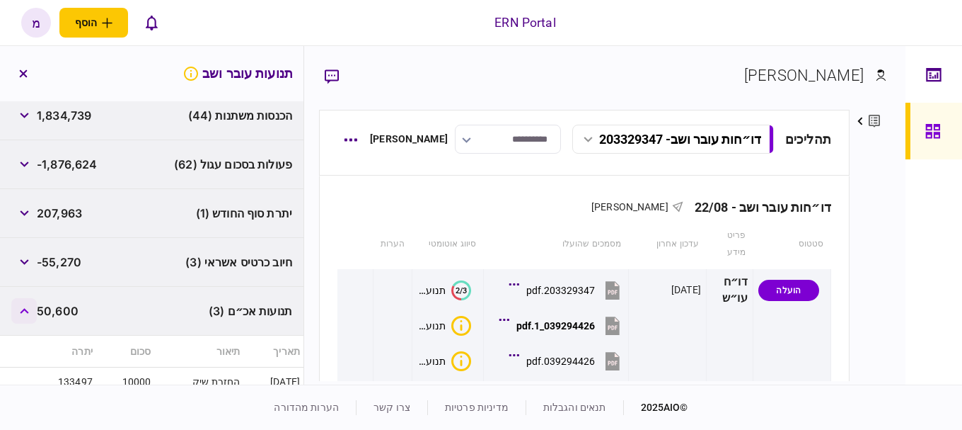
scroll to position [369, 0]
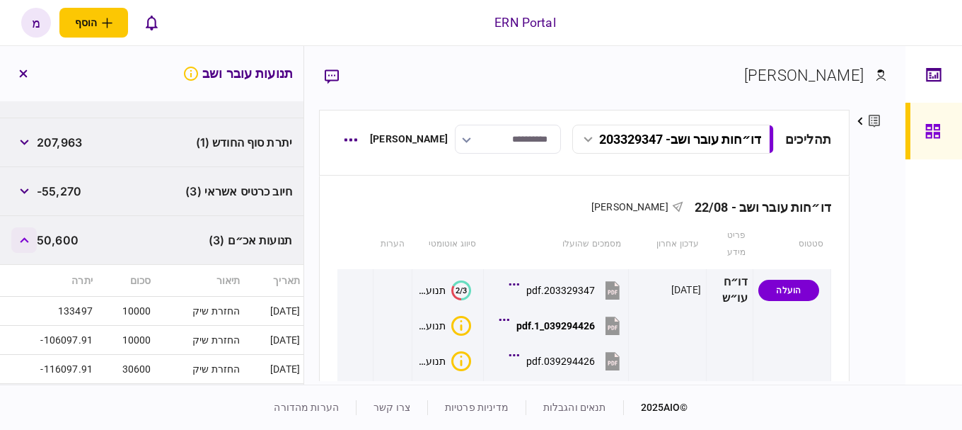
click at [31, 246] on button "button" at bounding box center [23, 239] width 25 height 25
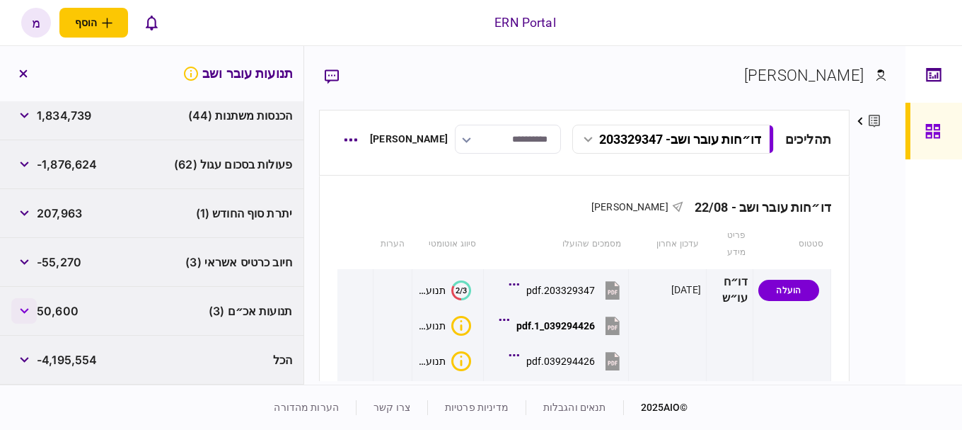
scroll to position [299, 0]
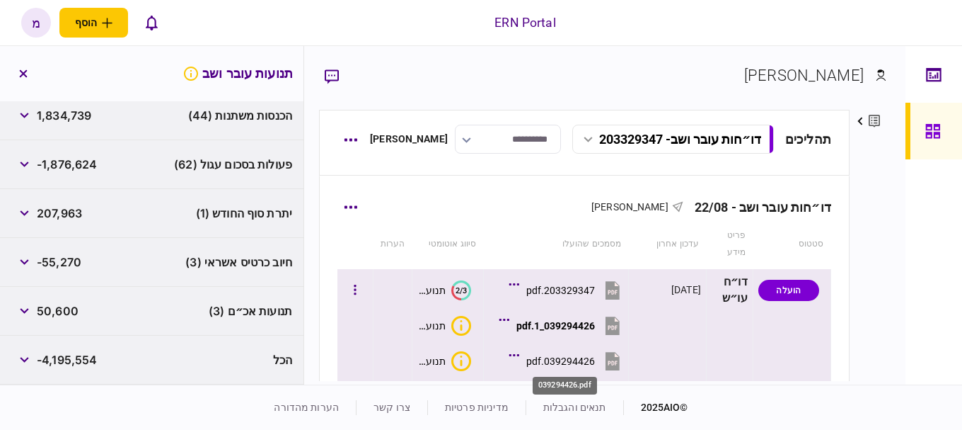
click at [591, 356] on div "039294426.pdf" at bounding box center [560, 360] width 69 height 11
drag, startPoint x: 576, startPoint y: 316, endPoint x: 575, endPoint y: 324, distance: 8.5
click at [575, 324] on button "039294426_1.pdf" at bounding box center [562, 325] width 121 height 32
click at [555, 325] on div "039294426_1.pdf" at bounding box center [556, 325] width 79 height 11
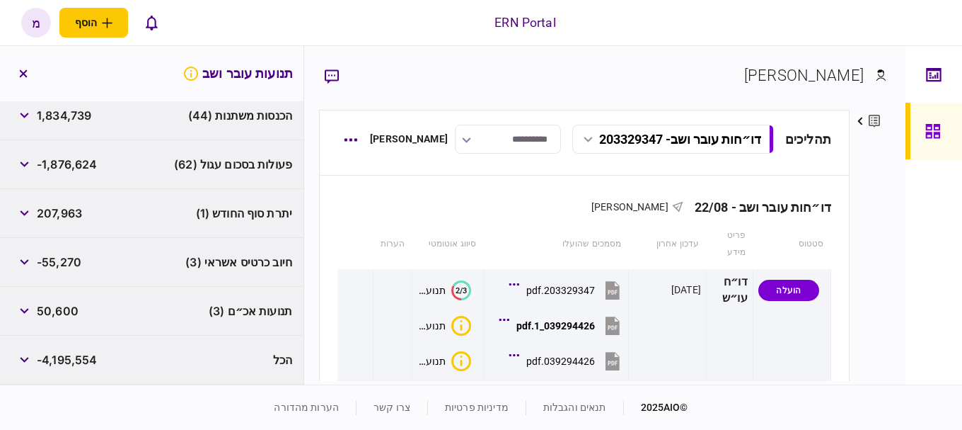
scroll to position [86, 0]
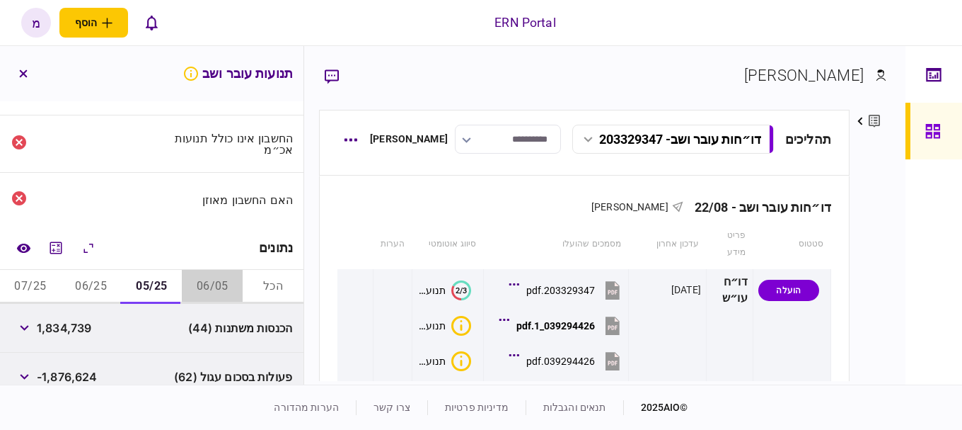
click at [199, 280] on button "06/05" at bounding box center [212, 287] width 61 height 34
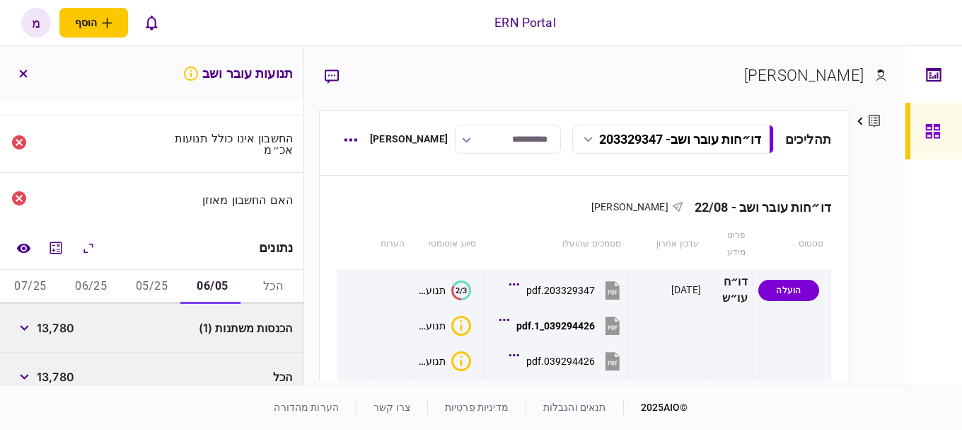
click at [87, 283] on button "06/25" at bounding box center [91, 287] width 61 height 34
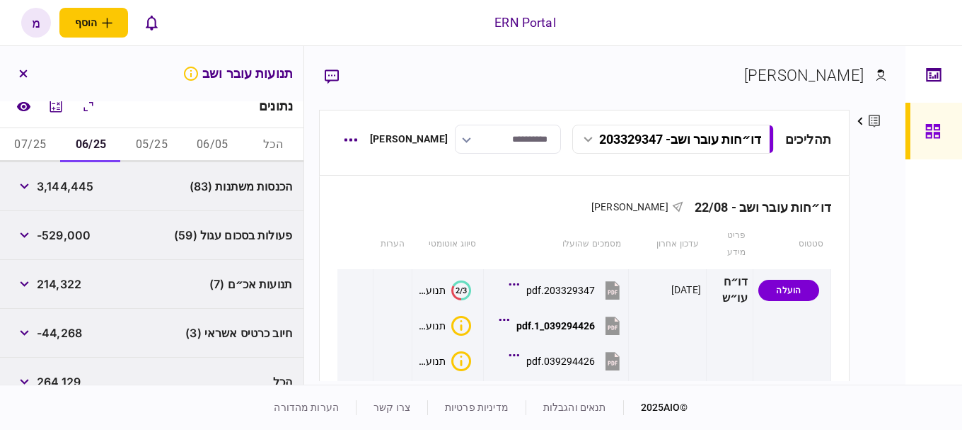
scroll to position [250, 0]
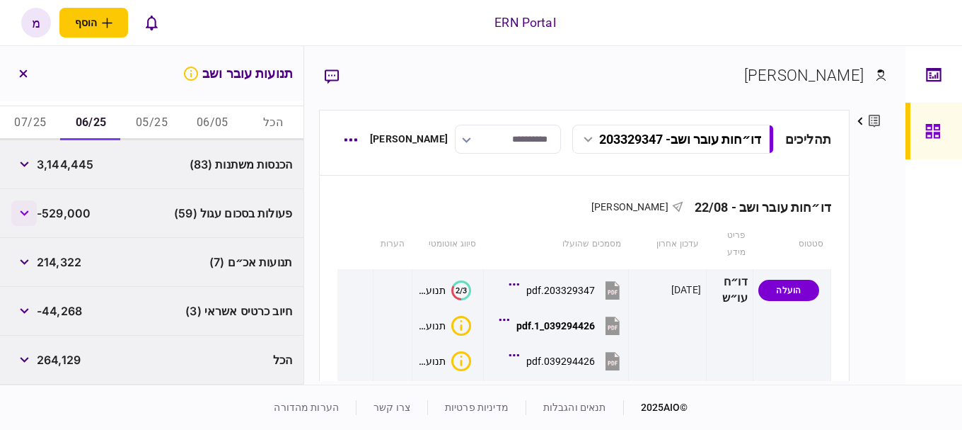
click at [28, 202] on button "button" at bounding box center [23, 212] width 25 height 25
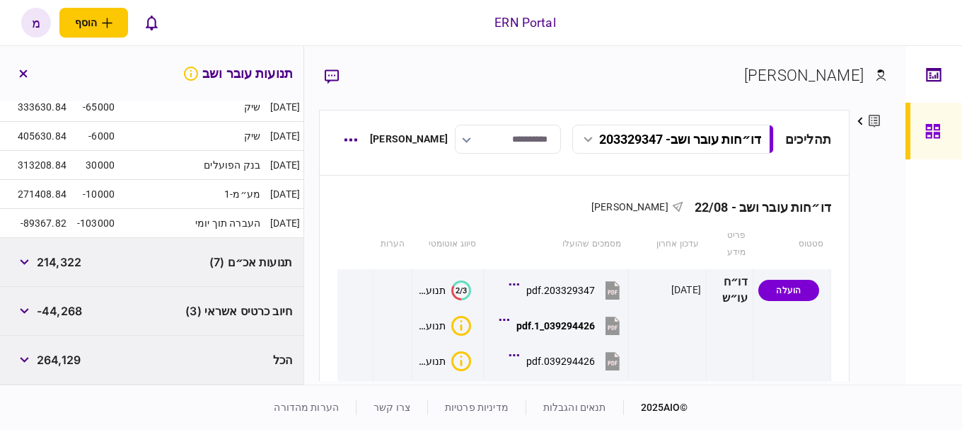
scroll to position [1923, 0]
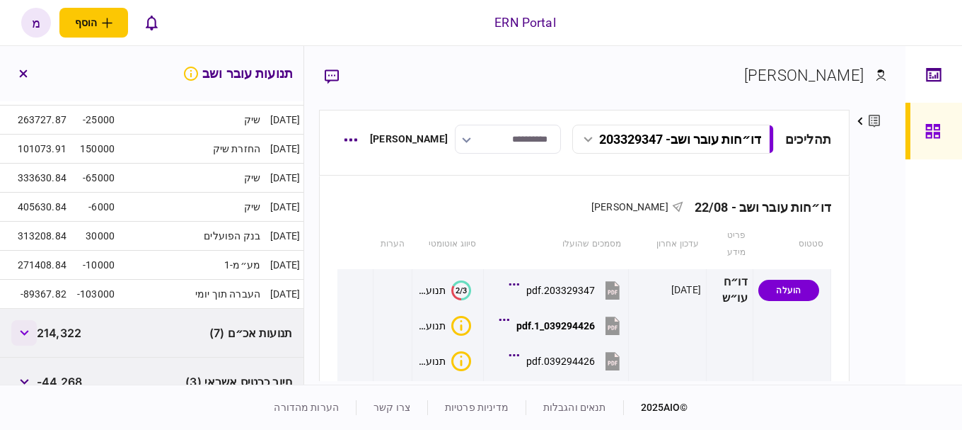
click at [29, 341] on button "button" at bounding box center [23, 332] width 25 height 25
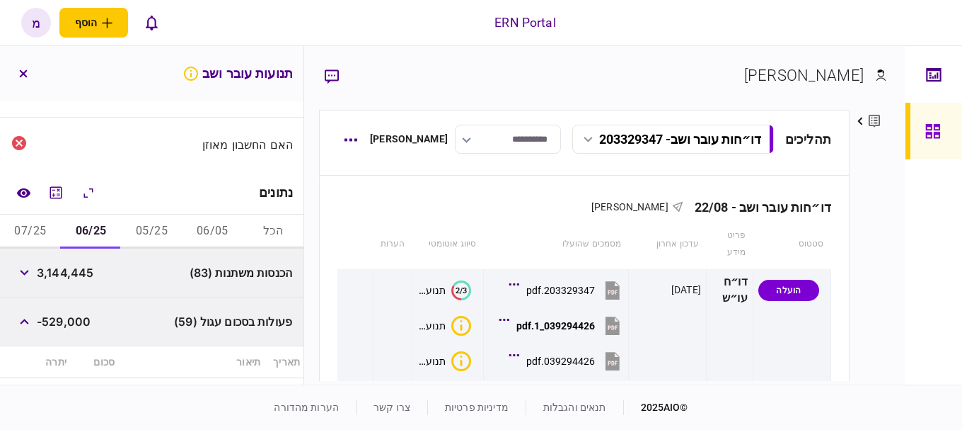
scroll to position [212, 0]
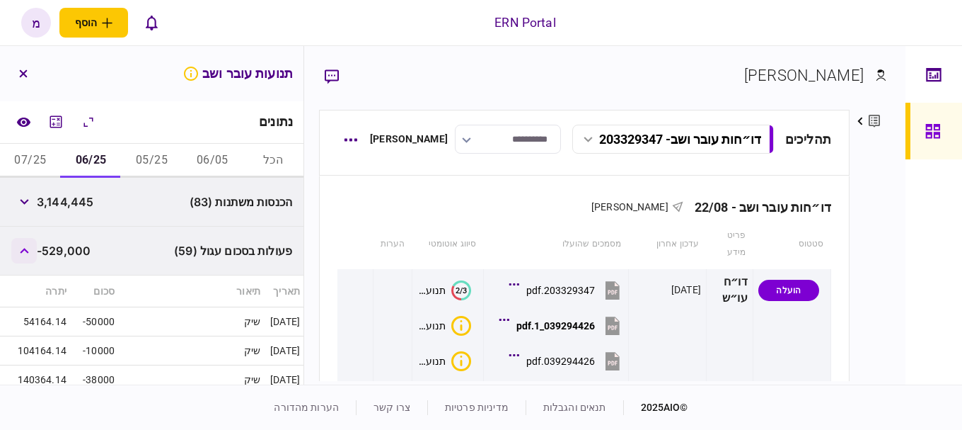
click at [29, 240] on button "button" at bounding box center [23, 250] width 25 height 25
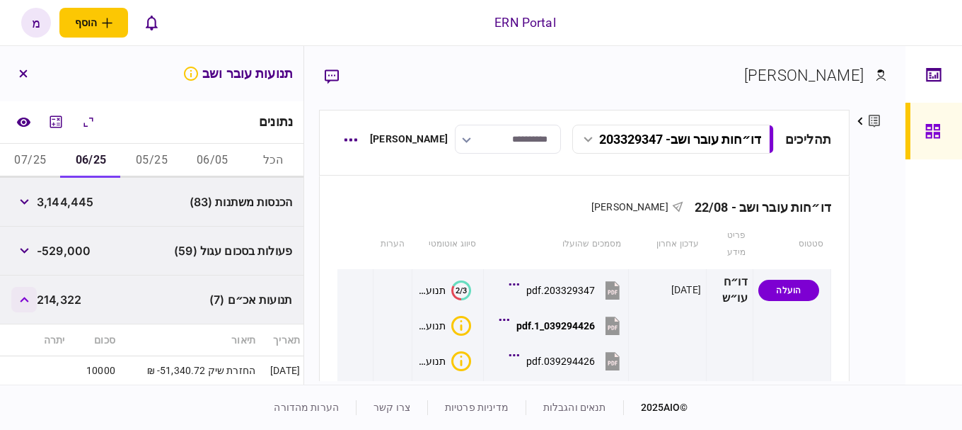
click at [35, 296] on button "button" at bounding box center [23, 299] width 25 height 25
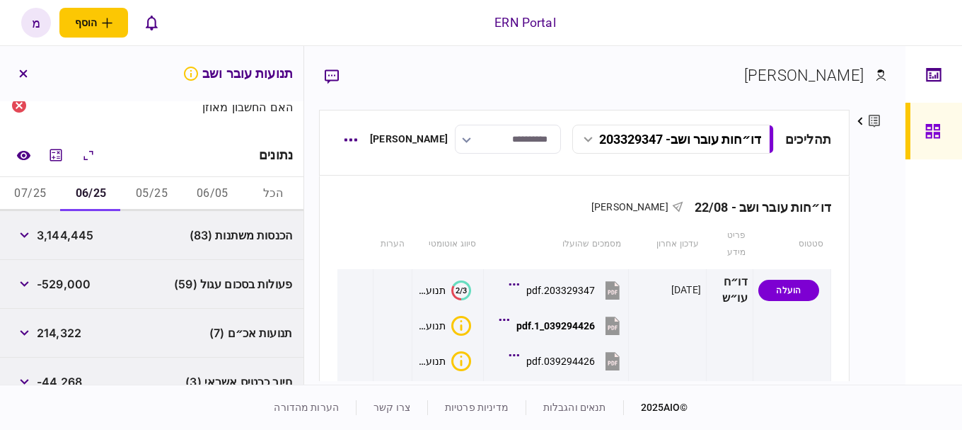
scroll to position [38, 0]
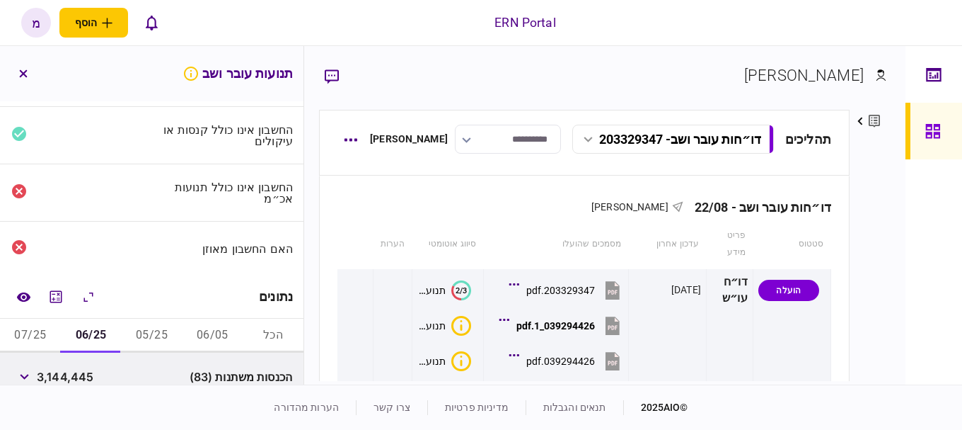
click at [201, 345] on button "06/05" at bounding box center [212, 335] width 61 height 34
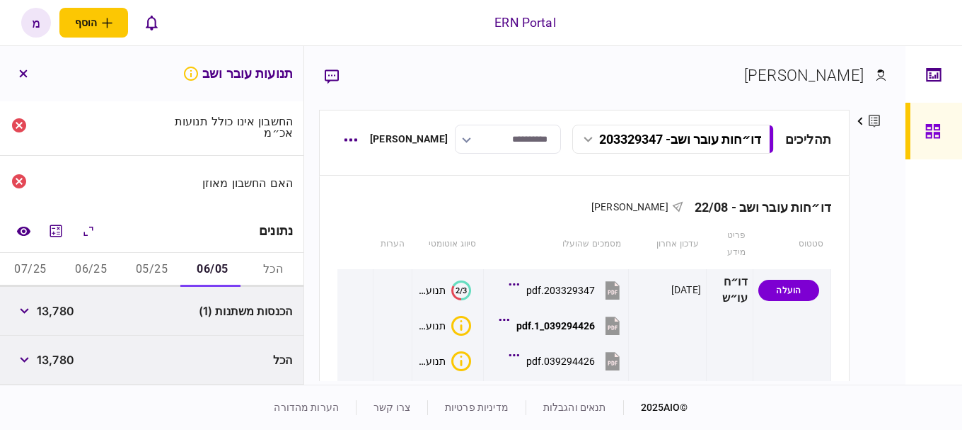
click at [91, 209] on div "האם החשבון מאוזן" at bounding box center [152, 183] width 304 height 54
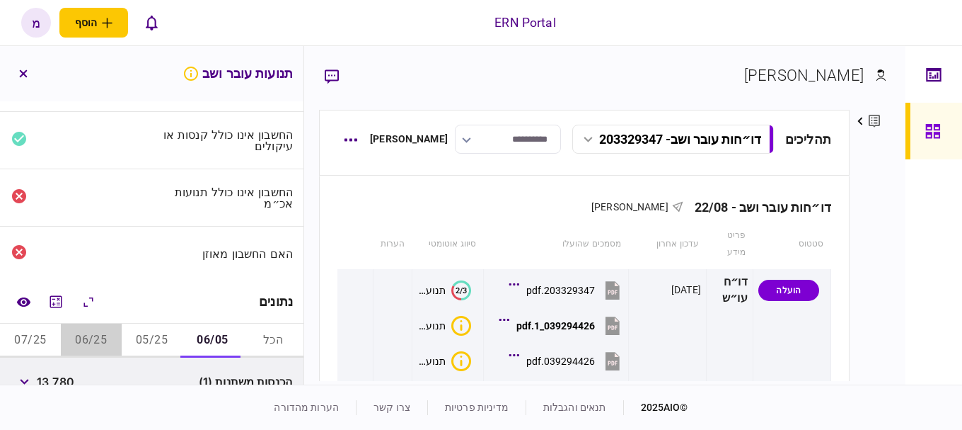
click at [98, 328] on button "06/25" at bounding box center [91, 340] width 61 height 34
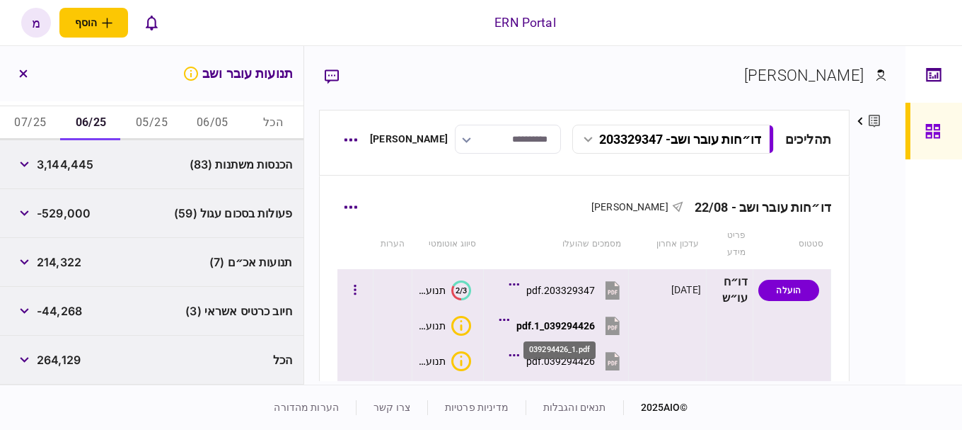
click at [578, 323] on div "039294426_1.pdf" at bounding box center [556, 325] width 79 height 11
click at [542, 328] on div "039294426_1.pdf" at bounding box center [556, 325] width 79 height 11
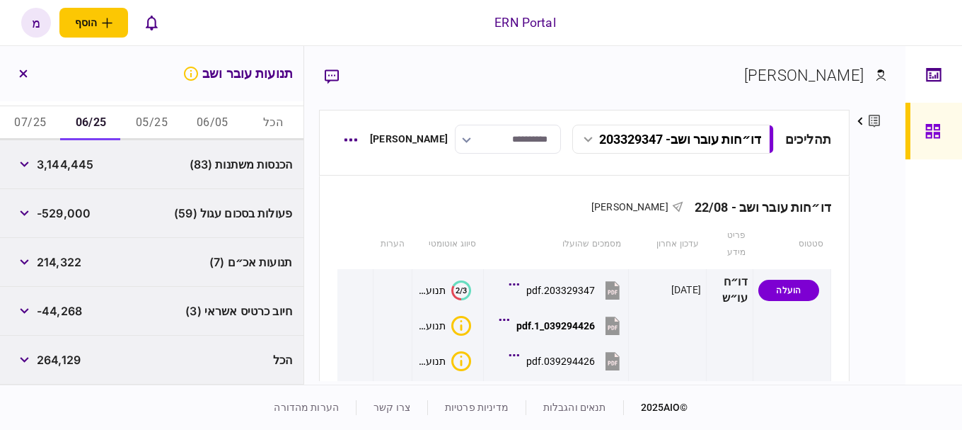
click at [38, 120] on button "07/25" at bounding box center [30, 123] width 61 height 34
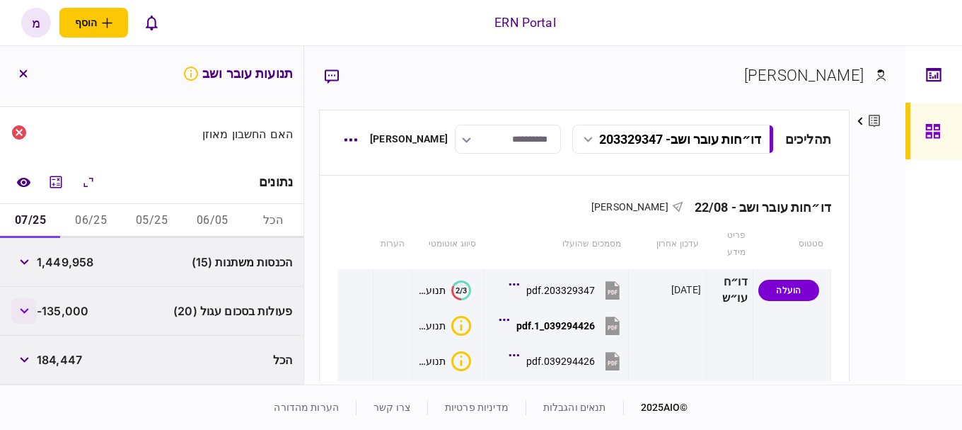
click at [35, 306] on button "button" at bounding box center [23, 310] width 25 height 25
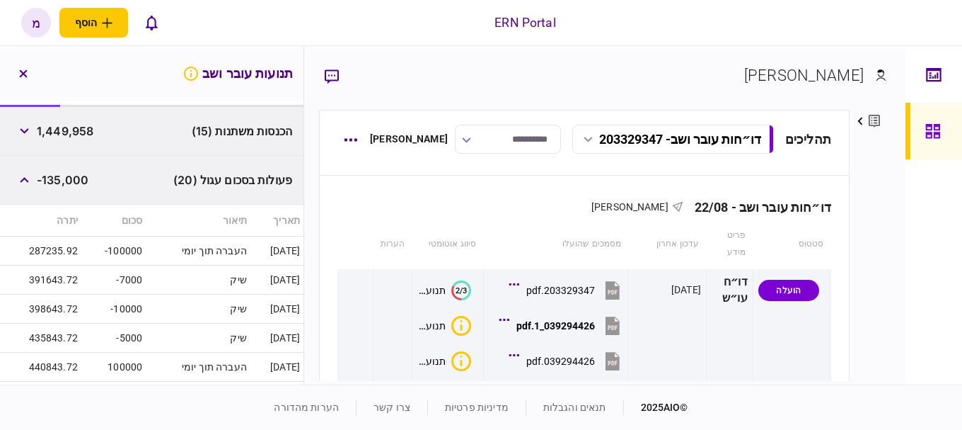
scroll to position [212, 0]
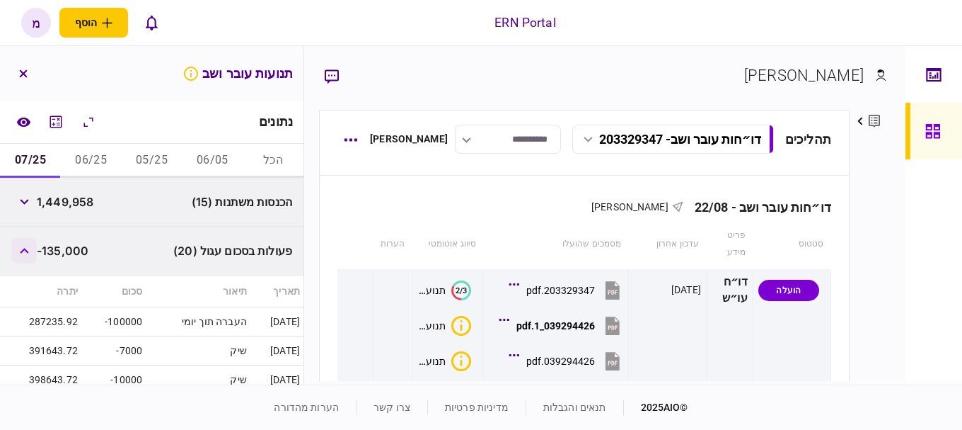
click at [34, 252] on button "button" at bounding box center [23, 250] width 25 height 25
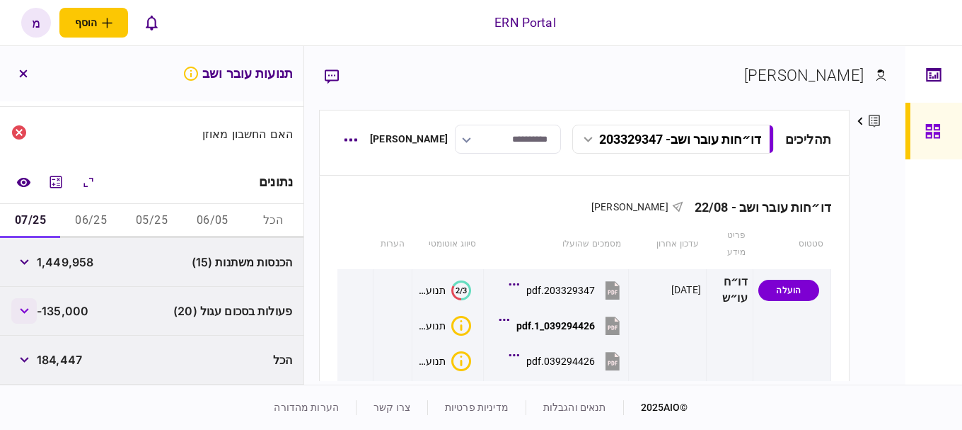
scroll to position [152, 0]
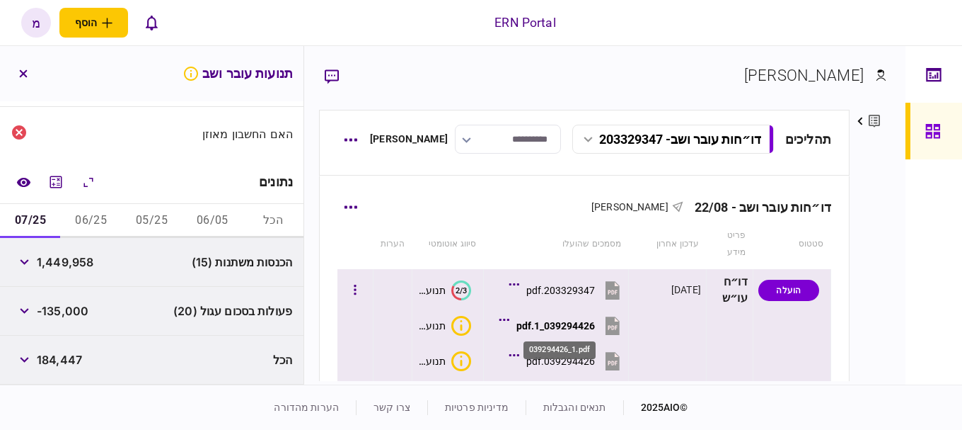
click at [565, 323] on div "039294426_1.pdf" at bounding box center [556, 325] width 79 height 11
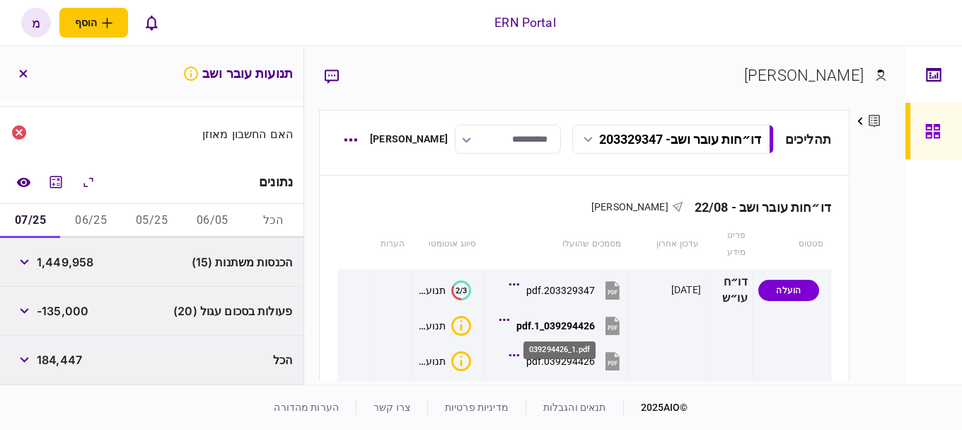
click at [569, 358] on div "039294426_1.pdf" at bounding box center [560, 350] width 72 height 18
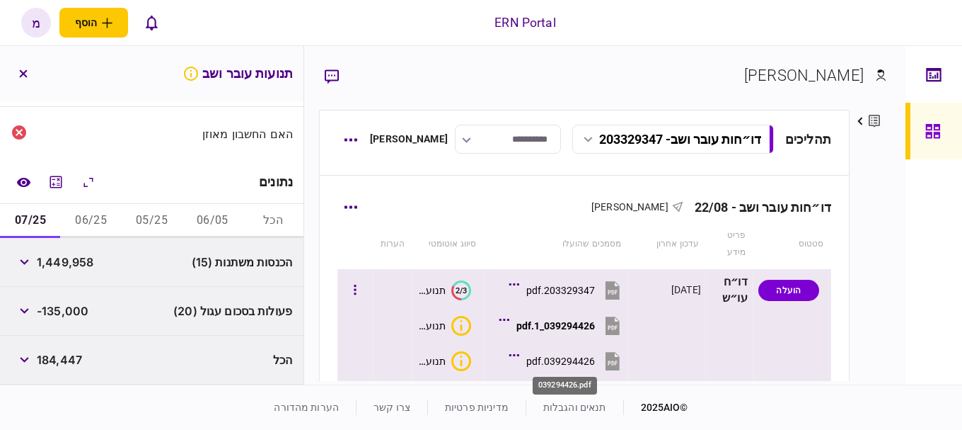
click at [551, 364] on div "039294426.pdf" at bounding box center [560, 360] width 69 height 11
click at [468, 316] on icon "איכות לא מספקת" at bounding box center [461, 326] width 20 height 20
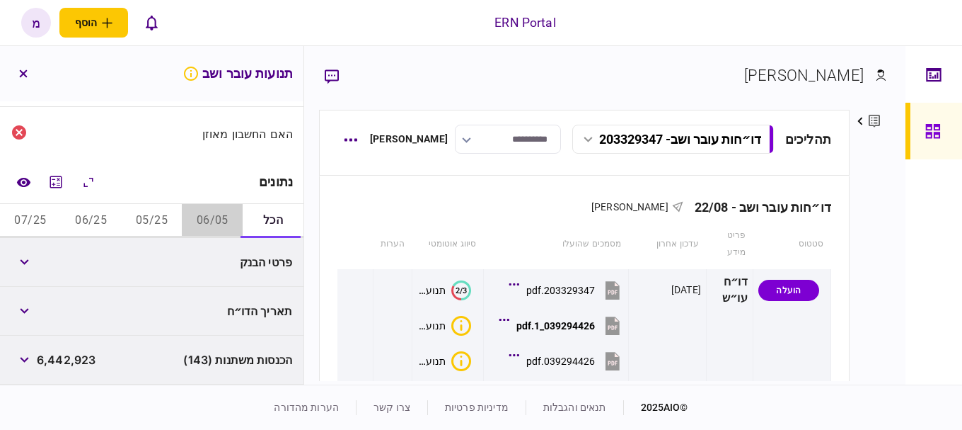
click at [200, 225] on button "06/05" at bounding box center [212, 221] width 61 height 34
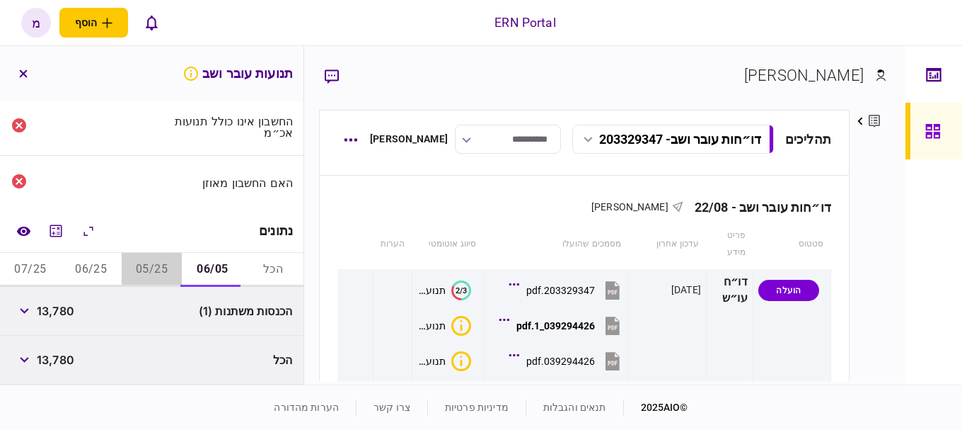
click at [155, 255] on button "05/25" at bounding box center [152, 270] width 61 height 34
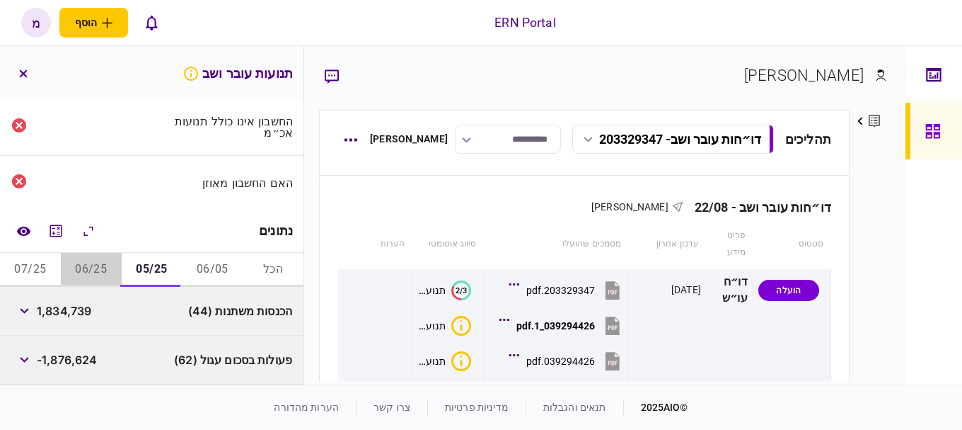
click at [85, 268] on button "06/25" at bounding box center [91, 270] width 61 height 34
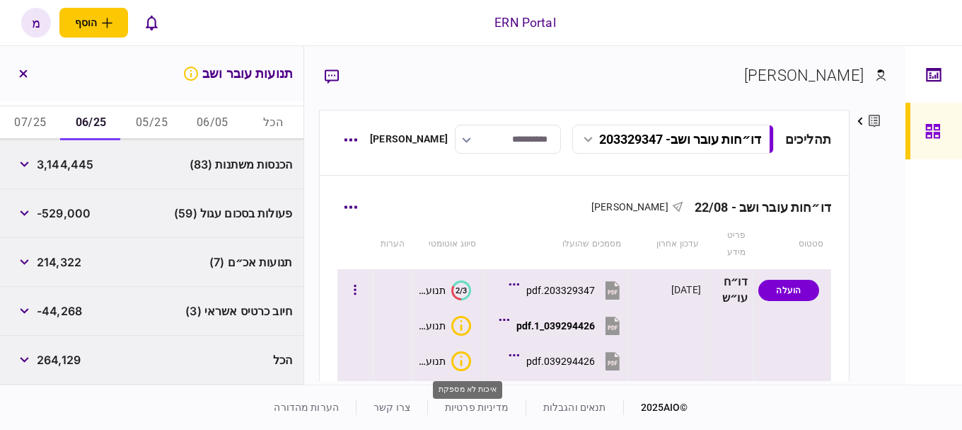
click at [456, 358] on icon "איכות לא מספקת" at bounding box center [461, 361] width 20 height 20
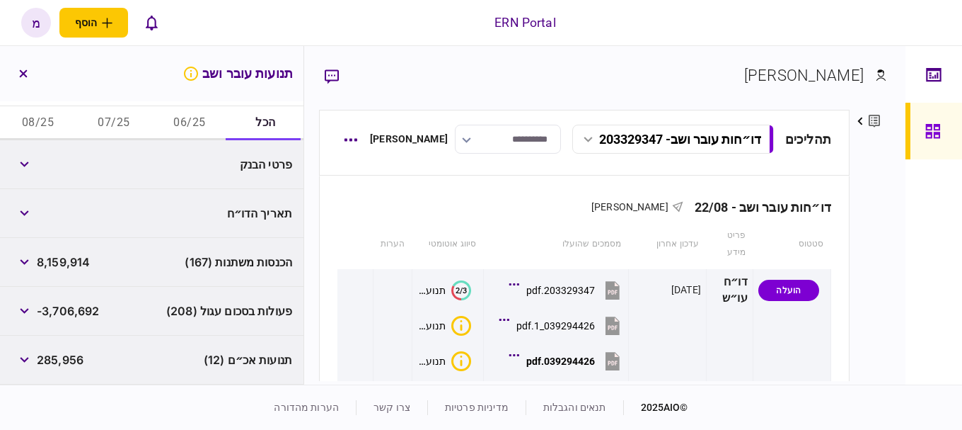
scroll to position [179, 0]
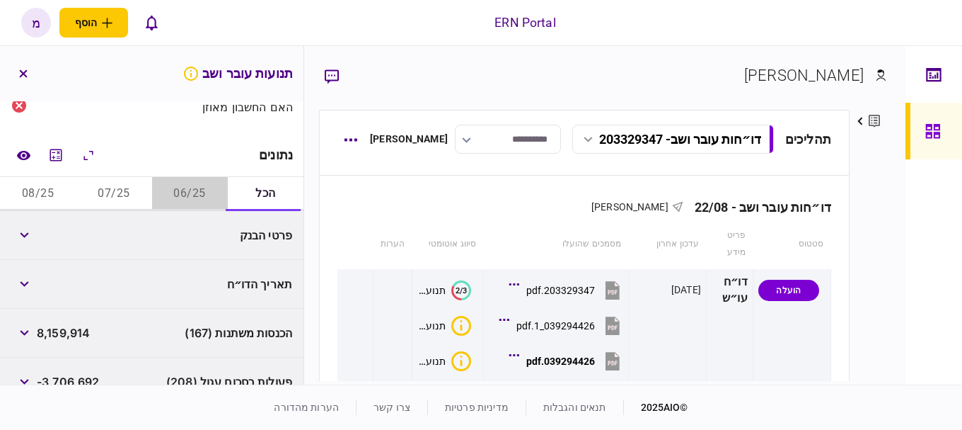
click at [188, 201] on button "06/25" at bounding box center [190, 194] width 76 height 34
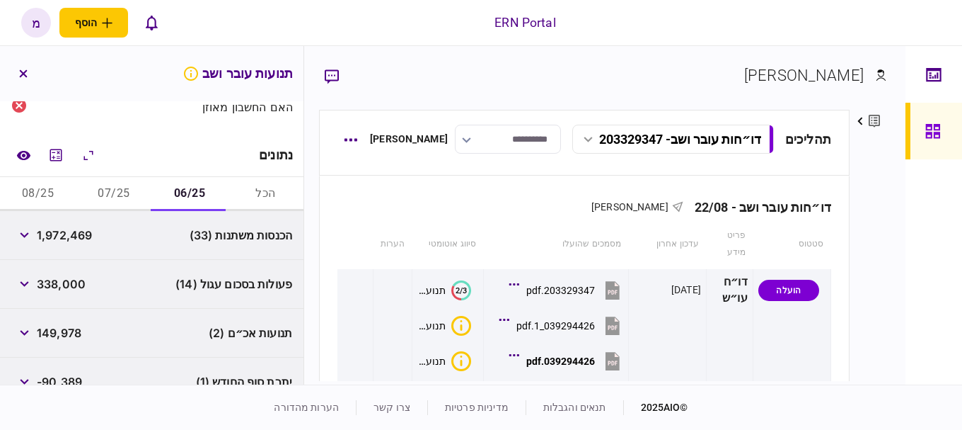
scroll to position [250, 0]
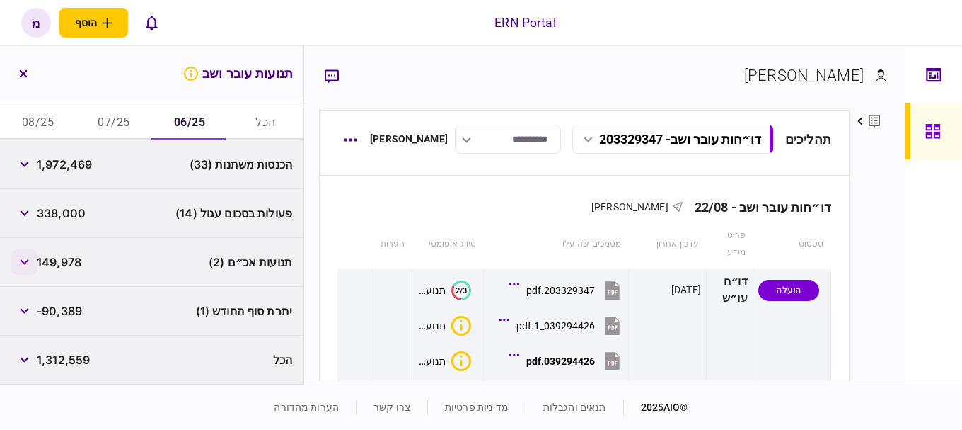
click at [31, 257] on button "button" at bounding box center [23, 261] width 25 height 25
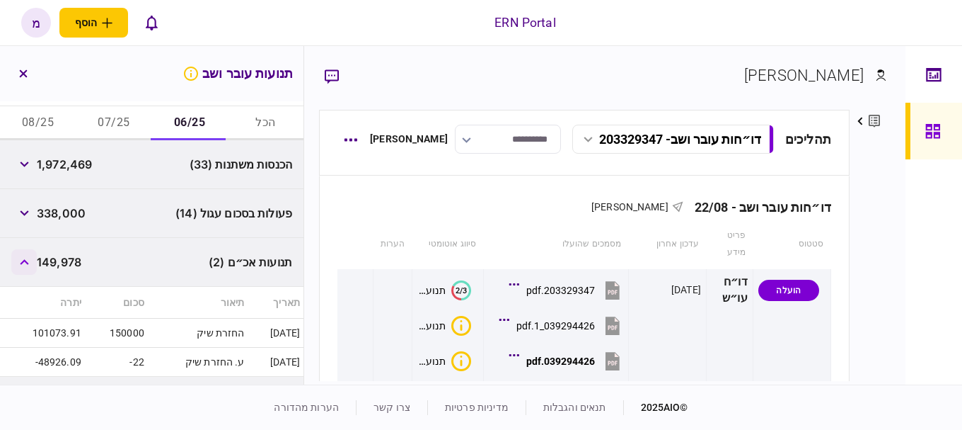
click at [31, 258] on button "button" at bounding box center [23, 261] width 25 height 25
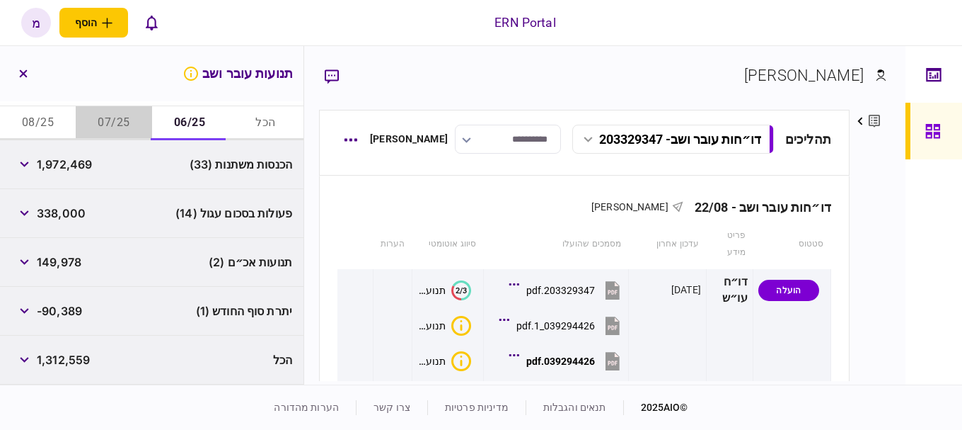
click at [139, 129] on button "07/25" at bounding box center [114, 123] width 76 height 34
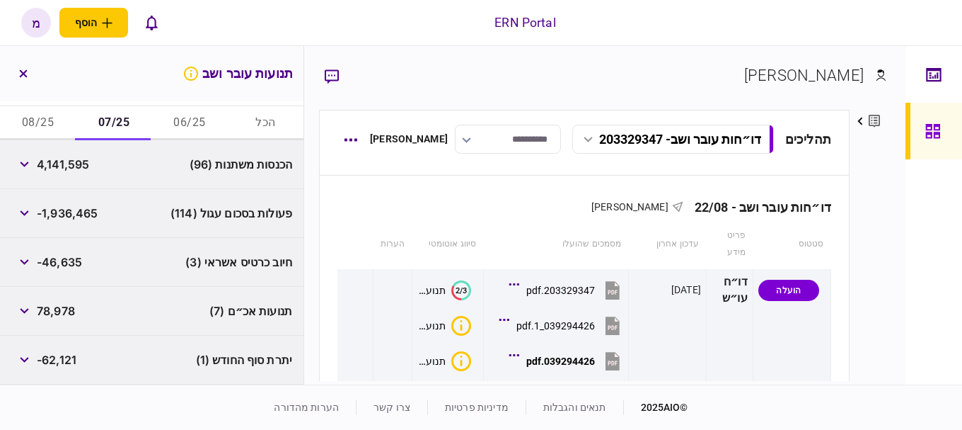
scroll to position [179, 0]
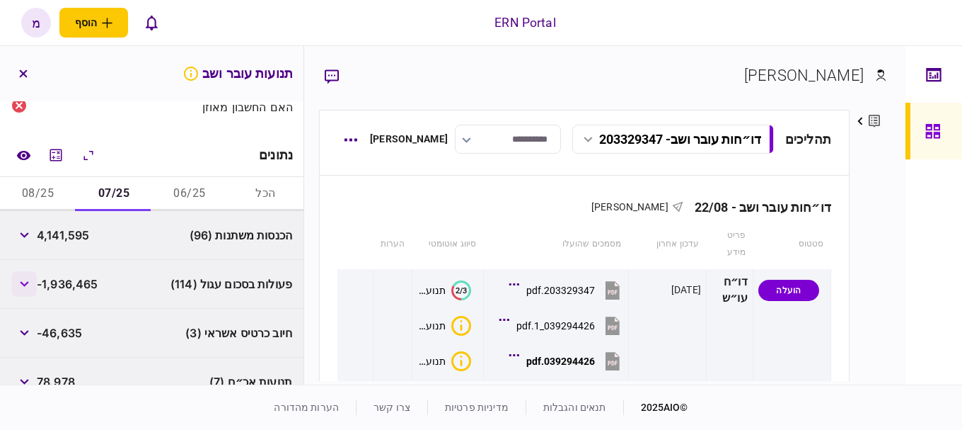
click at [35, 287] on button "button" at bounding box center [23, 283] width 25 height 25
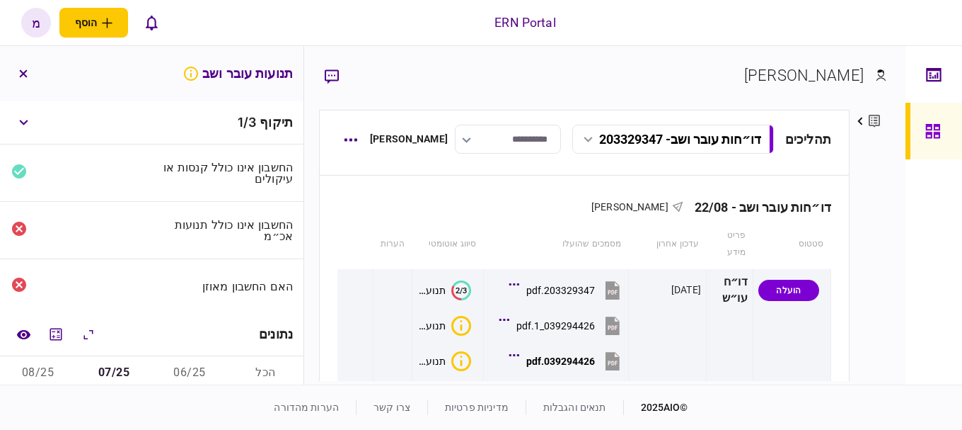
scroll to position [212, 0]
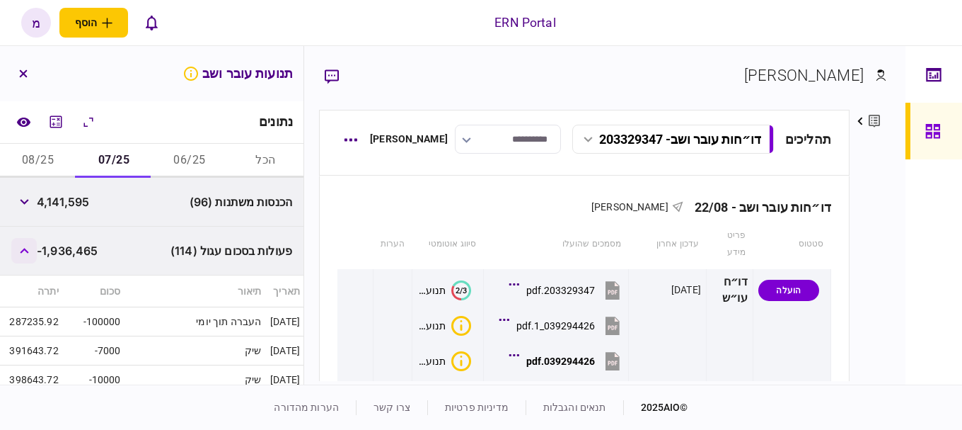
click at [21, 243] on button "button" at bounding box center [23, 250] width 25 height 25
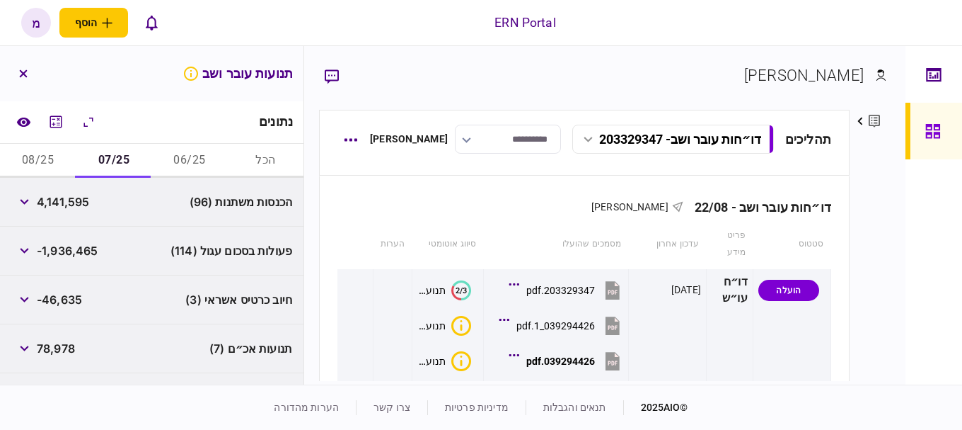
scroll to position [299, 0]
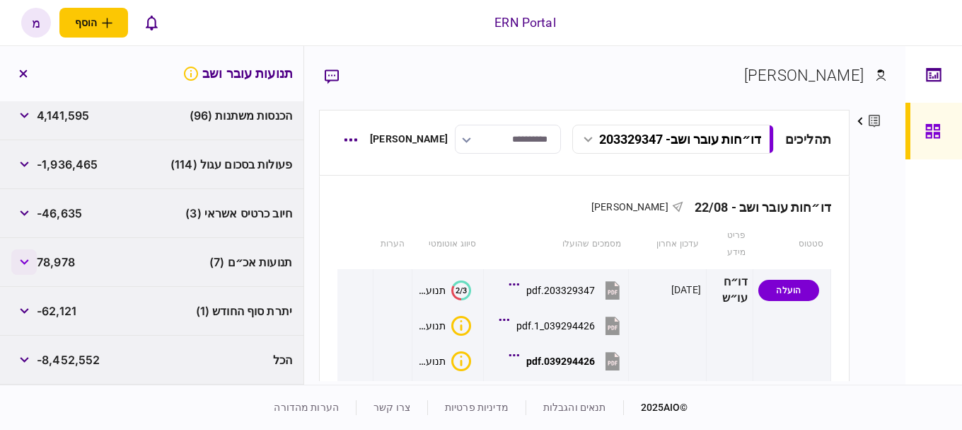
click at [28, 255] on button "button" at bounding box center [23, 261] width 25 height 25
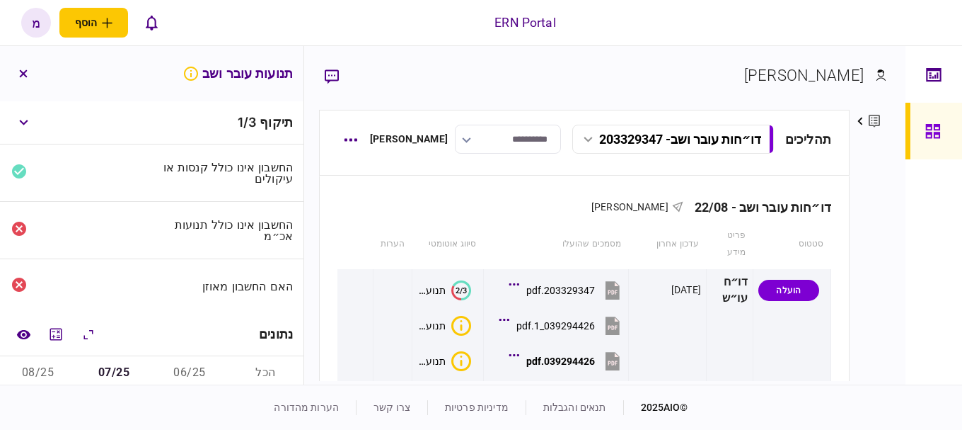
scroll to position [212, 0]
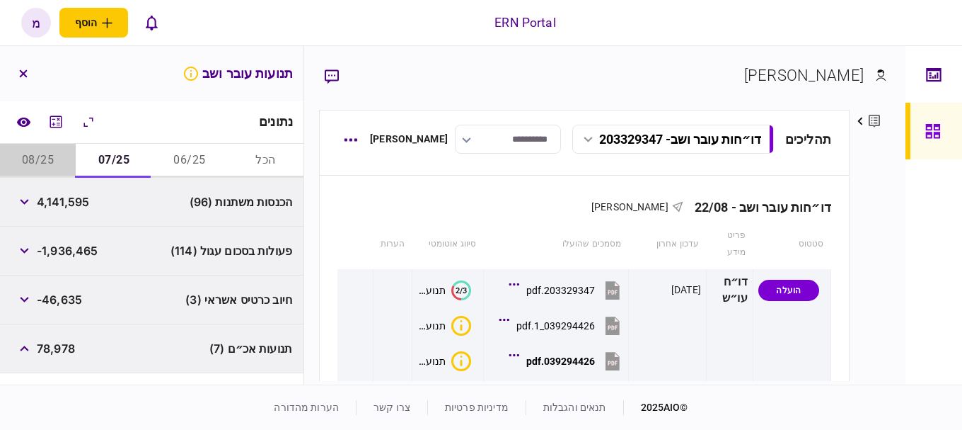
click at [36, 157] on button "08/25" at bounding box center [38, 161] width 76 height 34
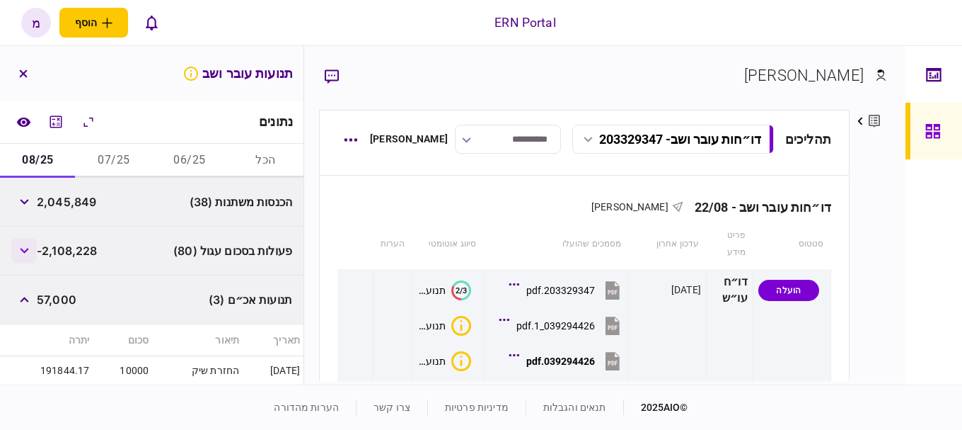
click at [23, 260] on button "button" at bounding box center [23, 250] width 25 height 25
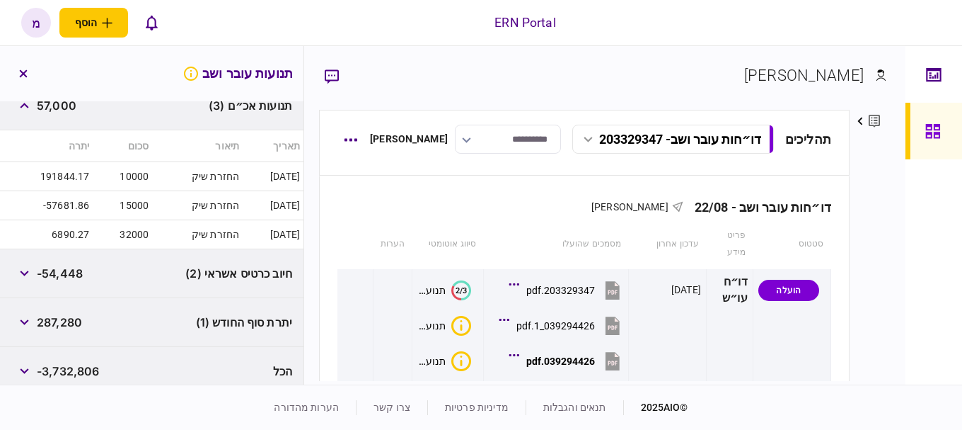
scroll to position [2689, 0]
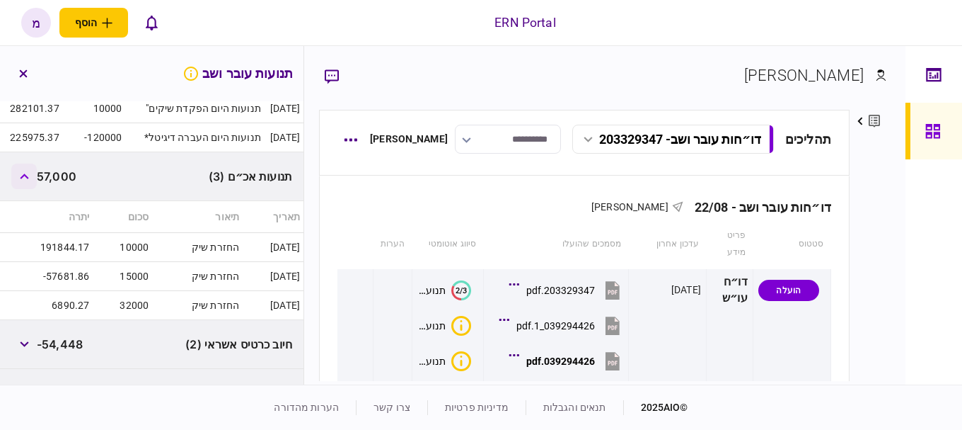
click at [37, 175] on button "button" at bounding box center [23, 175] width 25 height 25
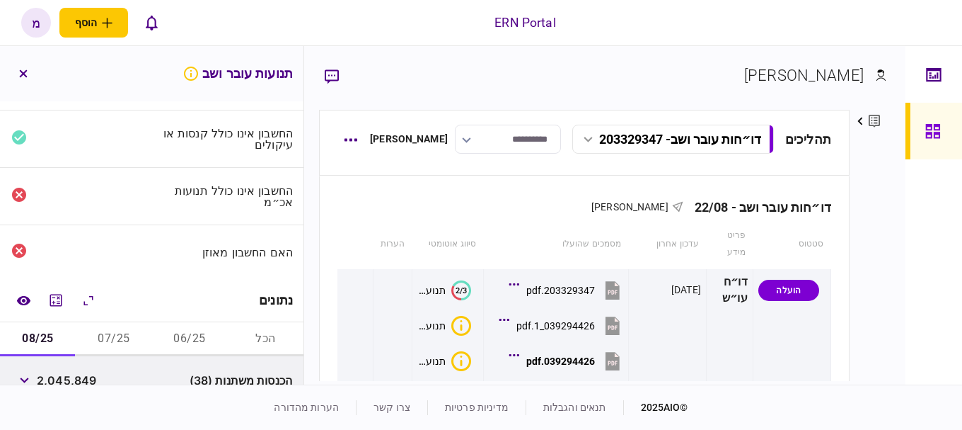
scroll to position [175, 0]
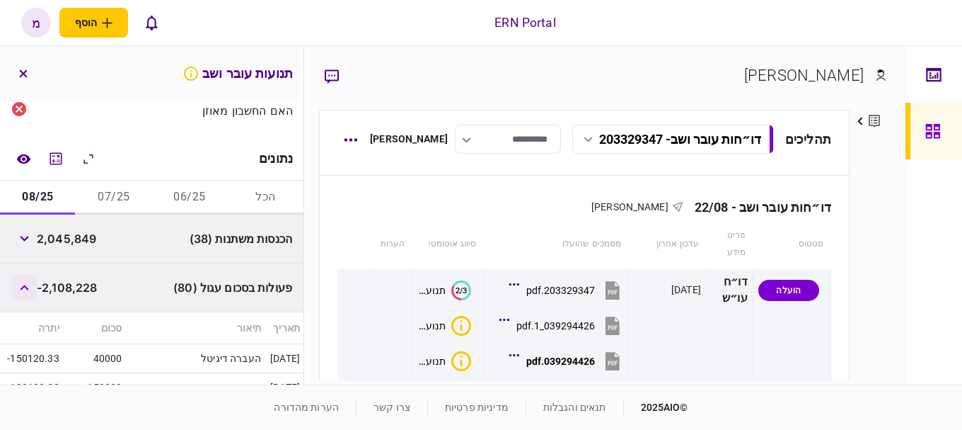
click at [26, 289] on icon "button" at bounding box center [24, 287] width 9 height 6
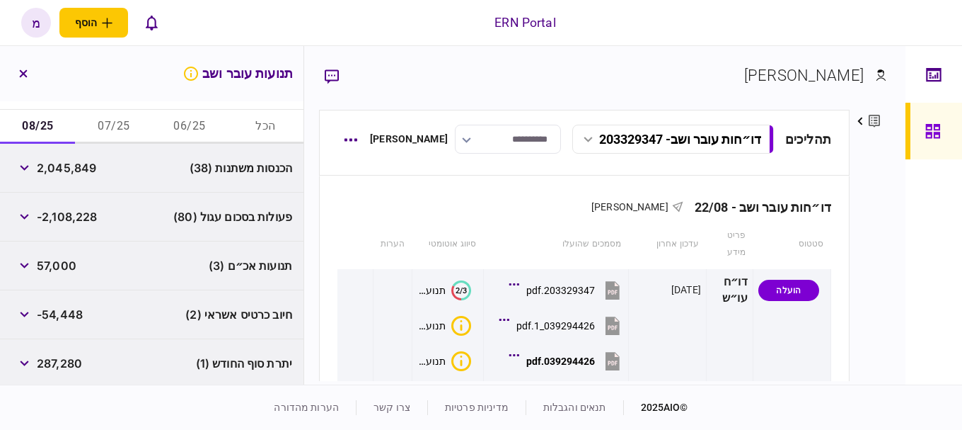
scroll to position [299, 0]
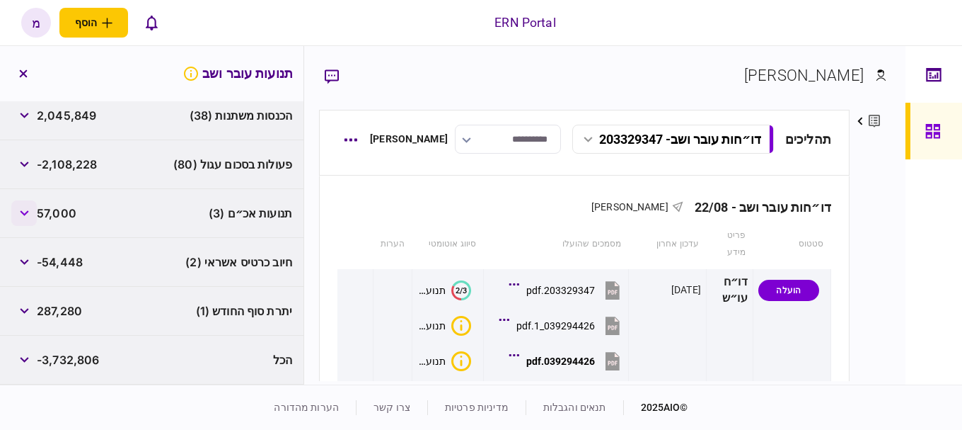
click at [36, 217] on button "button" at bounding box center [23, 212] width 25 height 25
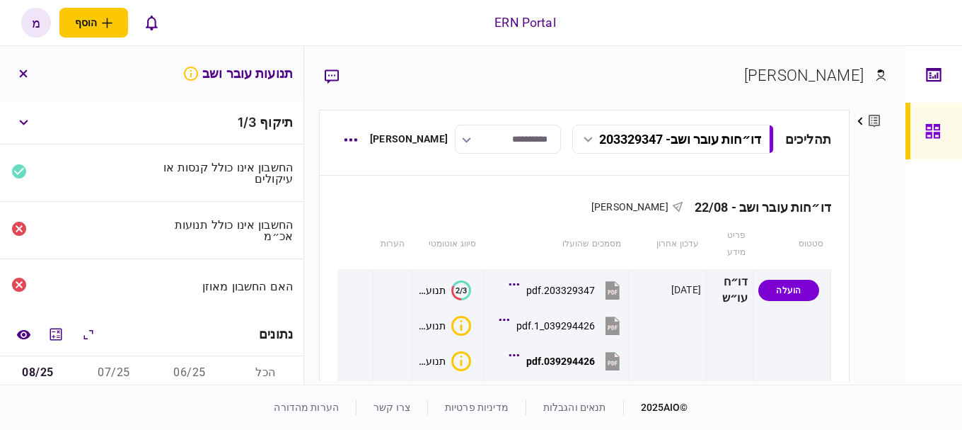
scroll to position [142, 0]
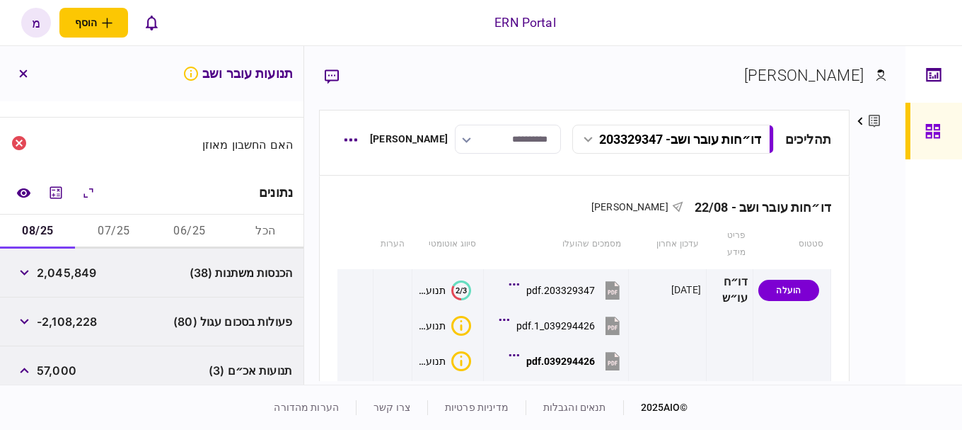
click at [115, 229] on button "07/25" at bounding box center [114, 231] width 76 height 34
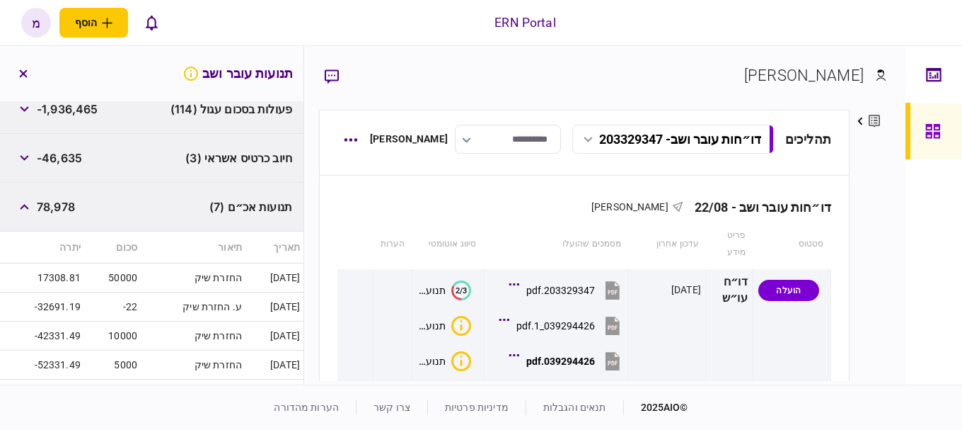
scroll to position [425, 0]
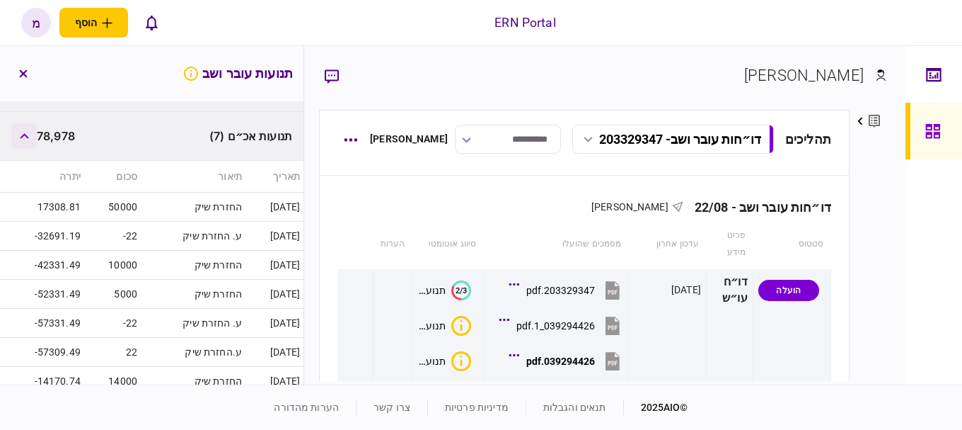
click at [33, 135] on button "button" at bounding box center [23, 135] width 25 height 25
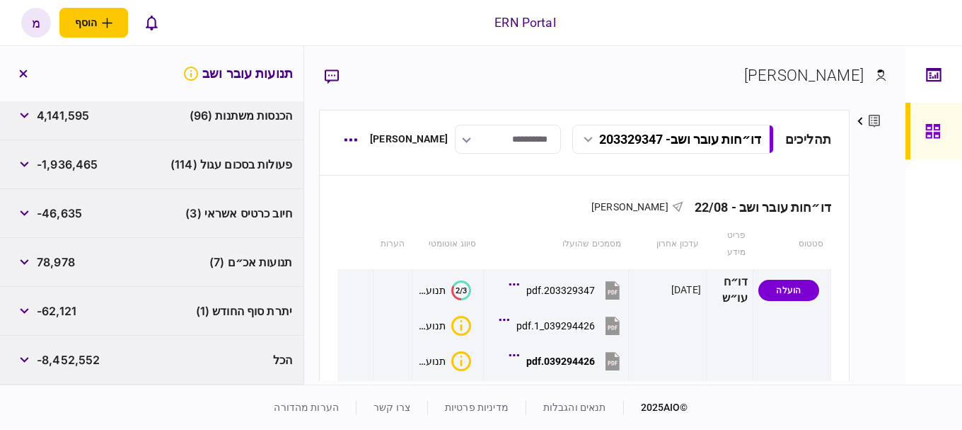
scroll to position [228, 0]
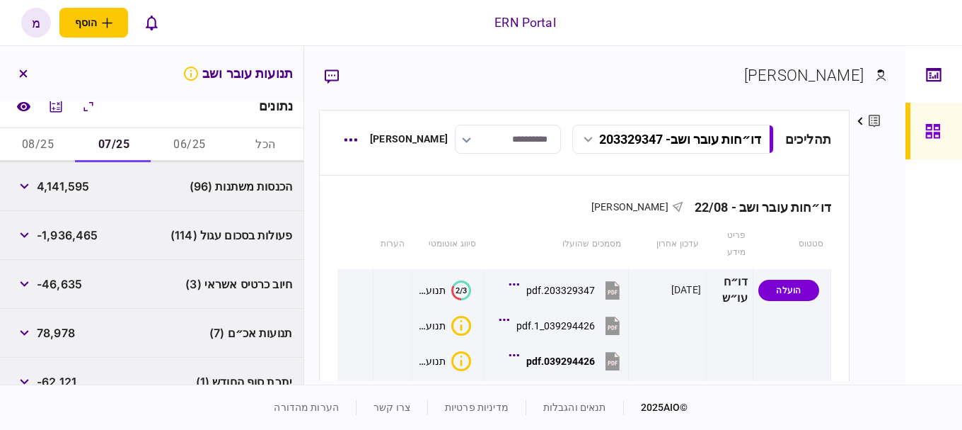
click at [50, 146] on button "08/25" at bounding box center [38, 145] width 76 height 34
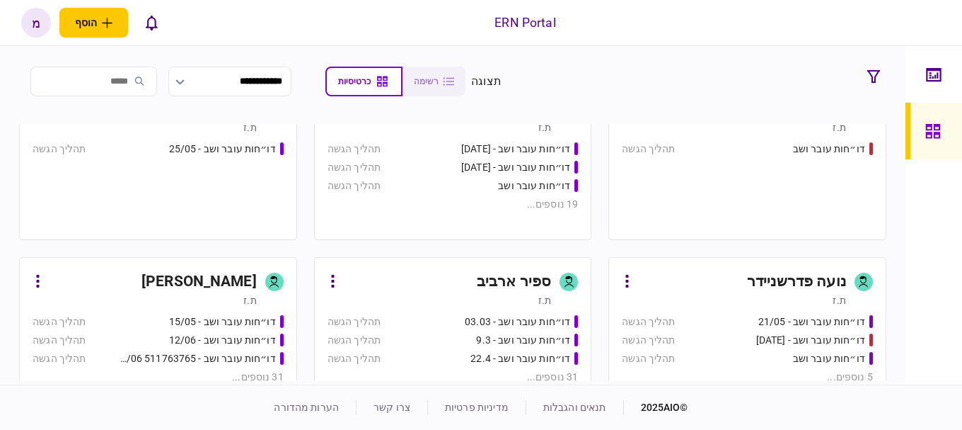
scroll to position [283, 0]
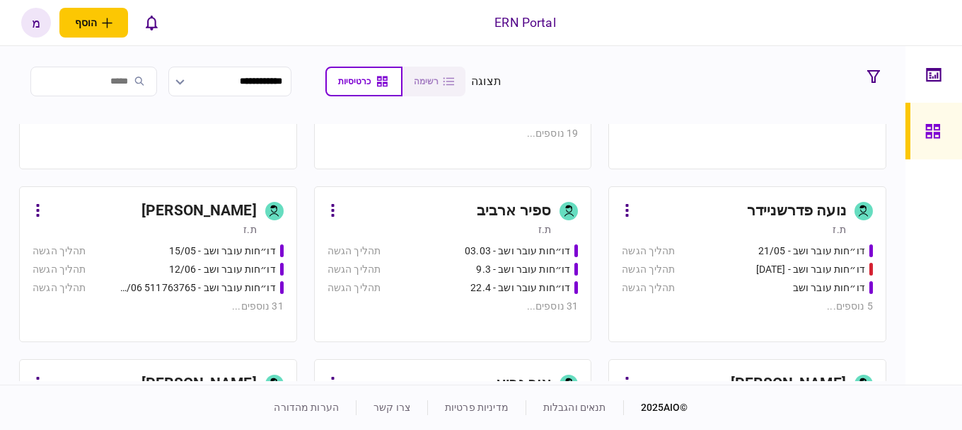
click at [151, 231] on div "ת.ז" at bounding box center [145, 229] width 224 height 14
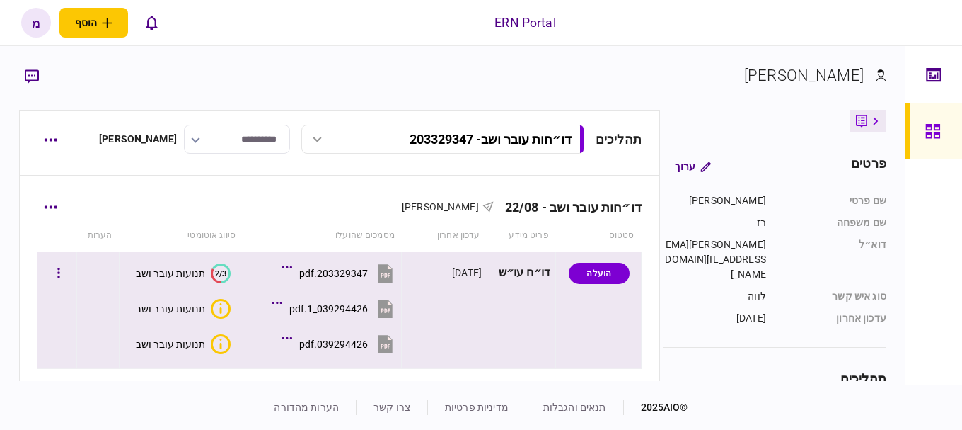
scroll to position [71, 0]
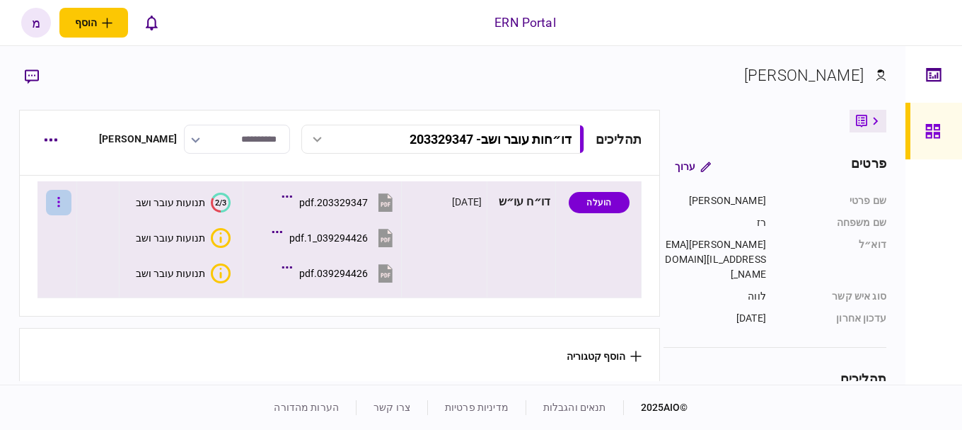
click at [64, 205] on button "button" at bounding box center [58, 202] width 25 height 25
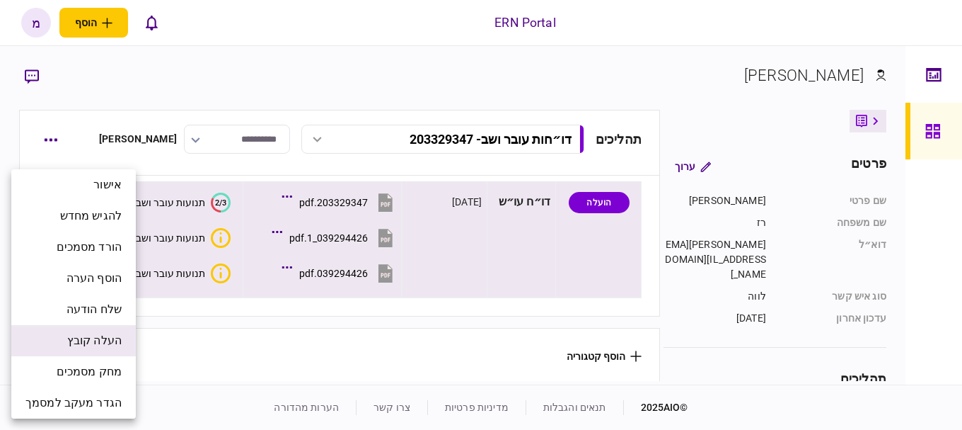
click at [74, 347] on span "העלה קובץ" at bounding box center [94, 340] width 54 height 17
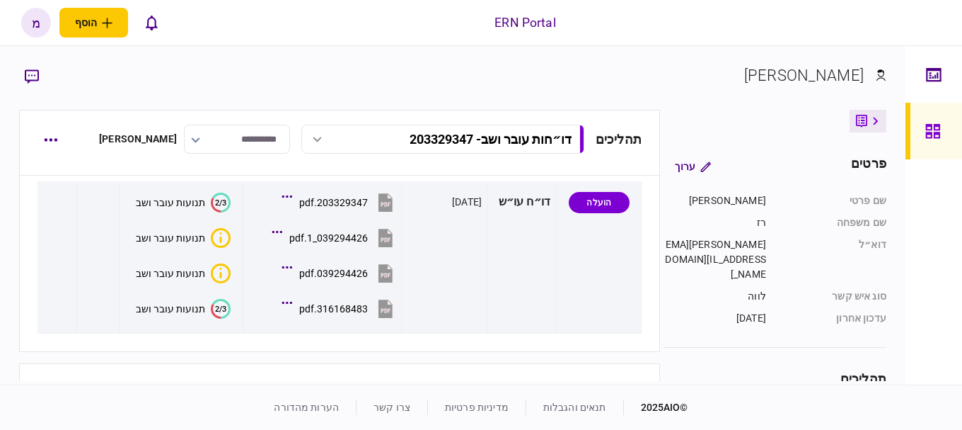
scroll to position [114, 0]
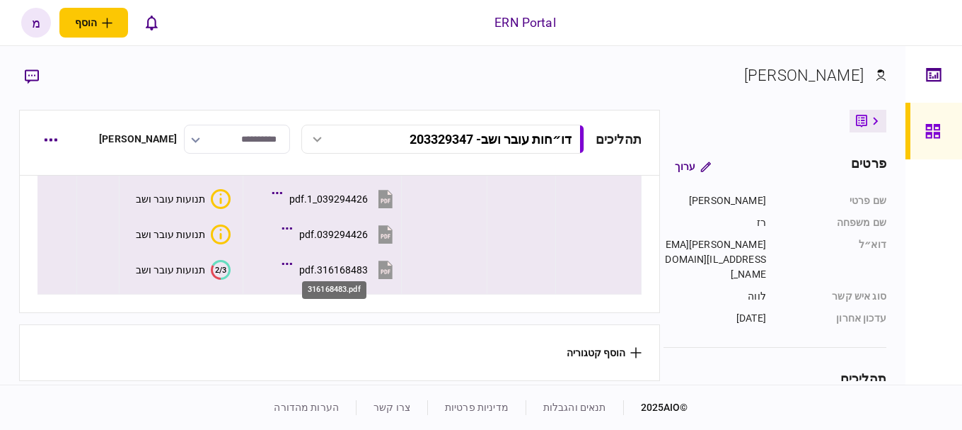
click at [327, 264] on div "316168483.pdf" at bounding box center [333, 269] width 69 height 11
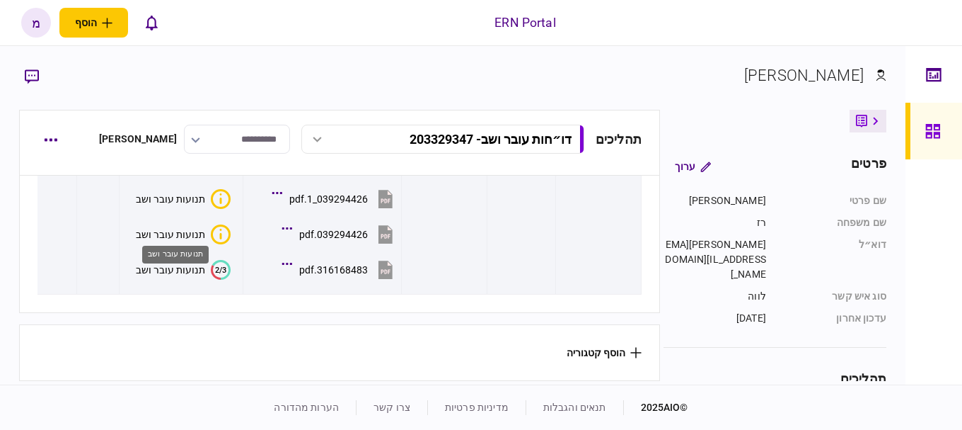
click at [194, 261] on div "תנועות עובר ושב" at bounding box center [175, 255] width 67 height 18
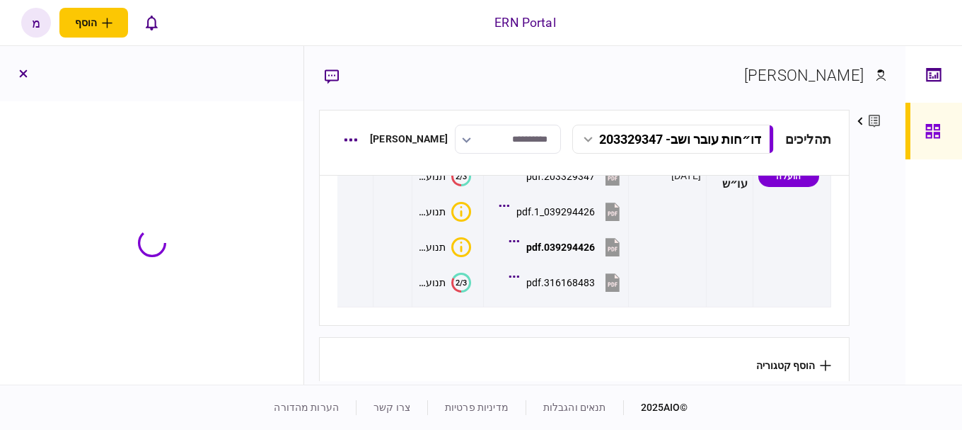
scroll to position [131, 0]
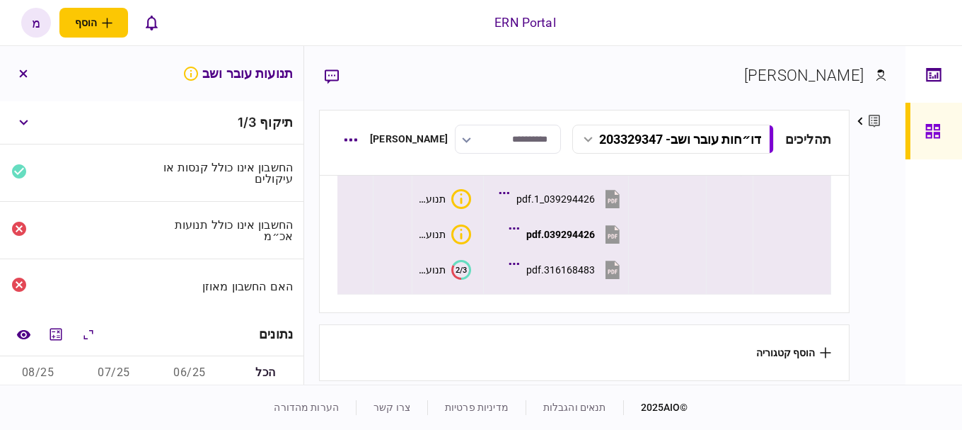
click at [446, 266] on div "תנועות עובר ושב" at bounding box center [431, 269] width 28 height 11
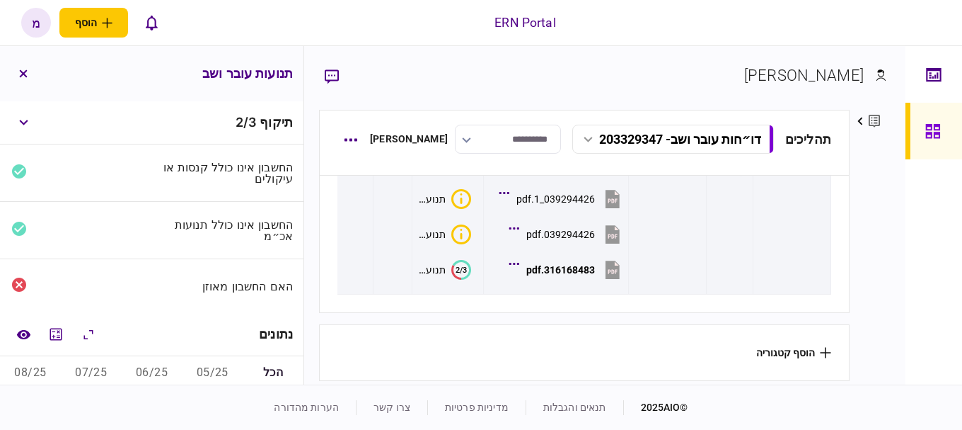
scroll to position [142, 0]
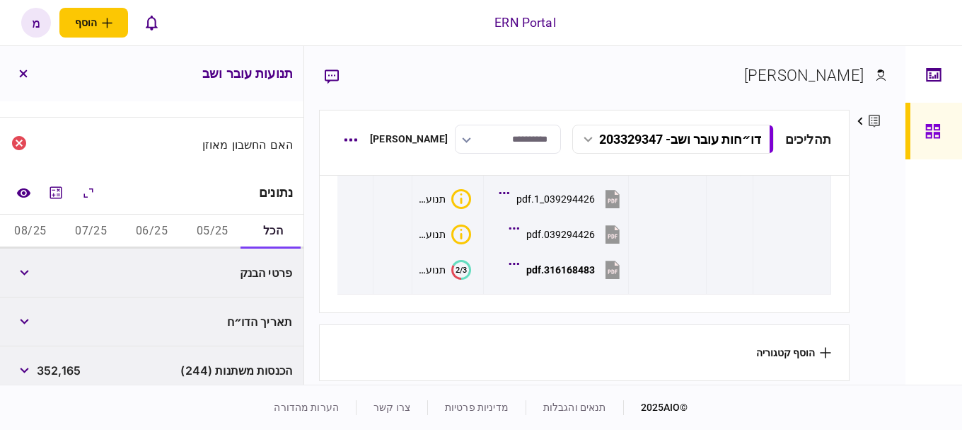
click at [204, 218] on button "05/25" at bounding box center [212, 231] width 61 height 34
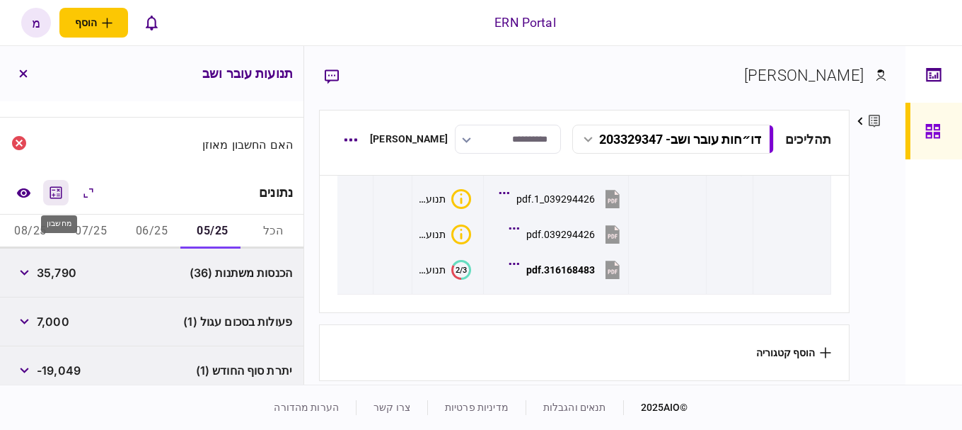
click at [52, 184] on icon "מחשבון" at bounding box center [55, 192] width 17 height 17
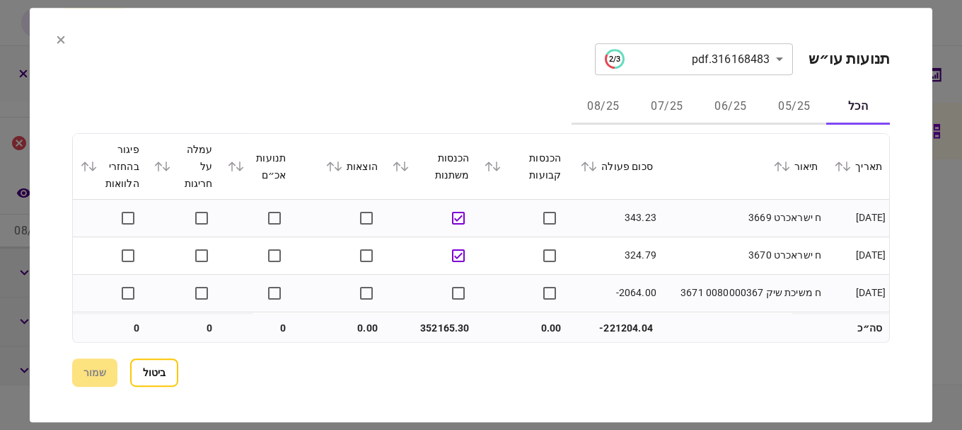
click at [175, 368] on button "ביטול" at bounding box center [154, 372] width 48 height 28
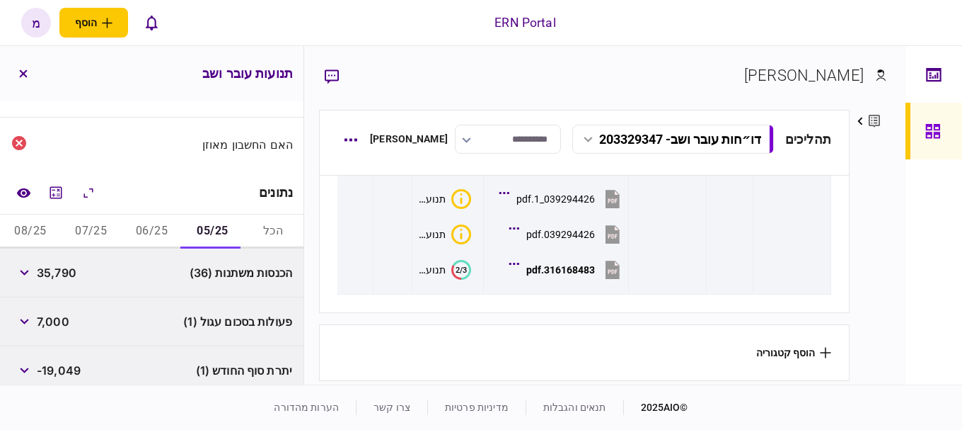
scroll to position [201, 0]
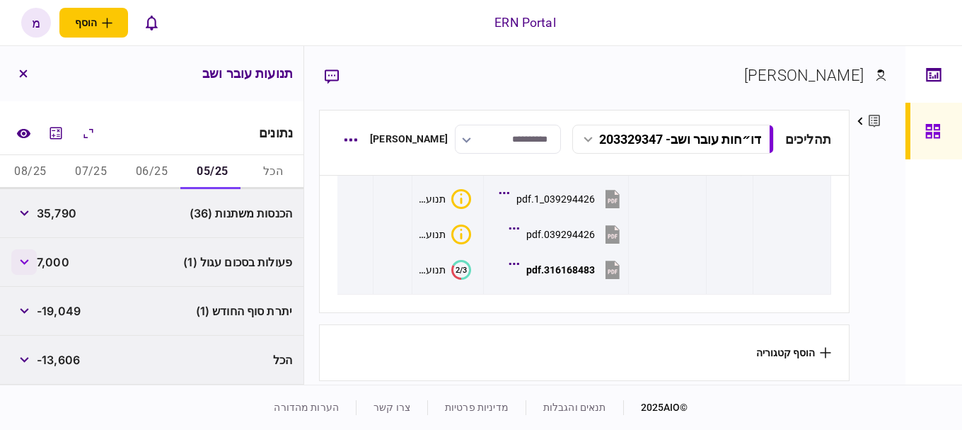
click at [30, 258] on button "button" at bounding box center [23, 261] width 25 height 25
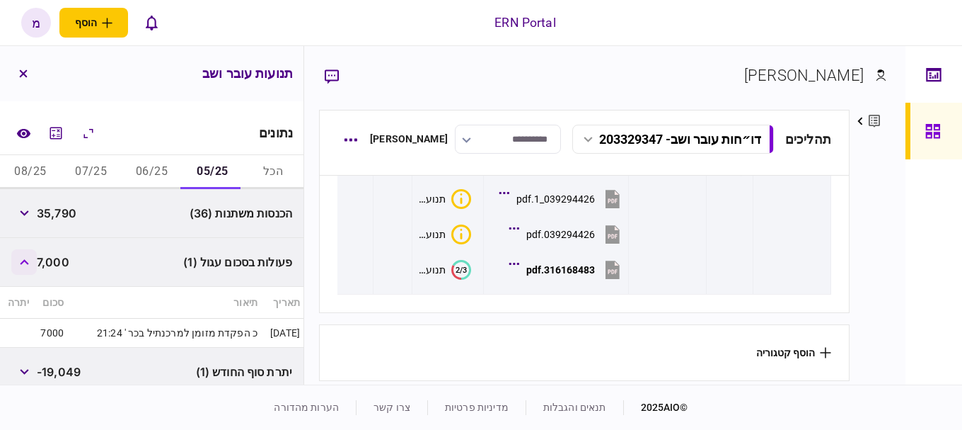
click at [30, 258] on button "button" at bounding box center [23, 261] width 25 height 25
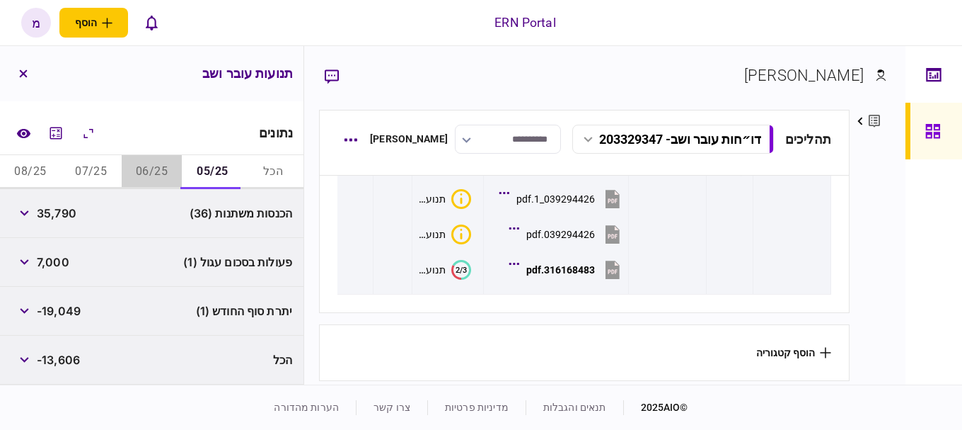
click at [143, 161] on button "06/25" at bounding box center [152, 172] width 61 height 34
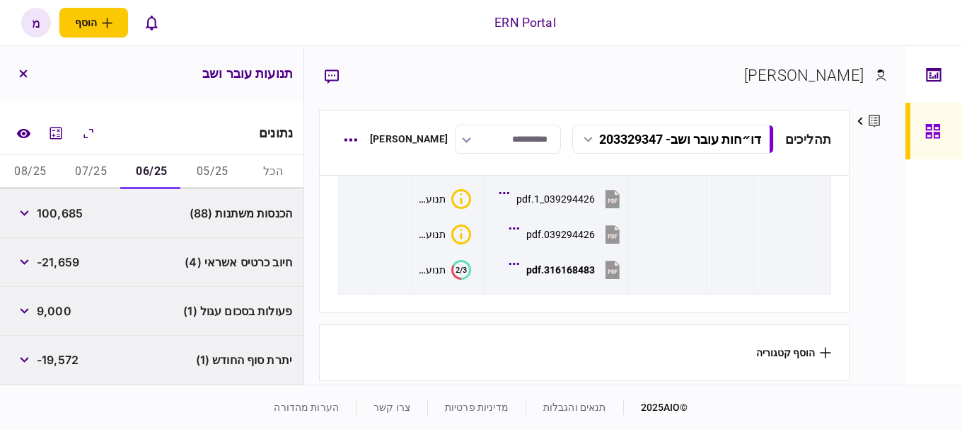
click at [40, 314] on span "9,000" at bounding box center [54, 310] width 35 height 17
click at [32, 309] on button "button" at bounding box center [23, 310] width 25 height 25
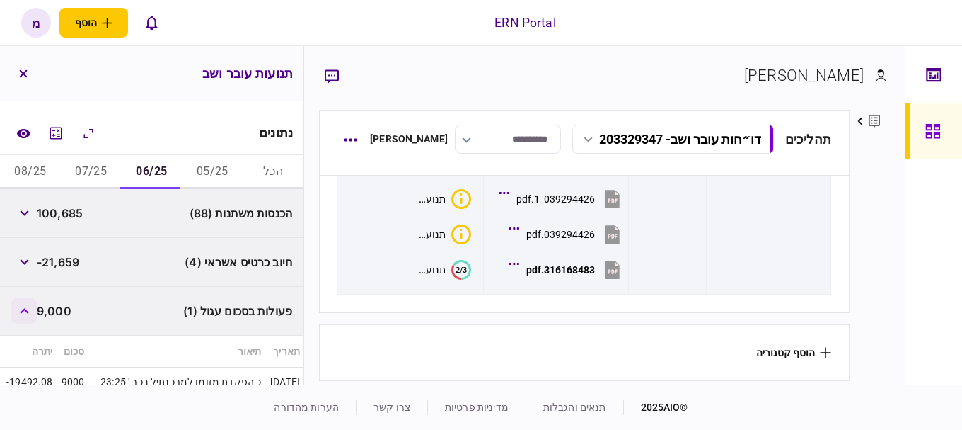
click at [32, 309] on button "button" at bounding box center [23, 310] width 25 height 25
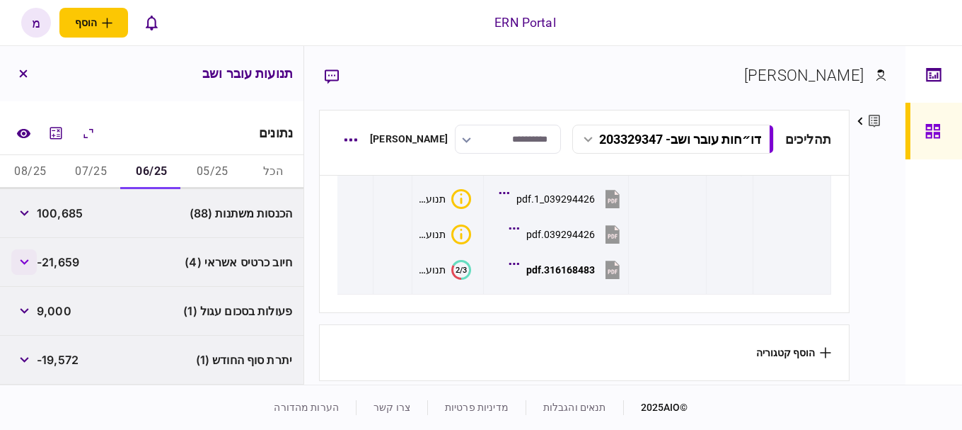
click at [25, 258] on button "button" at bounding box center [23, 261] width 25 height 25
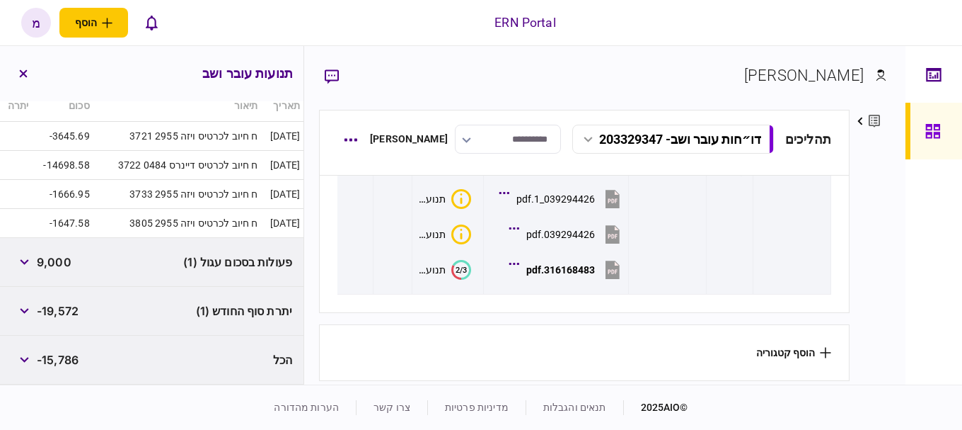
scroll to position [327, 0]
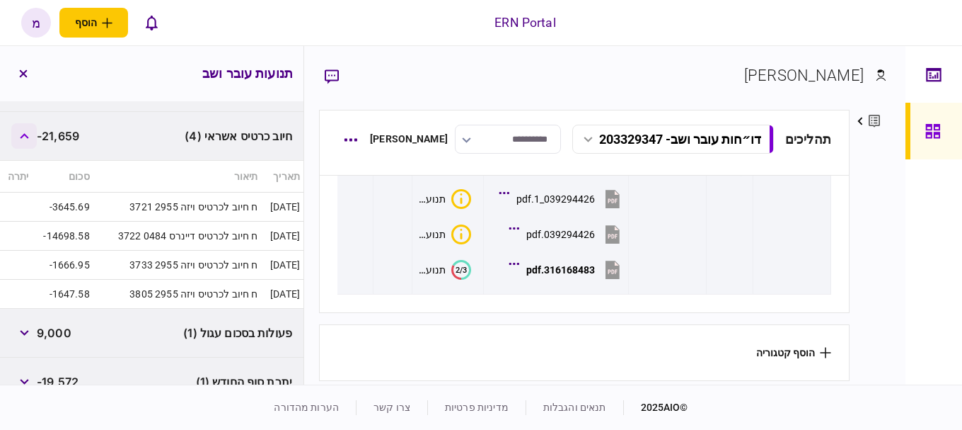
click at [29, 135] on icon "button" at bounding box center [24, 136] width 9 height 6
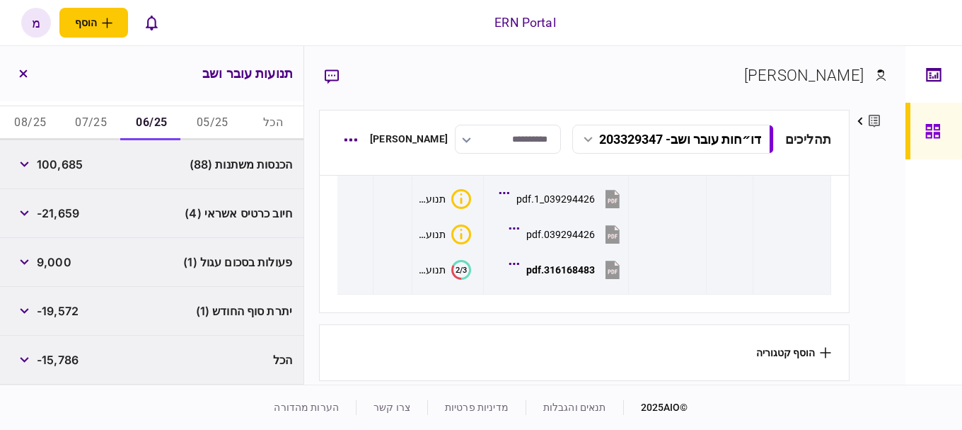
scroll to position [250, 0]
click at [78, 118] on button "07/25" at bounding box center [91, 123] width 61 height 34
drag, startPoint x: 8, startPoint y: 263, endPoint x: 22, endPoint y: 263, distance: 14.2
click at [22, 263] on div "פעולות בסכום עגול (1) 21,000" at bounding box center [152, 262] width 304 height 49
click at [22, 263] on icon "button" at bounding box center [24, 262] width 9 height 6
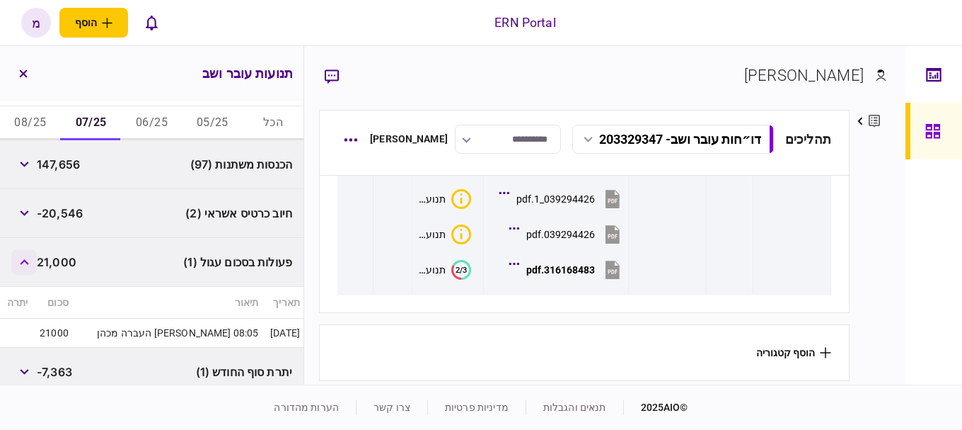
click at [22, 263] on button "button" at bounding box center [23, 261] width 25 height 25
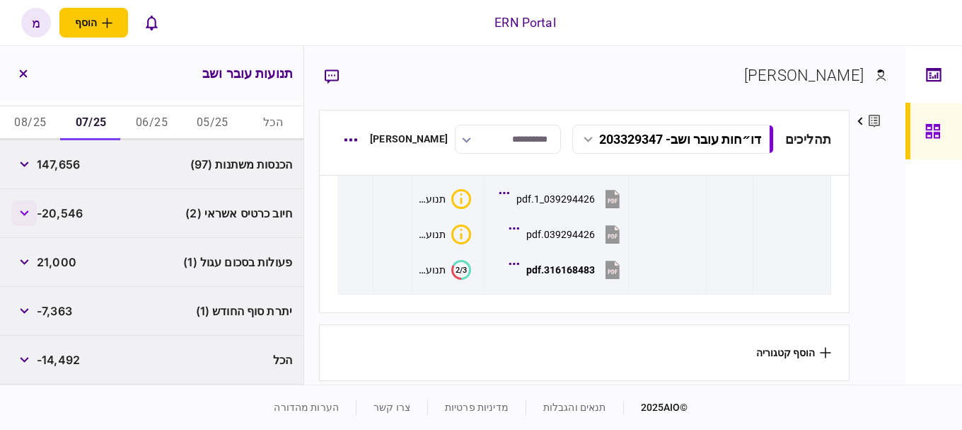
click at [24, 225] on div "חיוב כרטיס אשראי (2) -20,546" at bounding box center [152, 213] width 304 height 49
click at [23, 220] on button "button" at bounding box center [23, 212] width 25 height 25
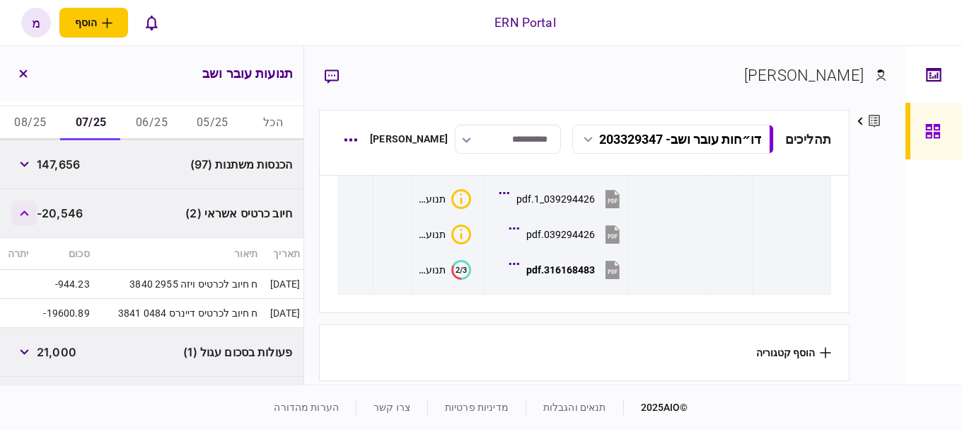
click at [23, 220] on button "button" at bounding box center [23, 212] width 25 height 25
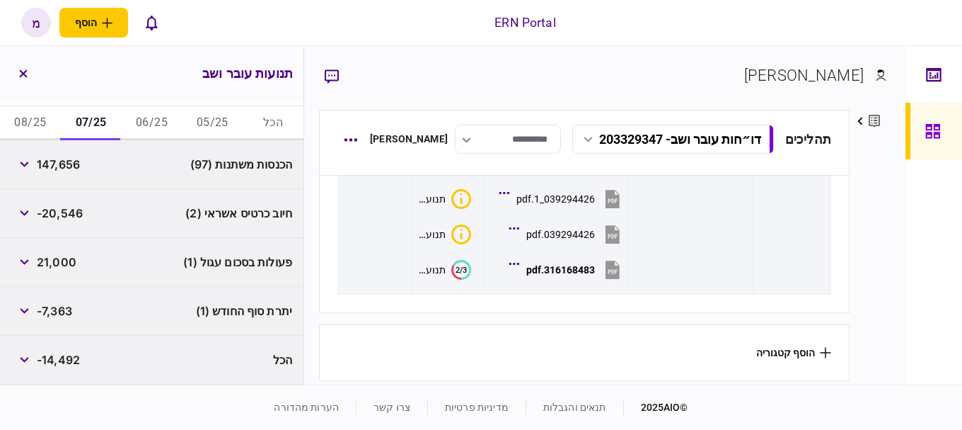
click at [36, 127] on button "08/25" at bounding box center [30, 123] width 61 height 34
click at [29, 219] on button "button" at bounding box center [23, 212] width 25 height 25
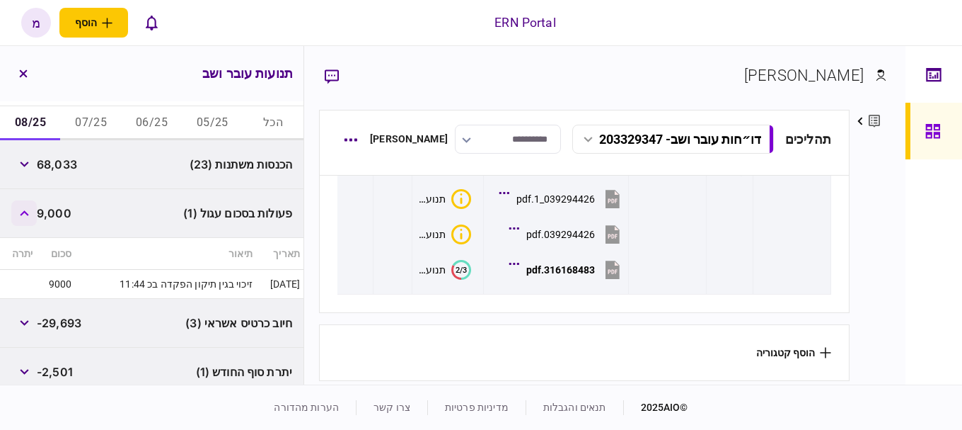
click at [29, 219] on button "button" at bounding box center [23, 212] width 25 height 25
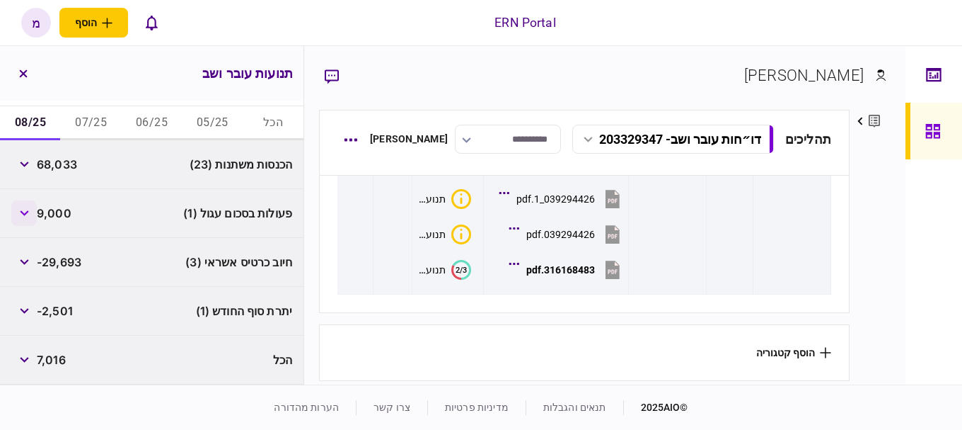
click at [29, 219] on button "button" at bounding box center [23, 212] width 25 height 25
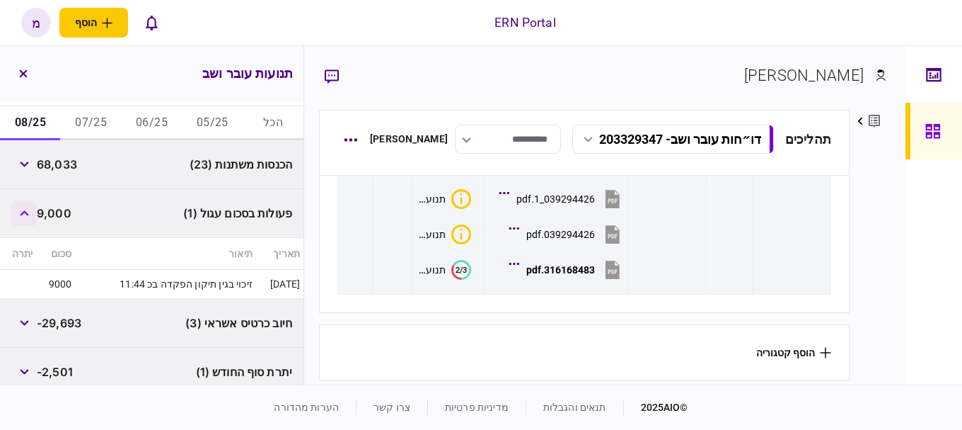
click at [29, 219] on button "button" at bounding box center [23, 212] width 25 height 25
